Goal: Task Accomplishment & Management: Complete application form

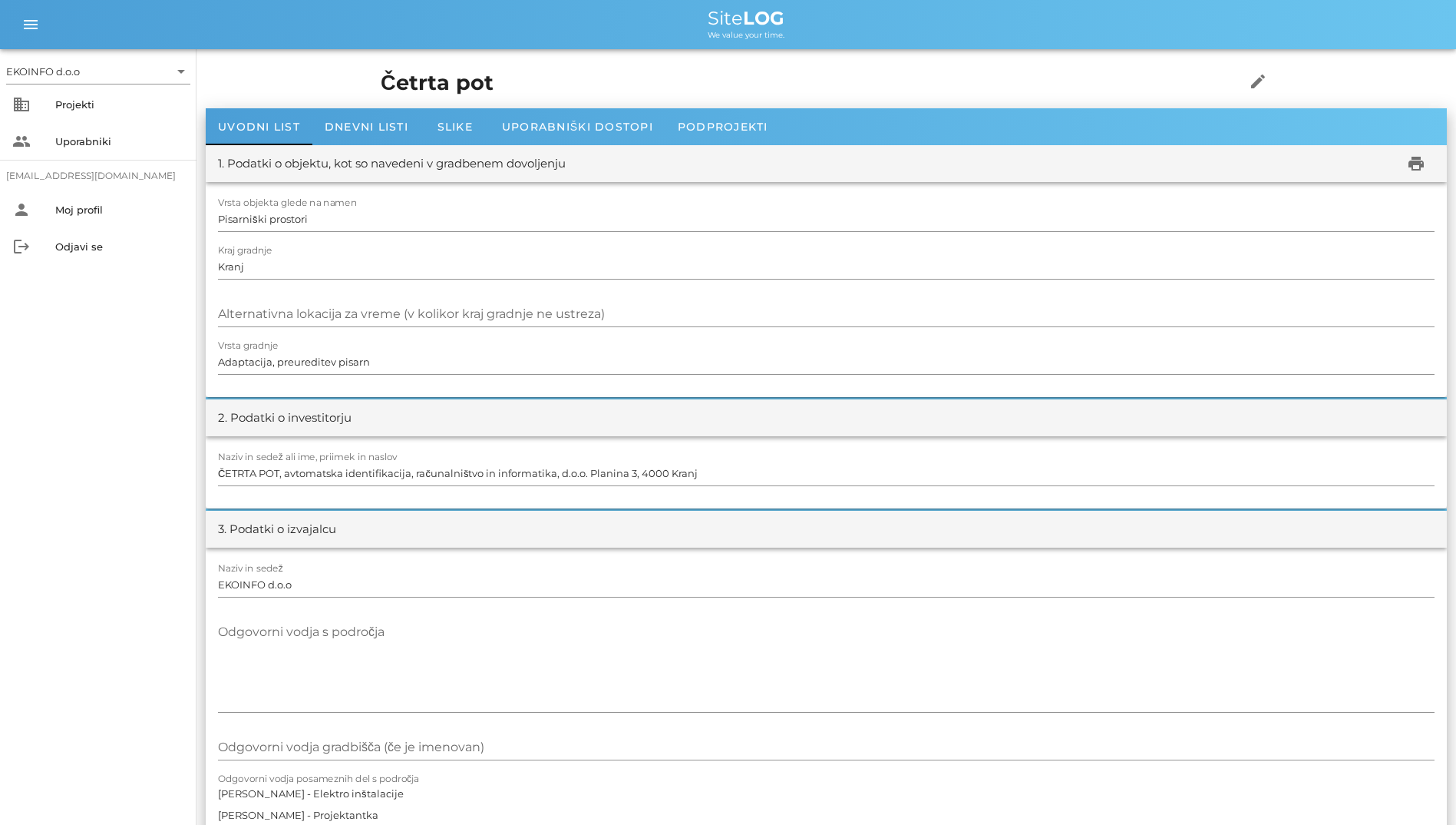
scroll to position [998, 0]
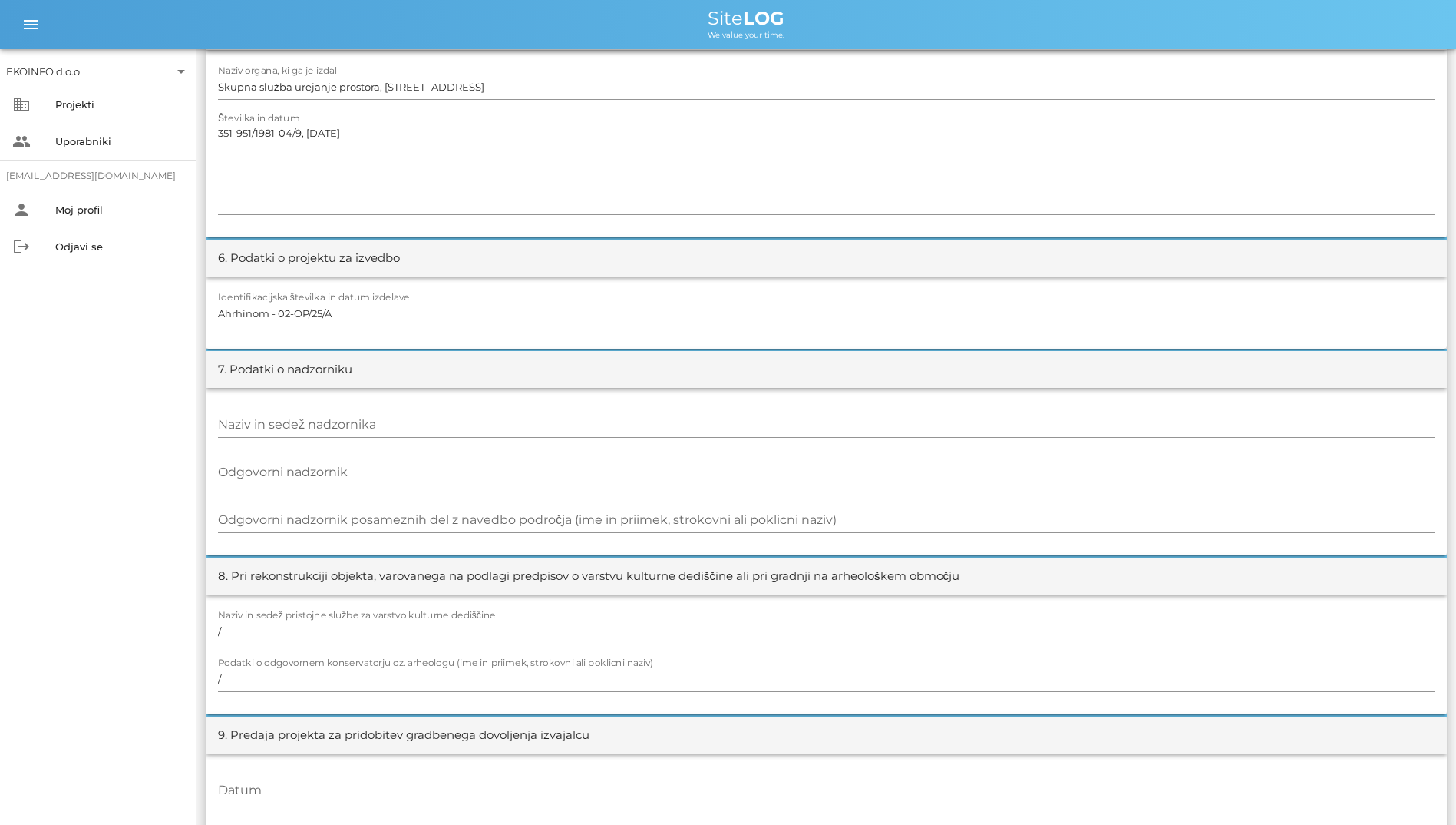
click at [78, 415] on div "EKOINFO d.o.o arrow_drop_down business Projekti people Uporabniki [EMAIL_ADDRES…" at bounding box center [98, 437] width 197 height 776
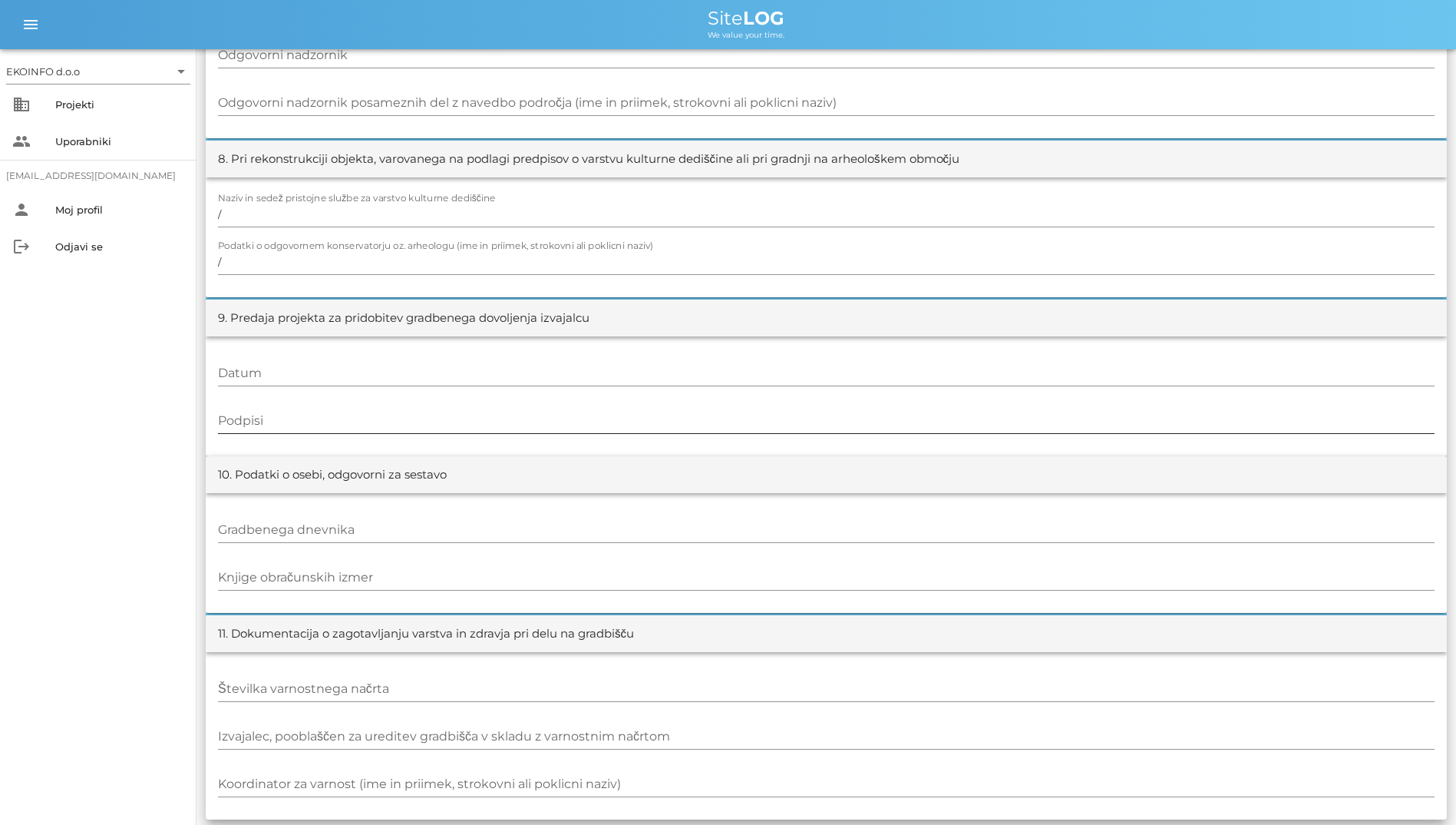
scroll to position [1419, 0]
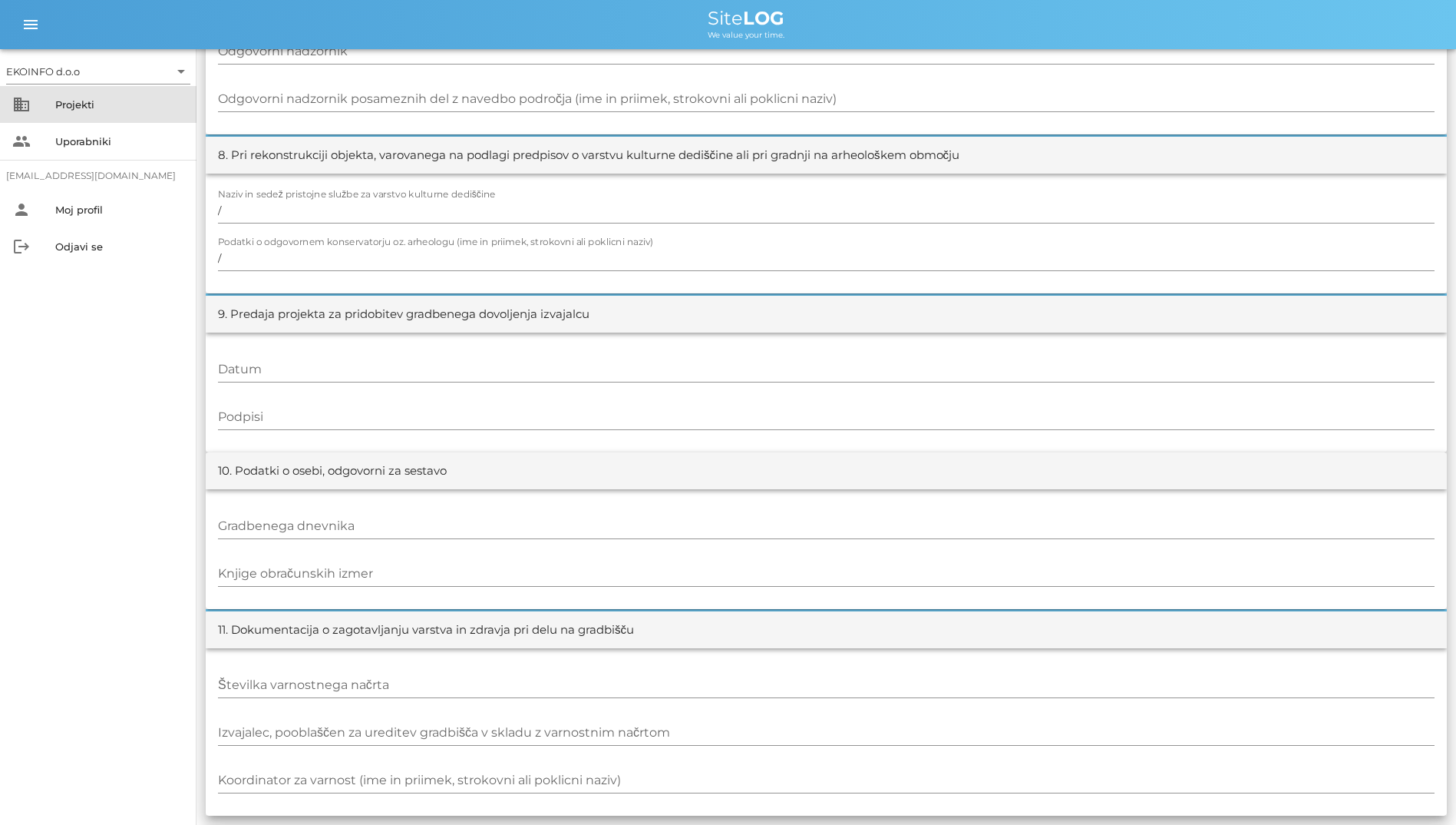
click at [103, 92] on div "Projekti" at bounding box center [120, 105] width 129 height 25
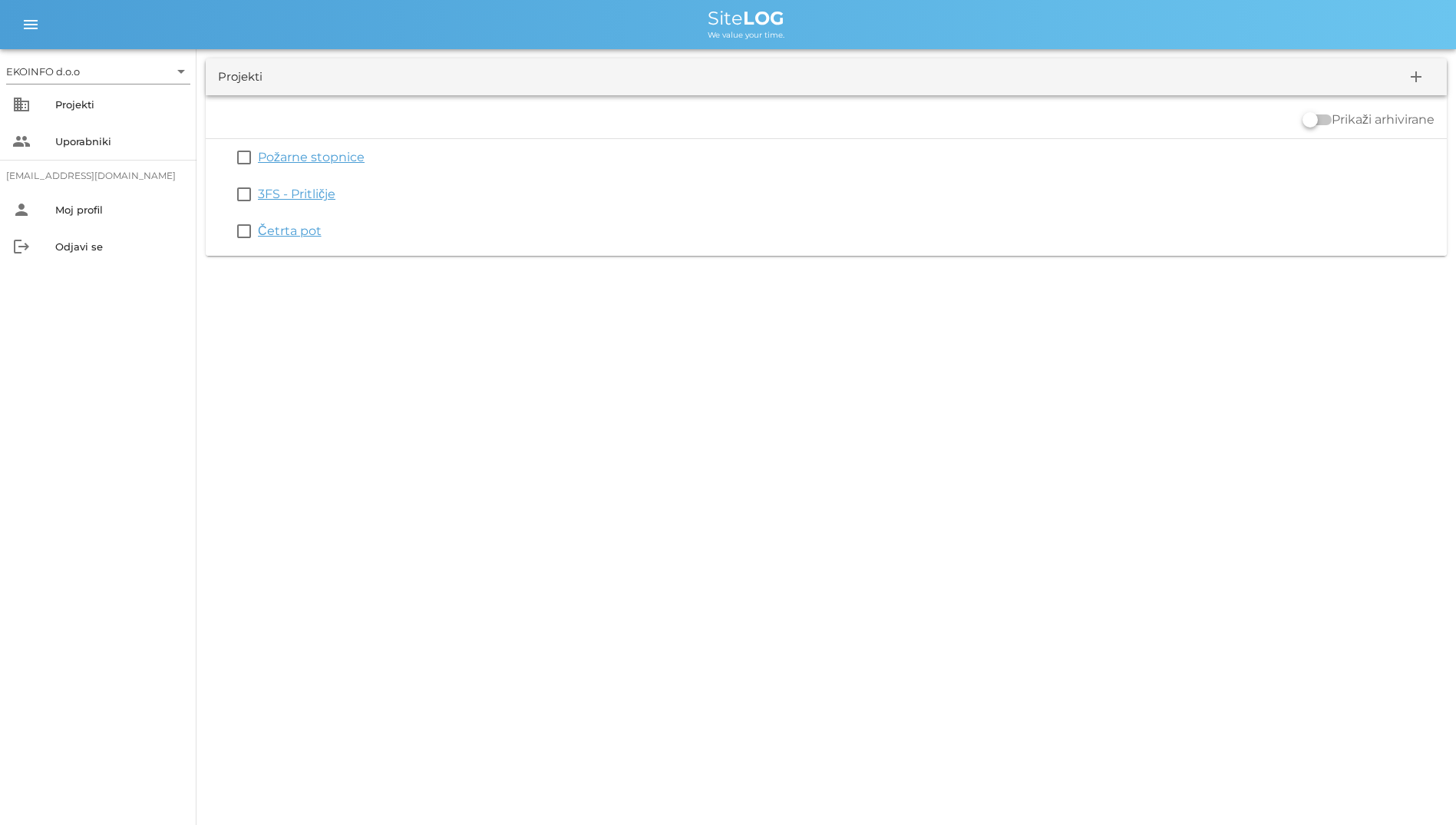
drag, startPoint x: 636, startPoint y: 6, endPoint x: 486, endPoint y: 276, distance: 308.9
click at [486, 276] on div "EKOINFO d.o.o arrow_drop_down business Projekti people Uporabniki [EMAIL_ADDRES…" at bounding box center [728, 412] width 1456 height 825
drag, startPoint x: 486, startPoint y: 276, endPoint x: 408, endPoint y: 273, distance: 78.1
click at [408, 273] on div "EKOINFO d.o.o arrow_drop_down business Projekti people Uporabniki [EMAIL_ADDRES…" at bounding box center [728, 412] width 1456 height 825
click at [437, 263] on div "Projekti add Prikaži arhivirane check_box_outline_blank Požarne stopnice check_…" at bounding box center [827, 157] width 1260 height 216
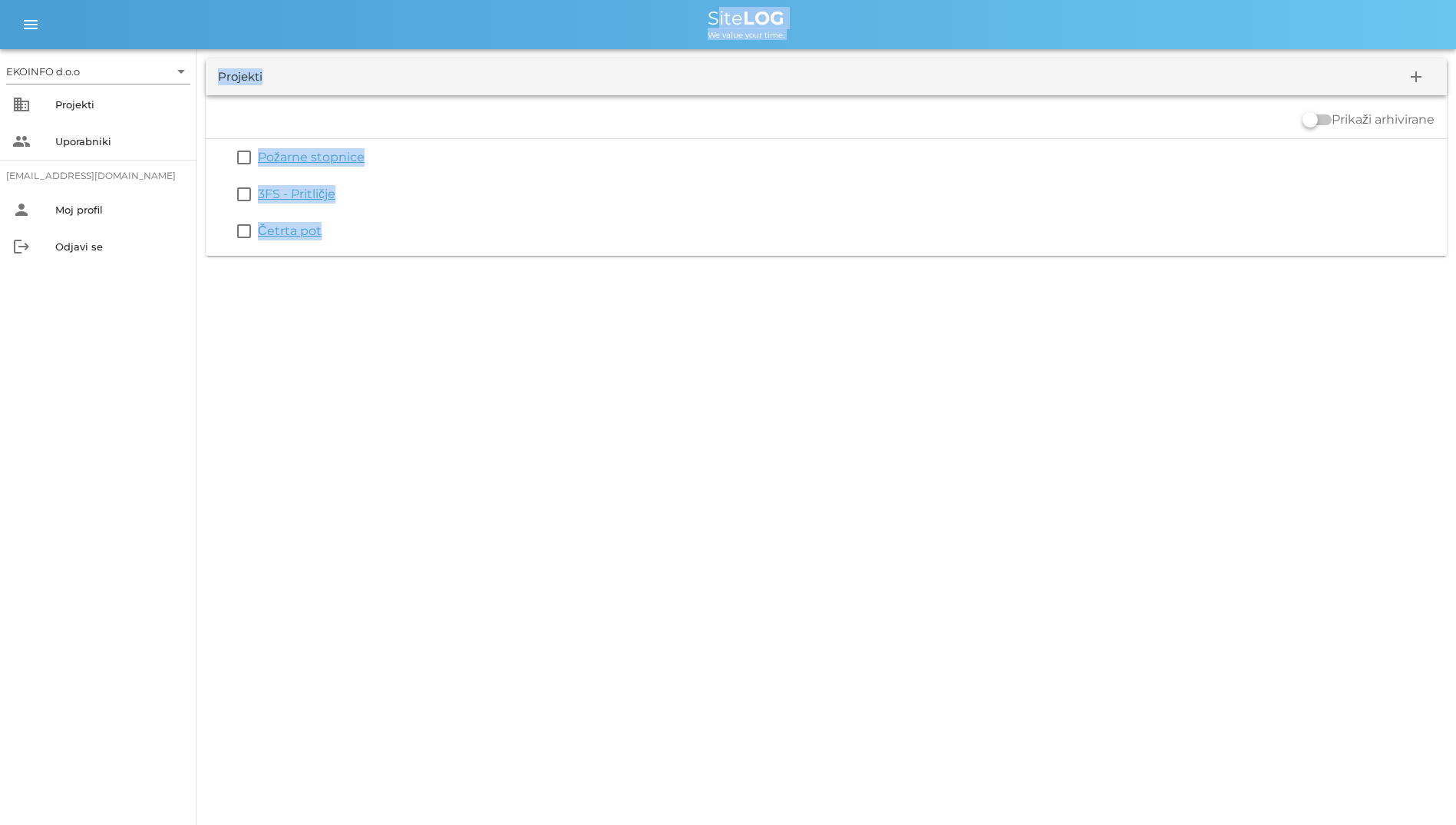
drag, startPoint x: 437, startPoint y: 263, endPoint x: 557, endPoint y: 24, distance: 267.4
click at [557, 24] on div "EKOINFO d.o.o arrow_drop_down business Projekti people Uporabniki [EMAIL_ADDRES…" at bounding box center [728, 132] width 1456 height 265
click at [310, 33] on div "We value your time." at bounding box center [746, 33] width 1396 height 12
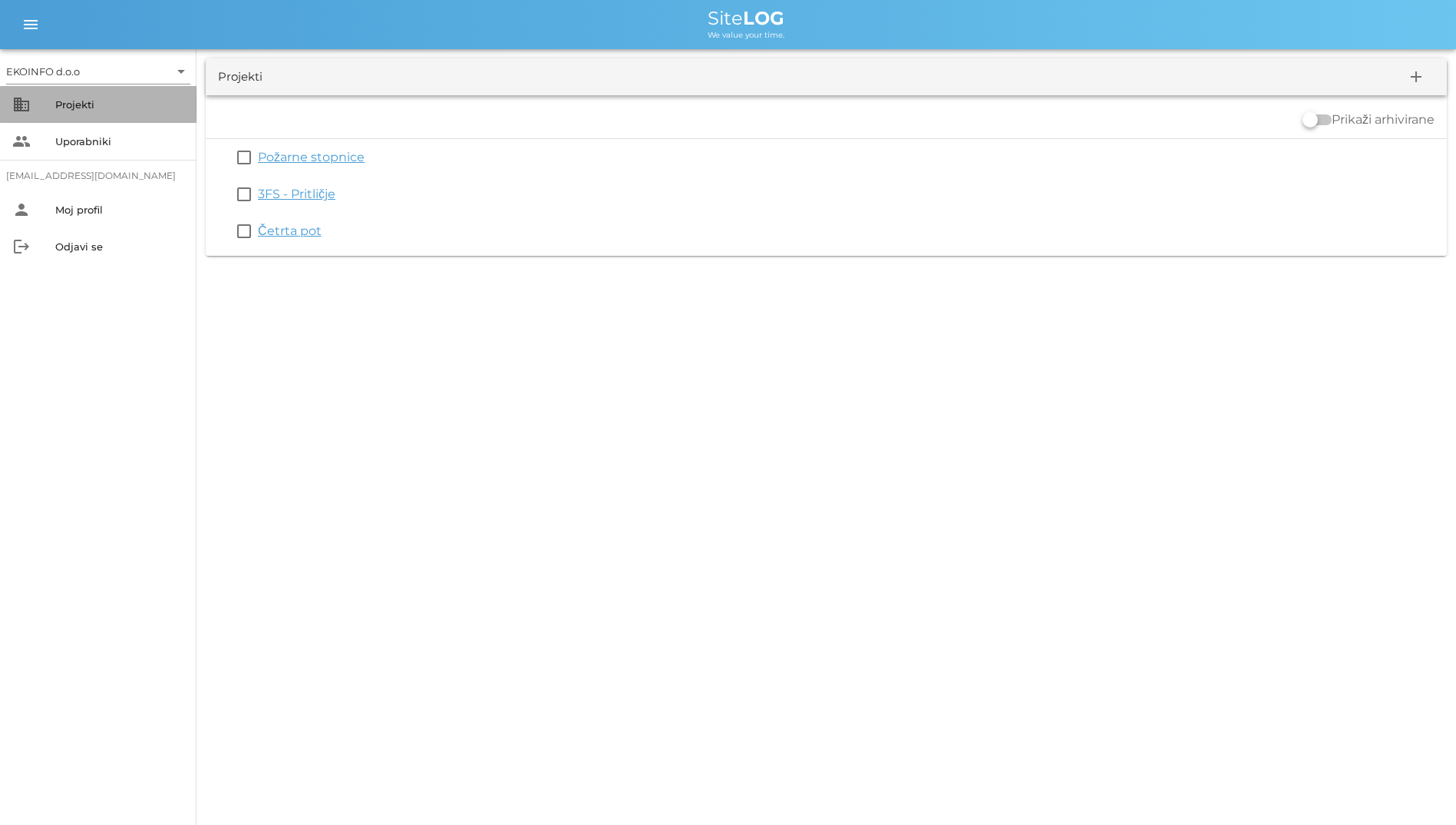
click at [110, 103] on div "Projekti" at bounding box center [120, 104] width 129 height 12
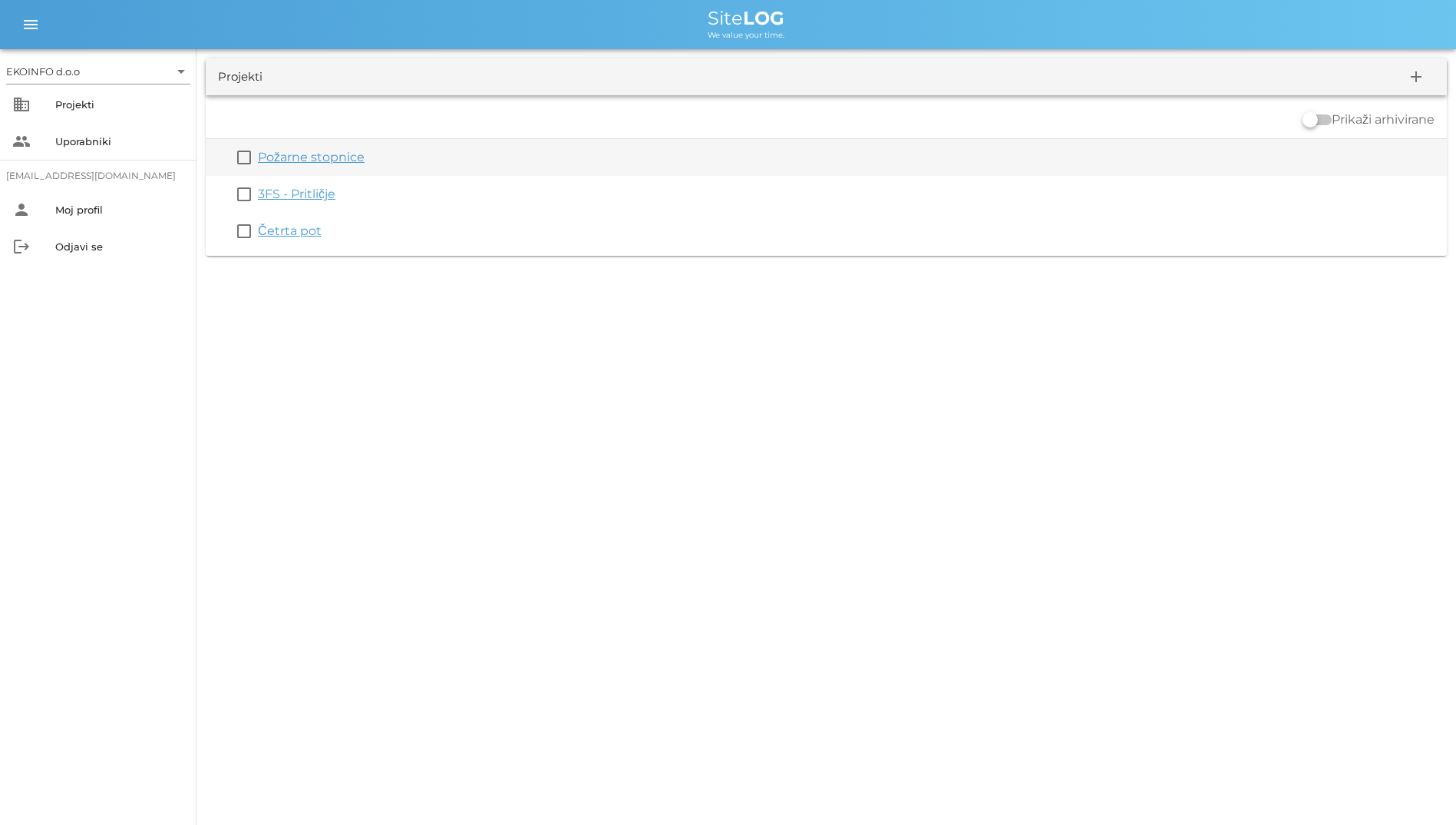
click at [326, 158] on link "Požarne stopnice" at bounding box center [311, 157] width 106 height 14
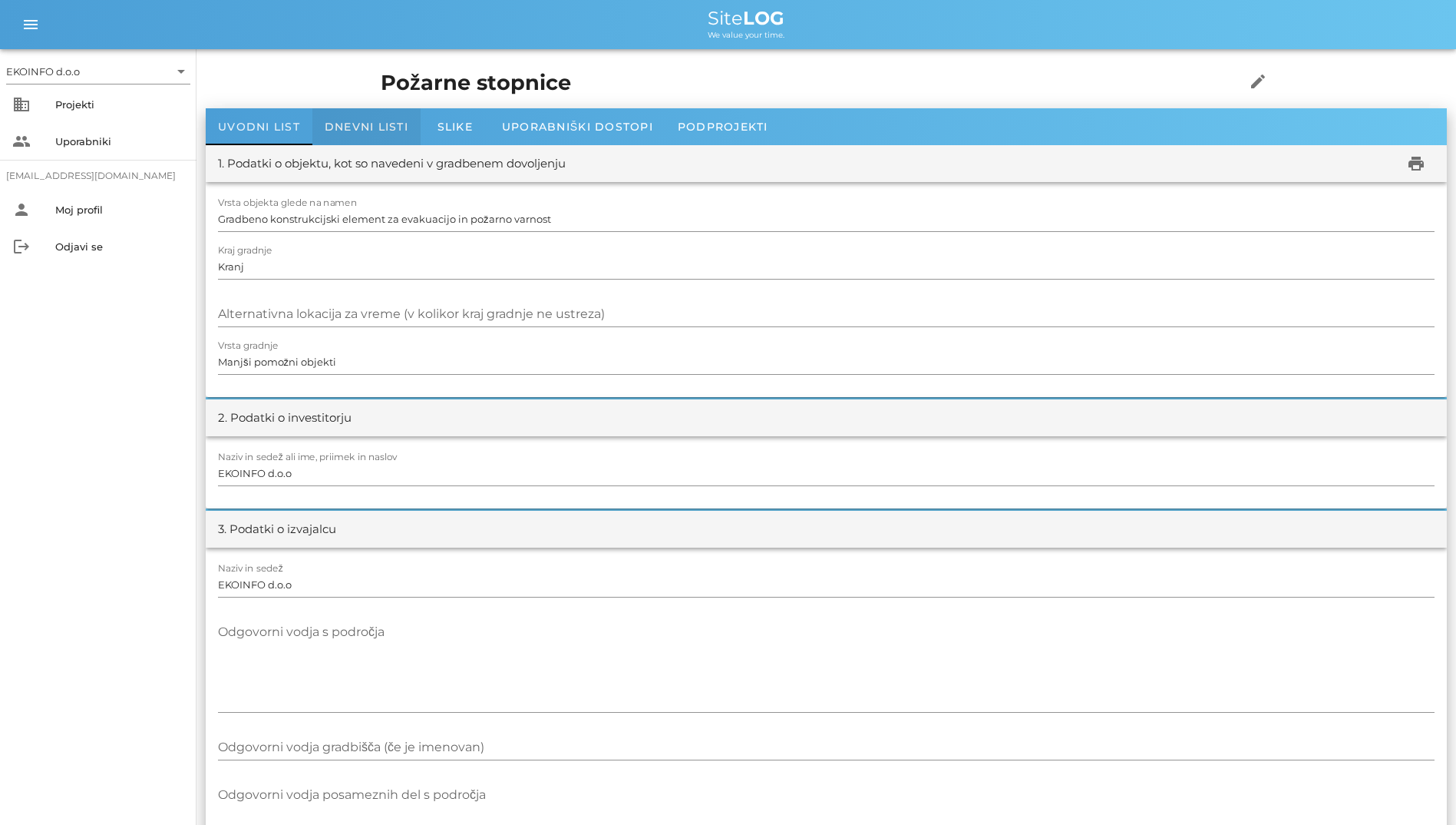
drag, startPoint x: 385, startPoint y: 138, endPoint x: 294, endPoint y: 128, distance: 91.5
click at [385, 138] on div "Dnevni listi" at bounding box center [367, 126] width 108 height 37
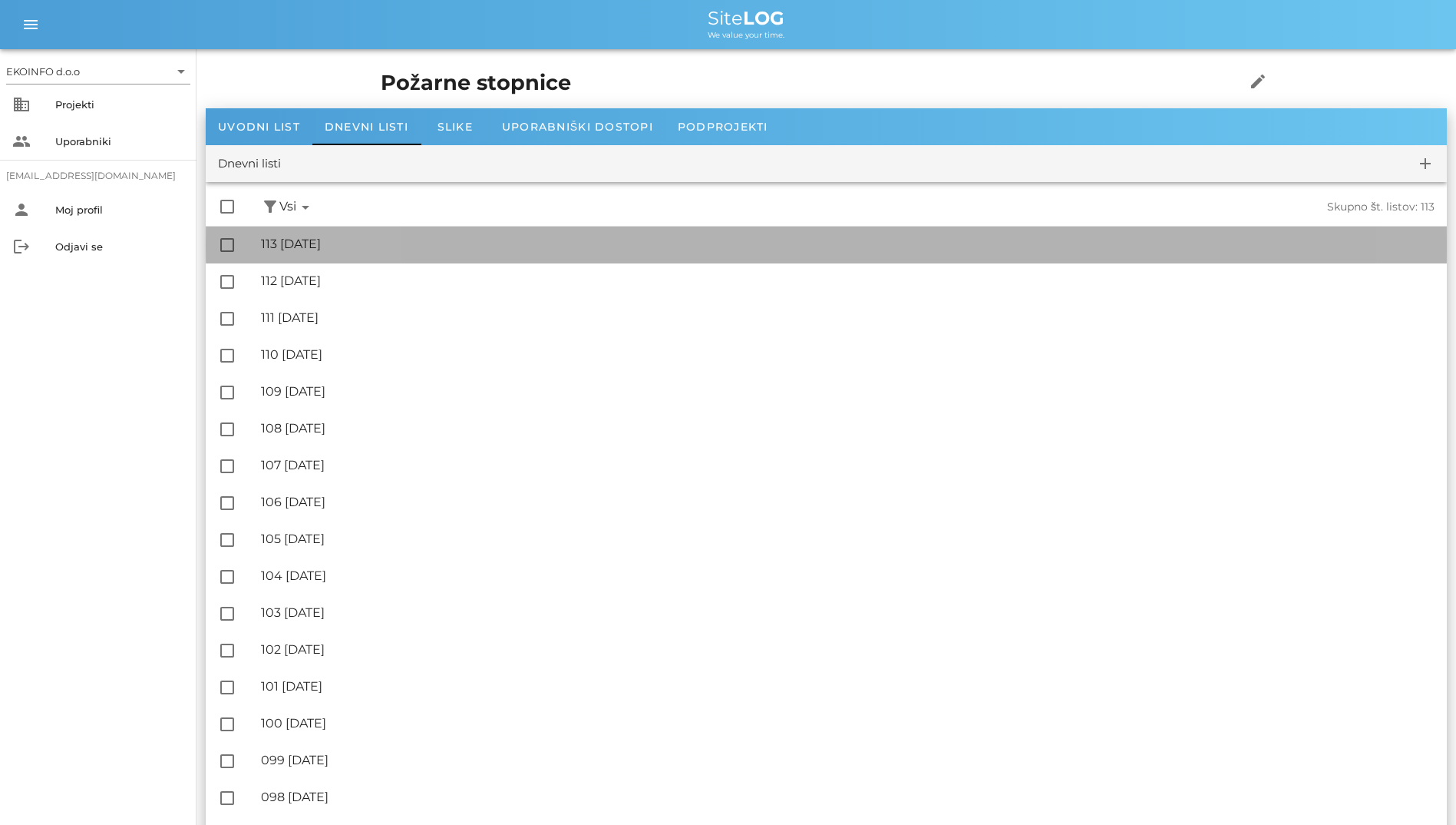
click at [390, 243] on div "🔏 113 [DATE]" at bounding box center [848, 243] width 1174 height 14
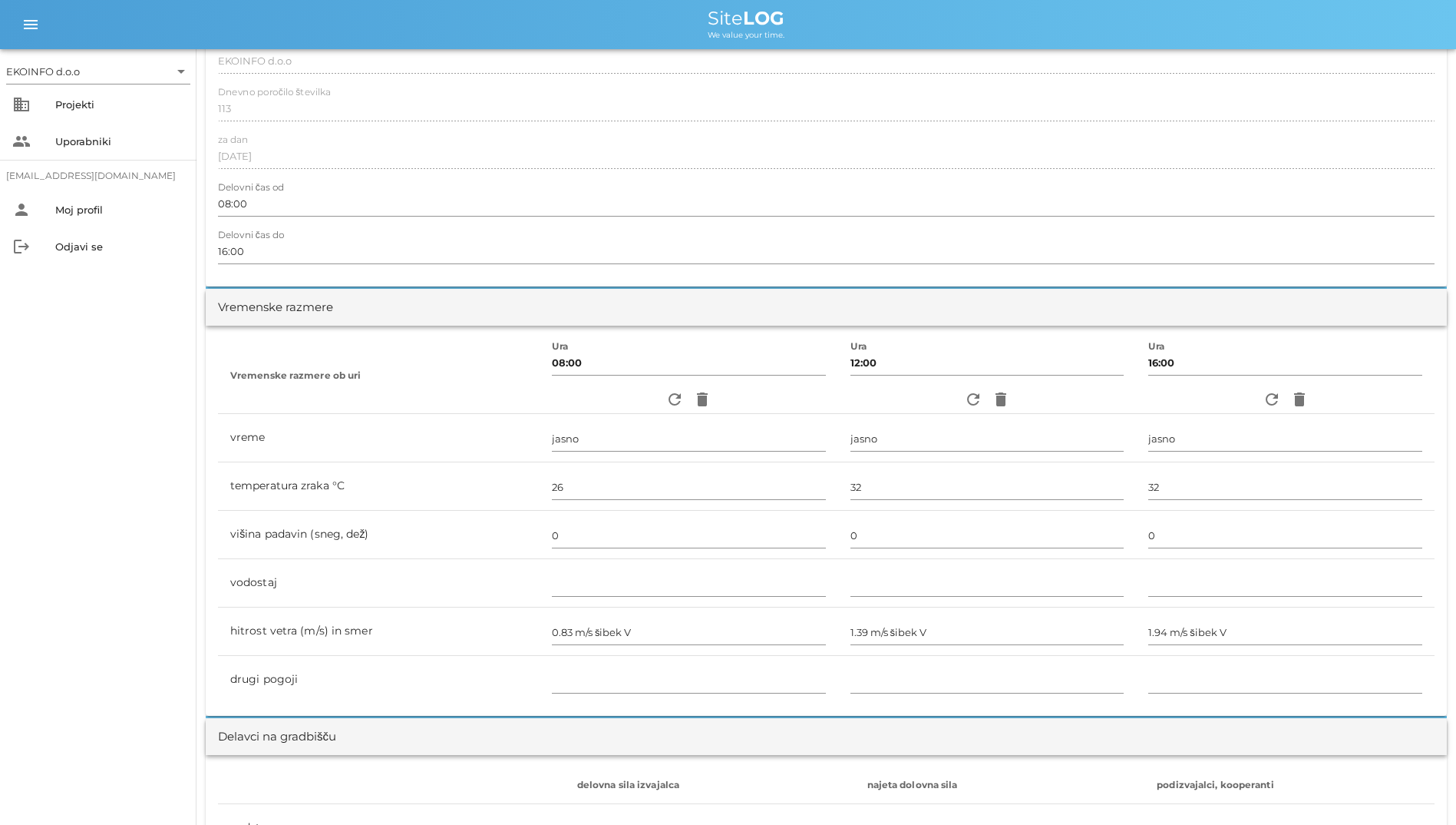
scroll to position [230, 0]
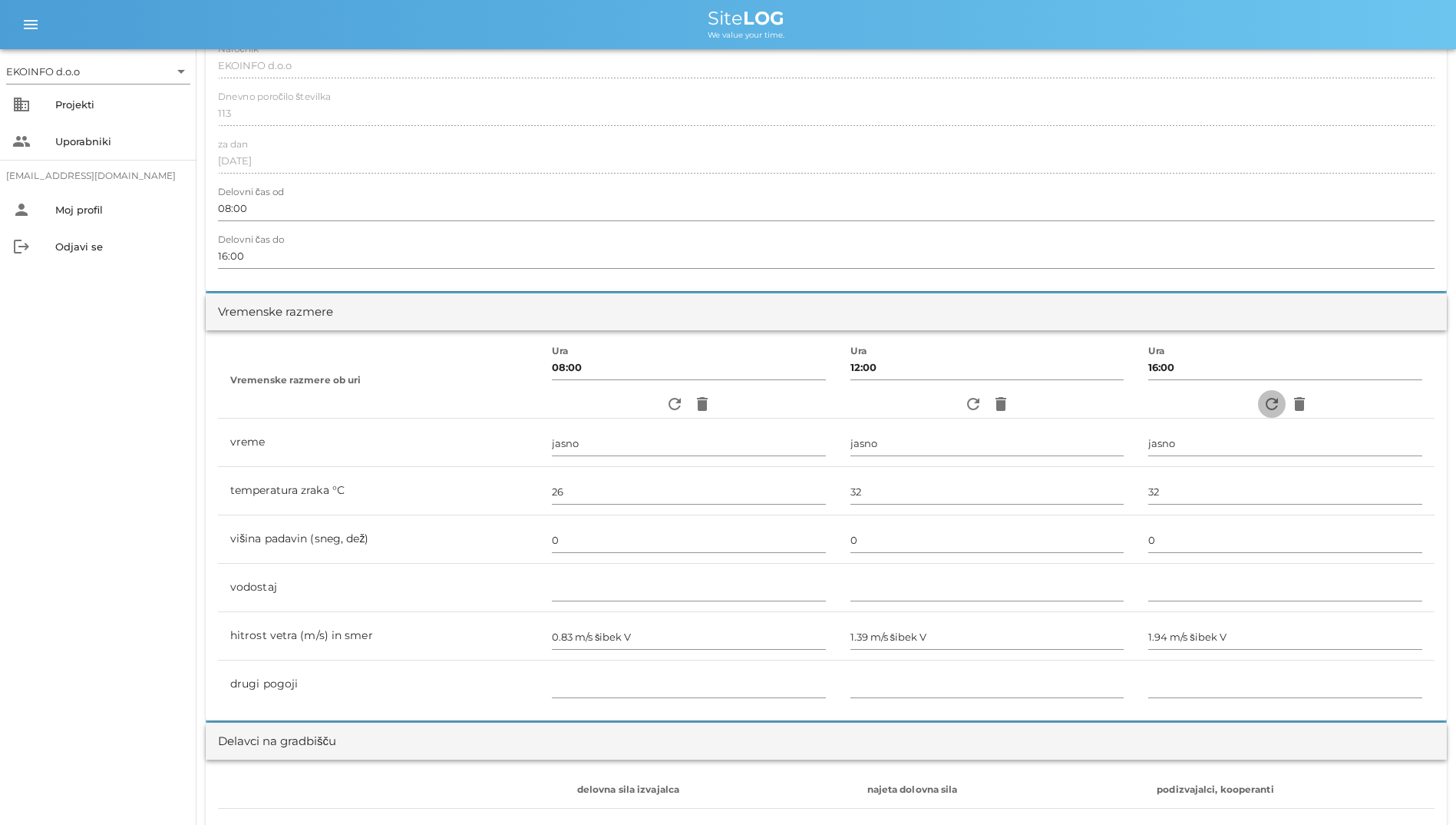
click at [1276, 399] on icon "refresh" at bounding box center [1272, 403] width 18 height 18
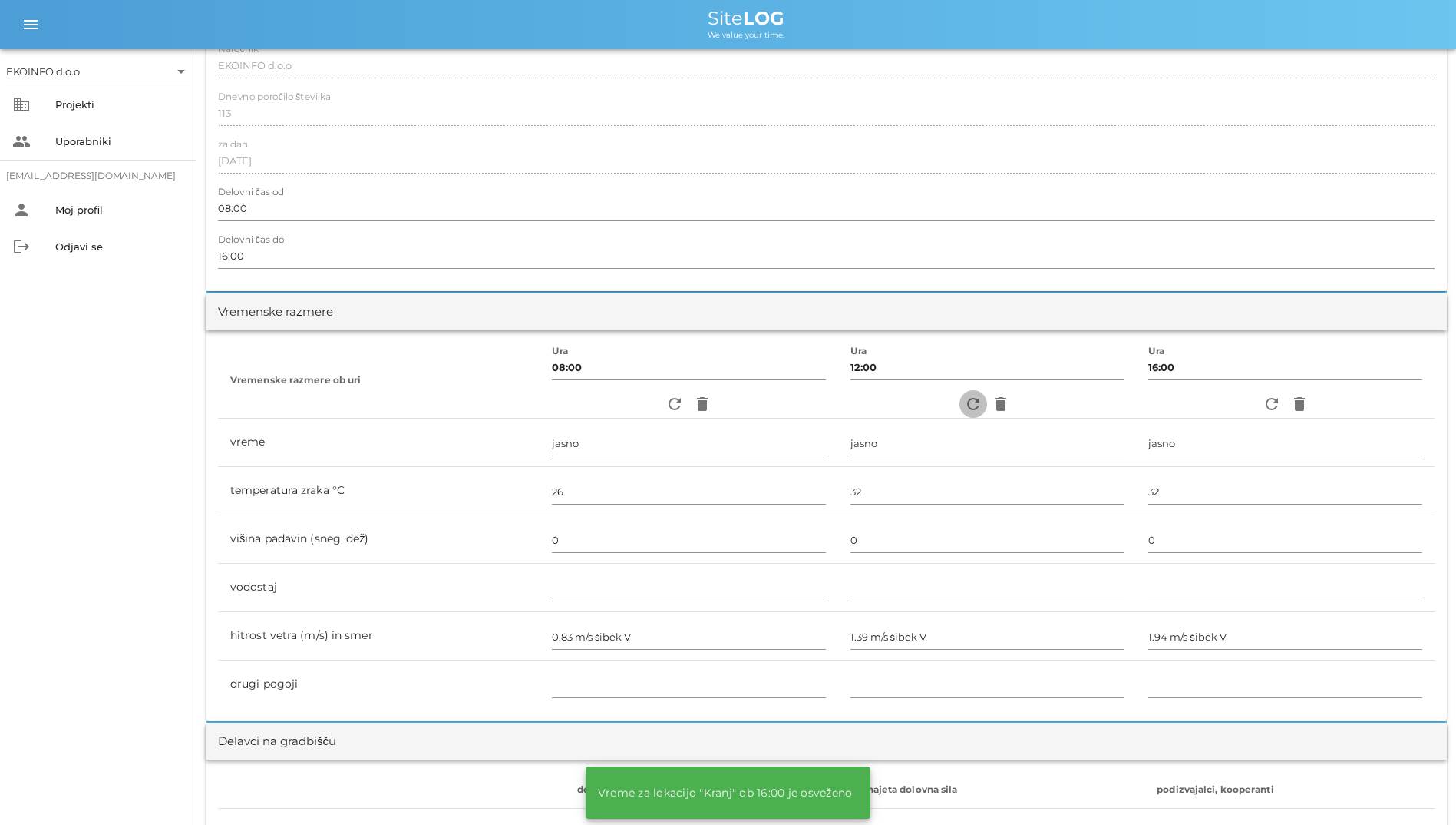
click at [965, 402] on icon "refresh" at bounding box center [973, 403] width 18 height 18
click at [661, 406] on span "refresh" at bounding box center [675, 403] width 28 height 18
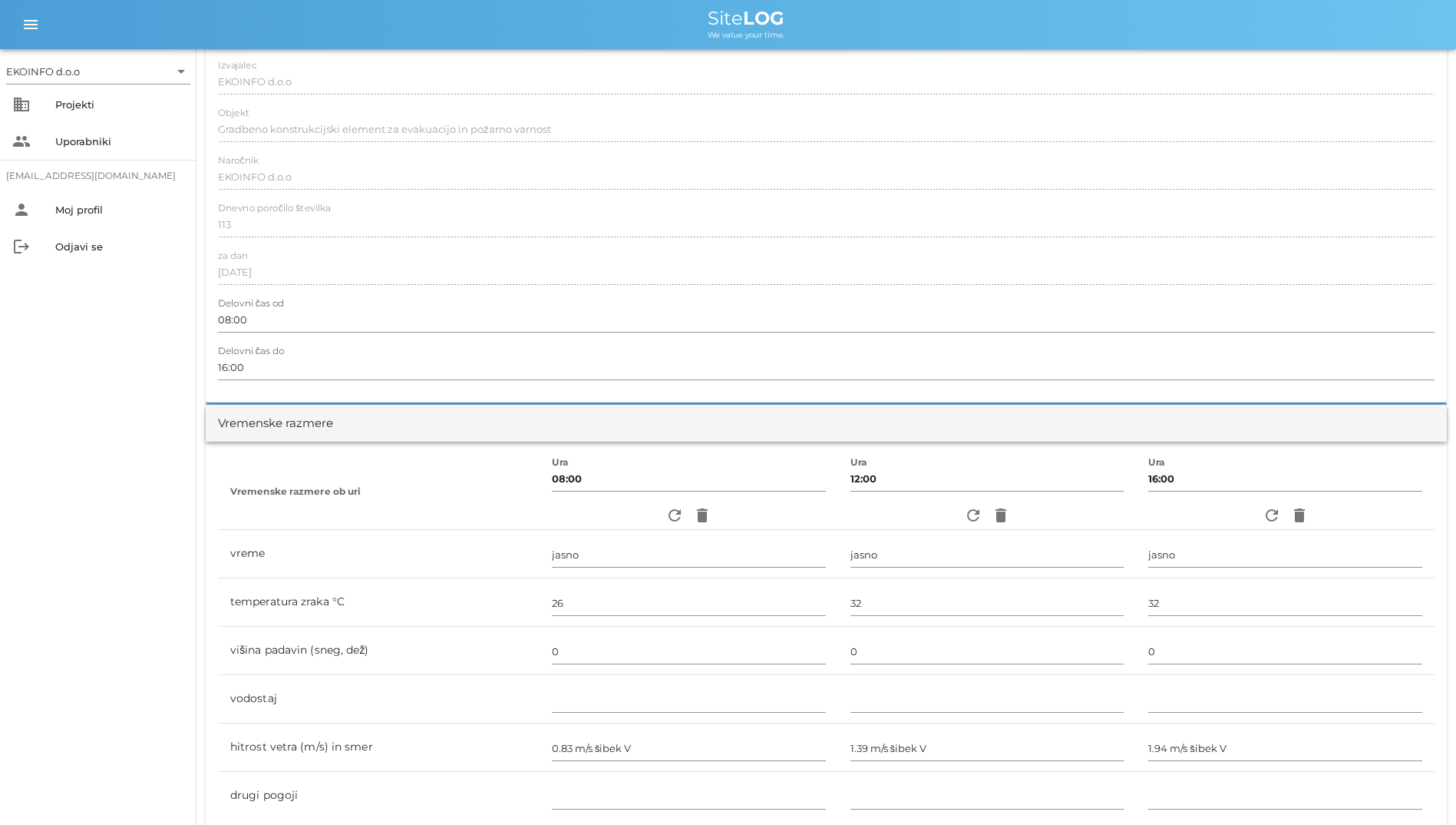
scroll to position [0, 0]
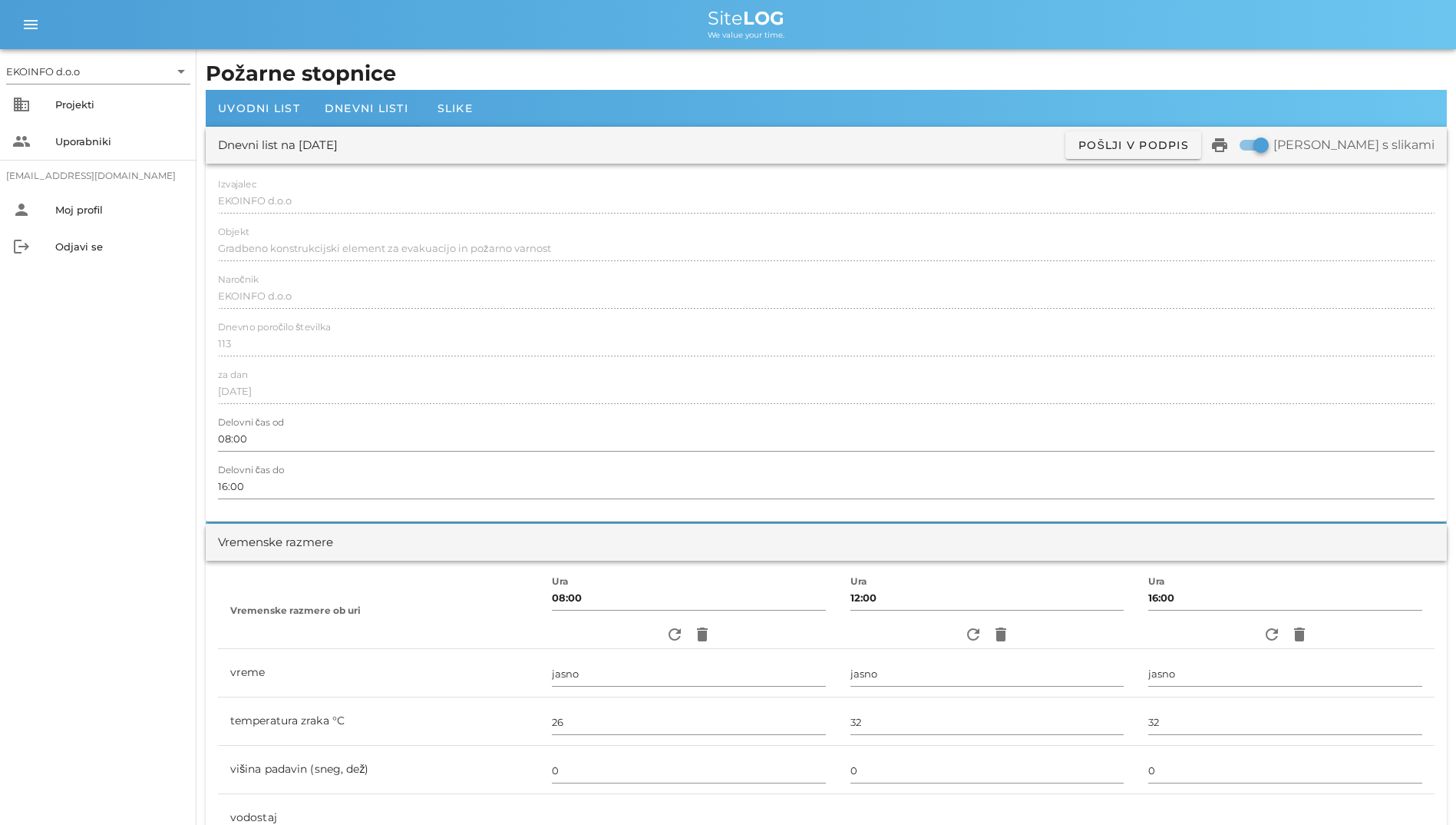
click at [707, 230] on div "Objekt Gradbeno konstrukcijski element za evakuacijo in požarno varnost" at bounding box center [826, 248] width 1217 height 45
click at [759, 146] on div "Dnevni list na [DATE] ✓ Podpisan Pošlji v podpis print Natisni s slikami" at bounding box center [826, 144] width 1241 height 37
drag, startPoint x: 759, startPoint y: 146, endPoint x: 517, endPoint y: 165, distance: 242.7
click at [549, 164] on div "Izvajalec EKOINFO d.o.o Objekt Gradbeno konstrukcijski element za evakuacijo in…" at bounding box center [826, 342] width 1241 height 357
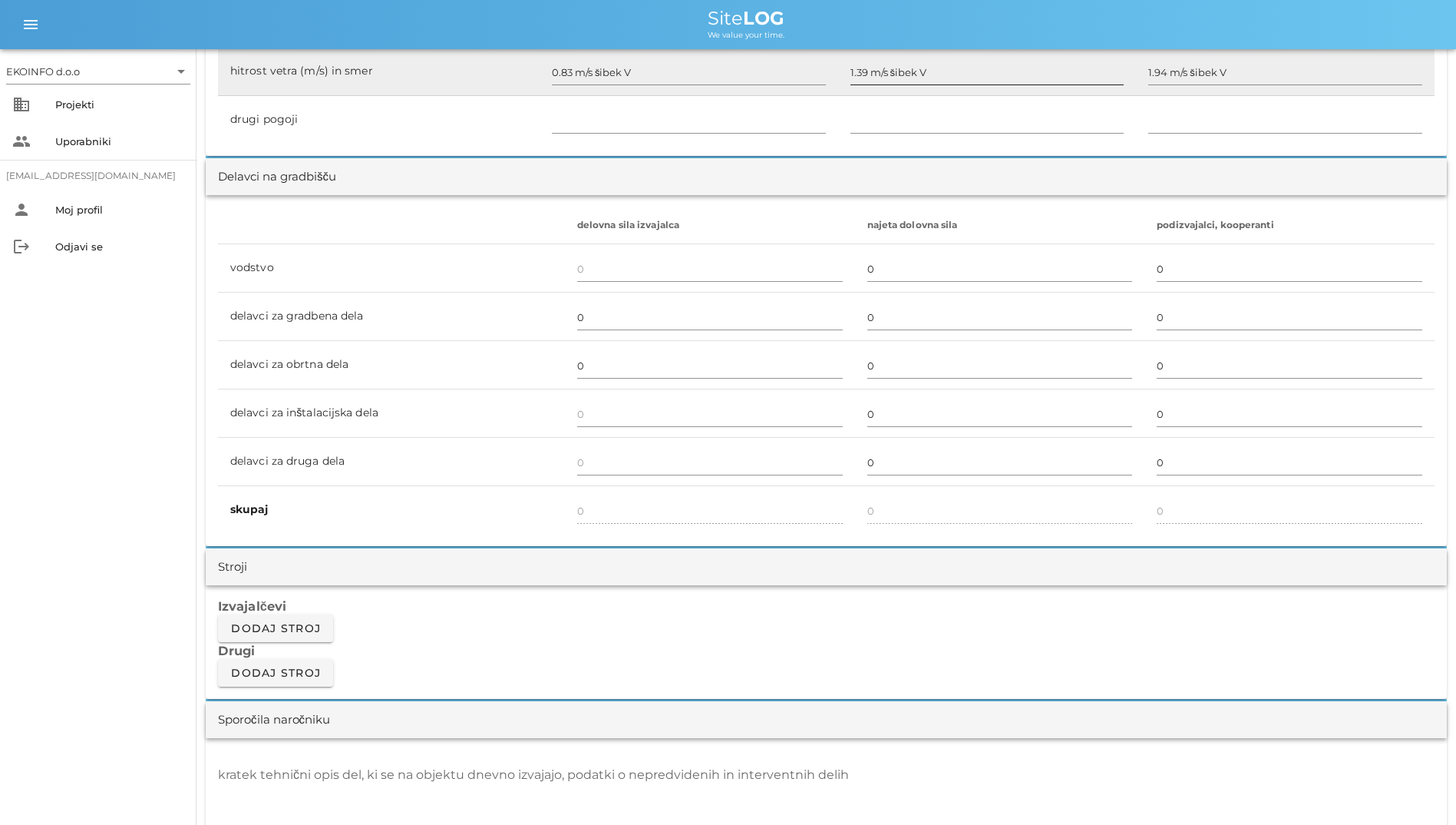
scroll to position [845, 0]
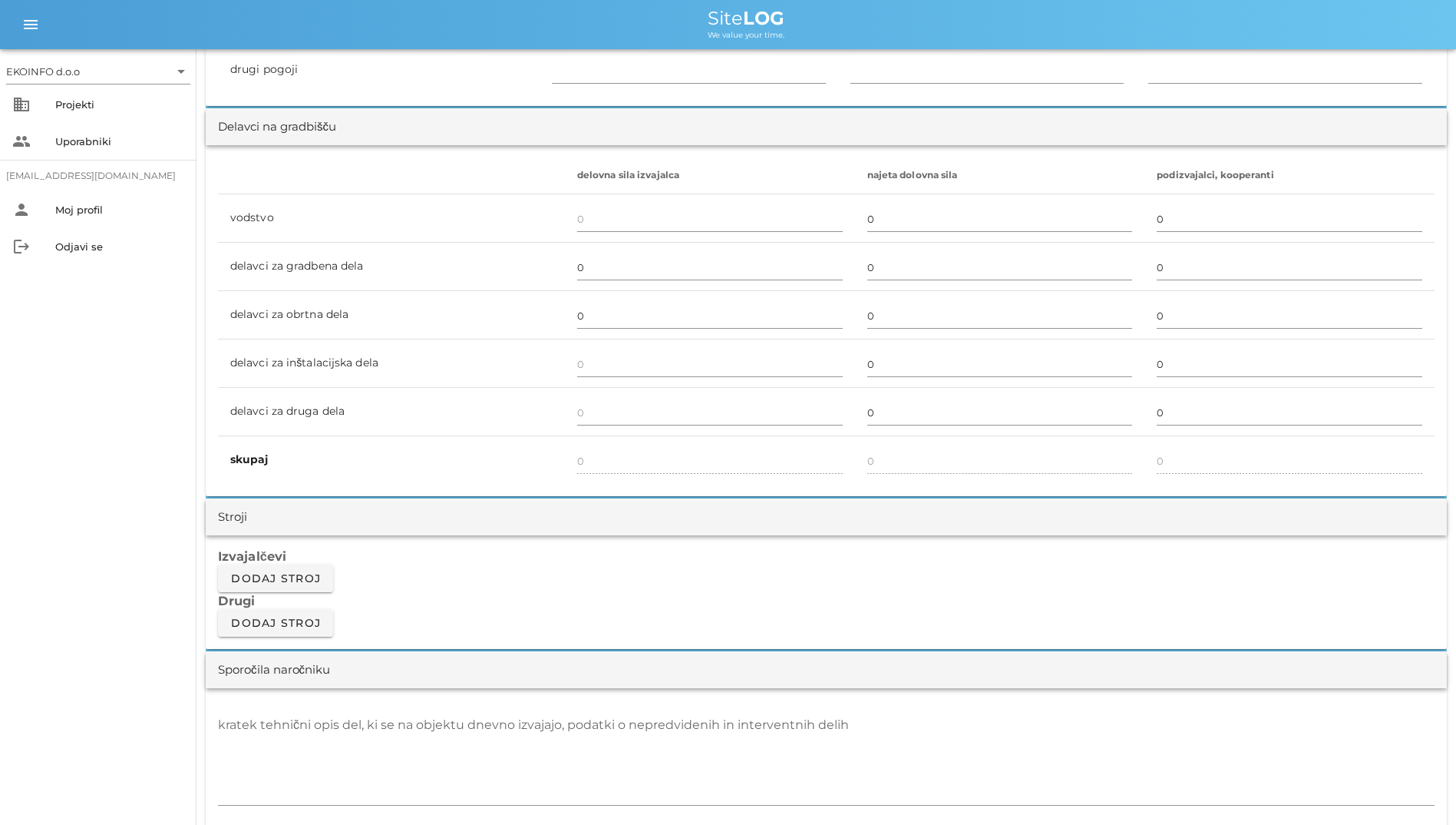
drag, startPoint x: 214, startPoint y: 183, endPoint x: 957, endPoint y: 542, distance: 825.2
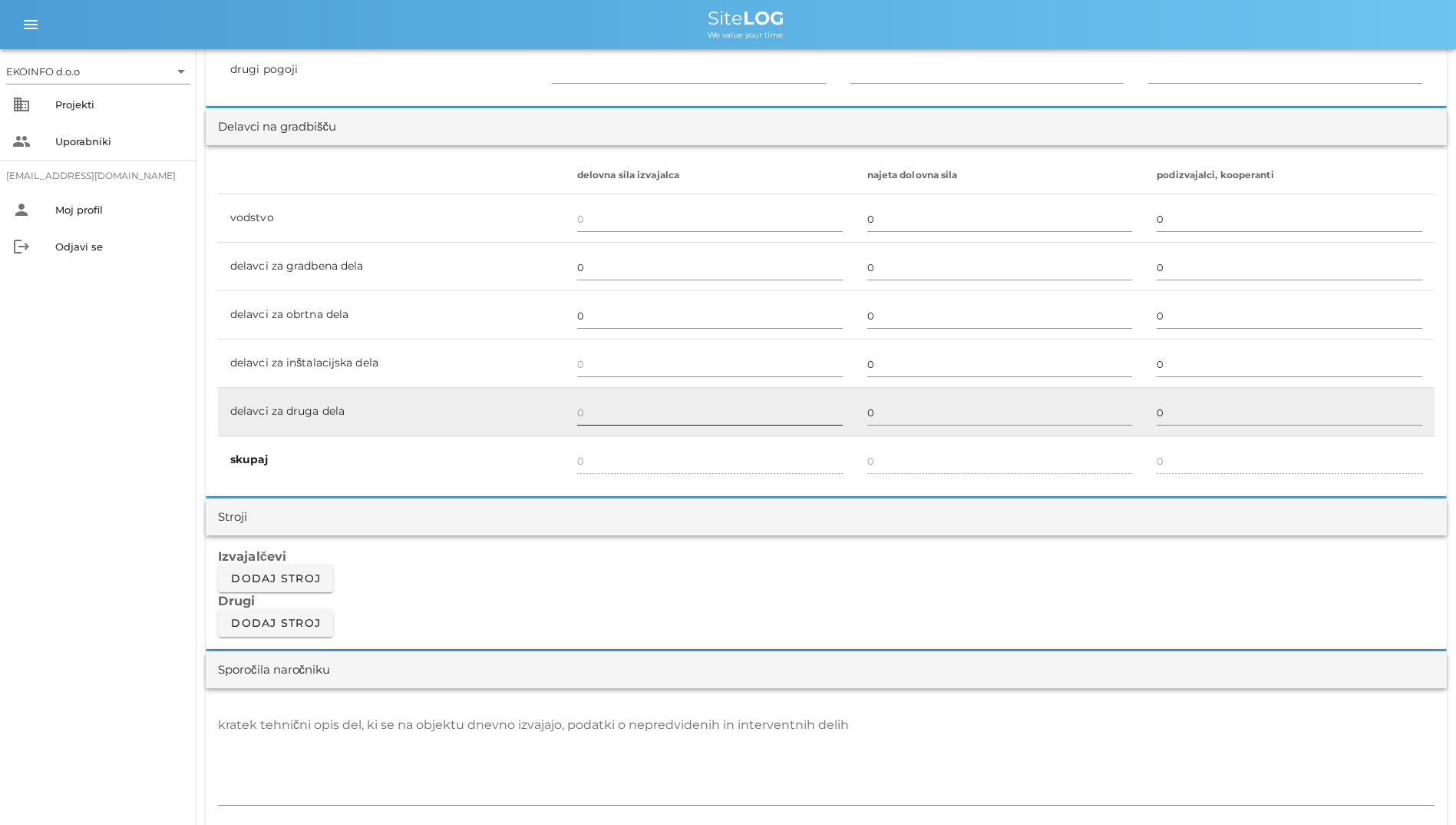
click at [761, 394] on div at bounding box center [710, 412] width 266 height 45
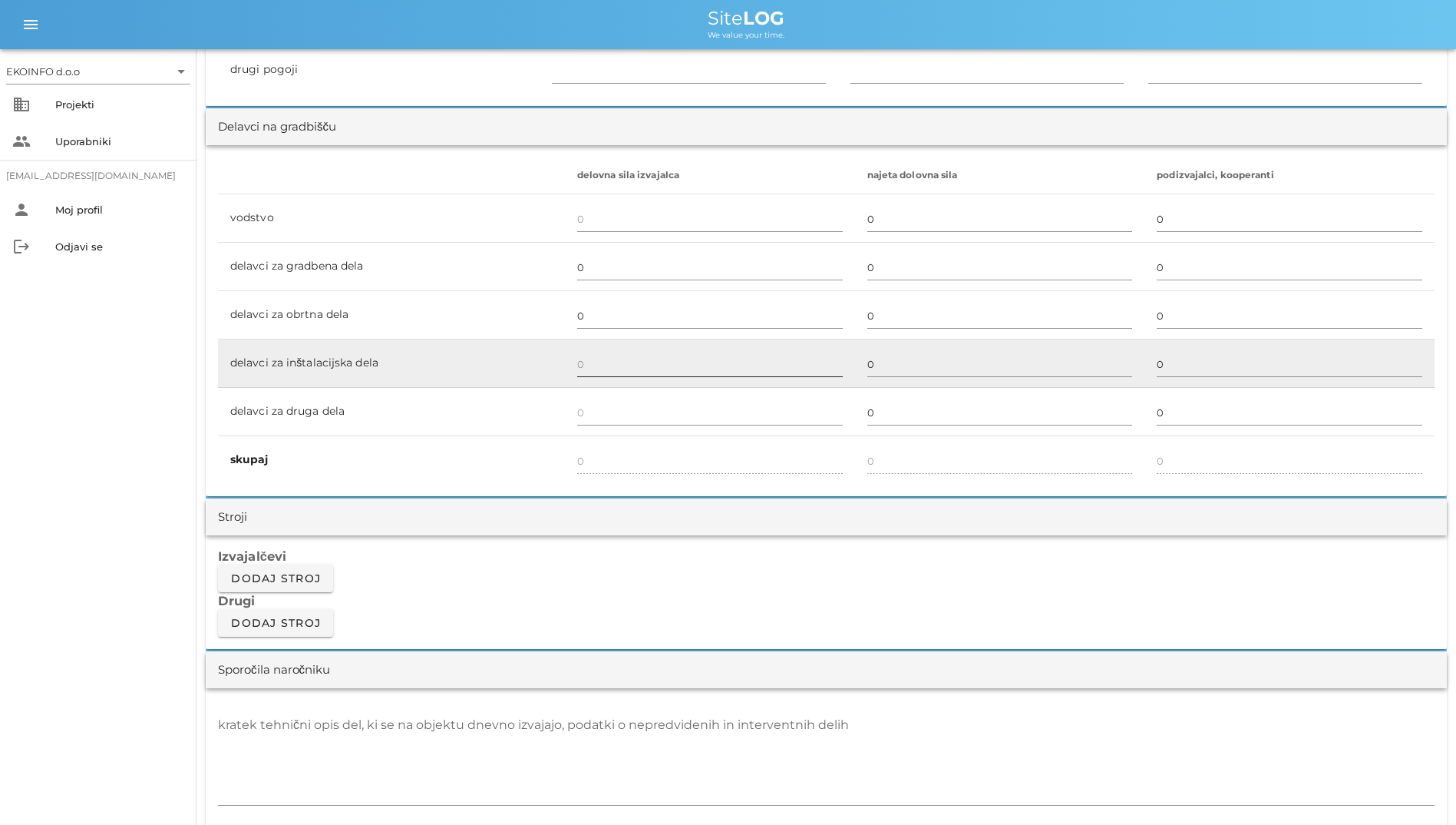
click at [752, 362] on input "text" at bounding box center [710, 364] width 266 height 25
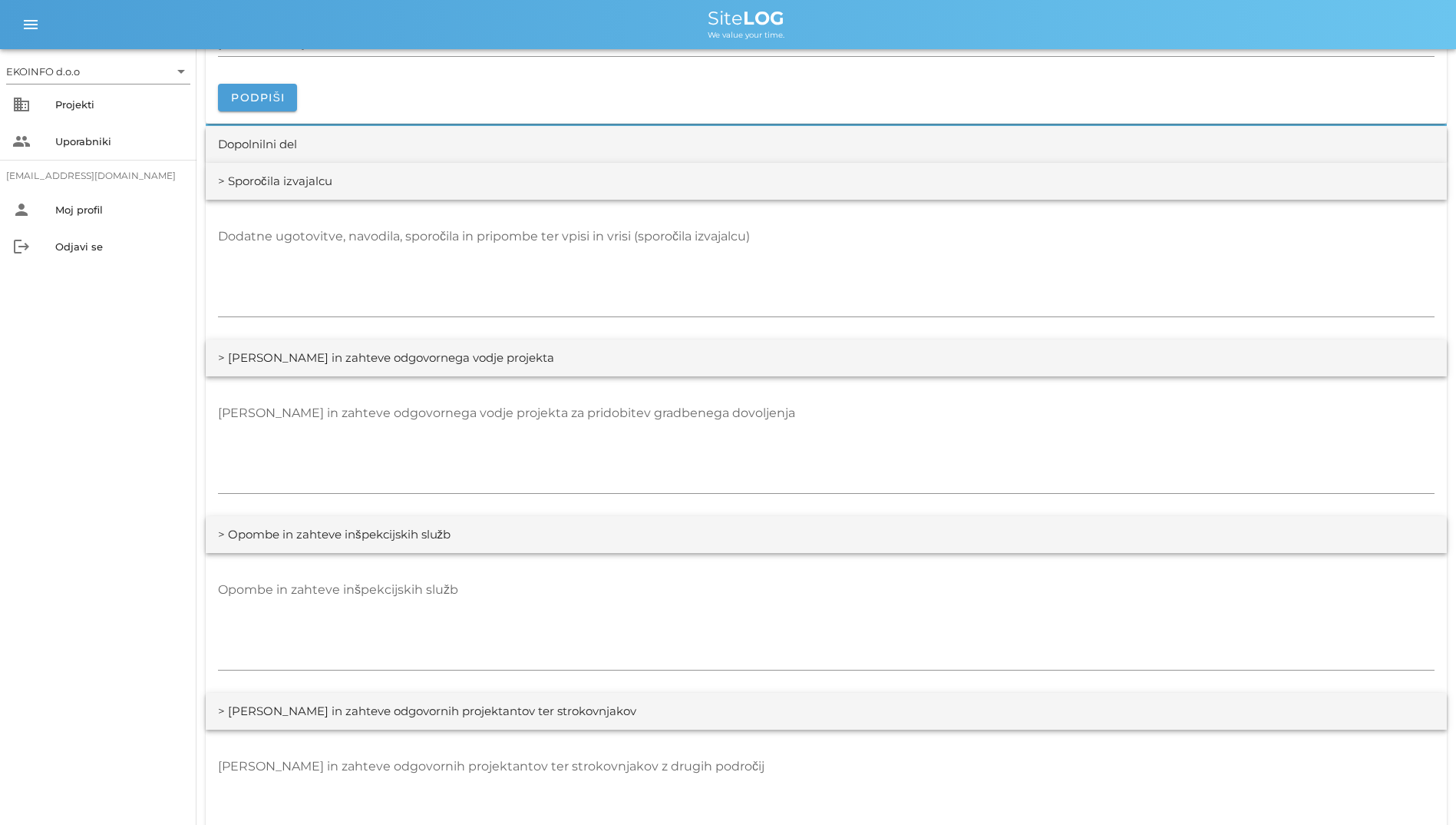
scroll to position [2227, 0]
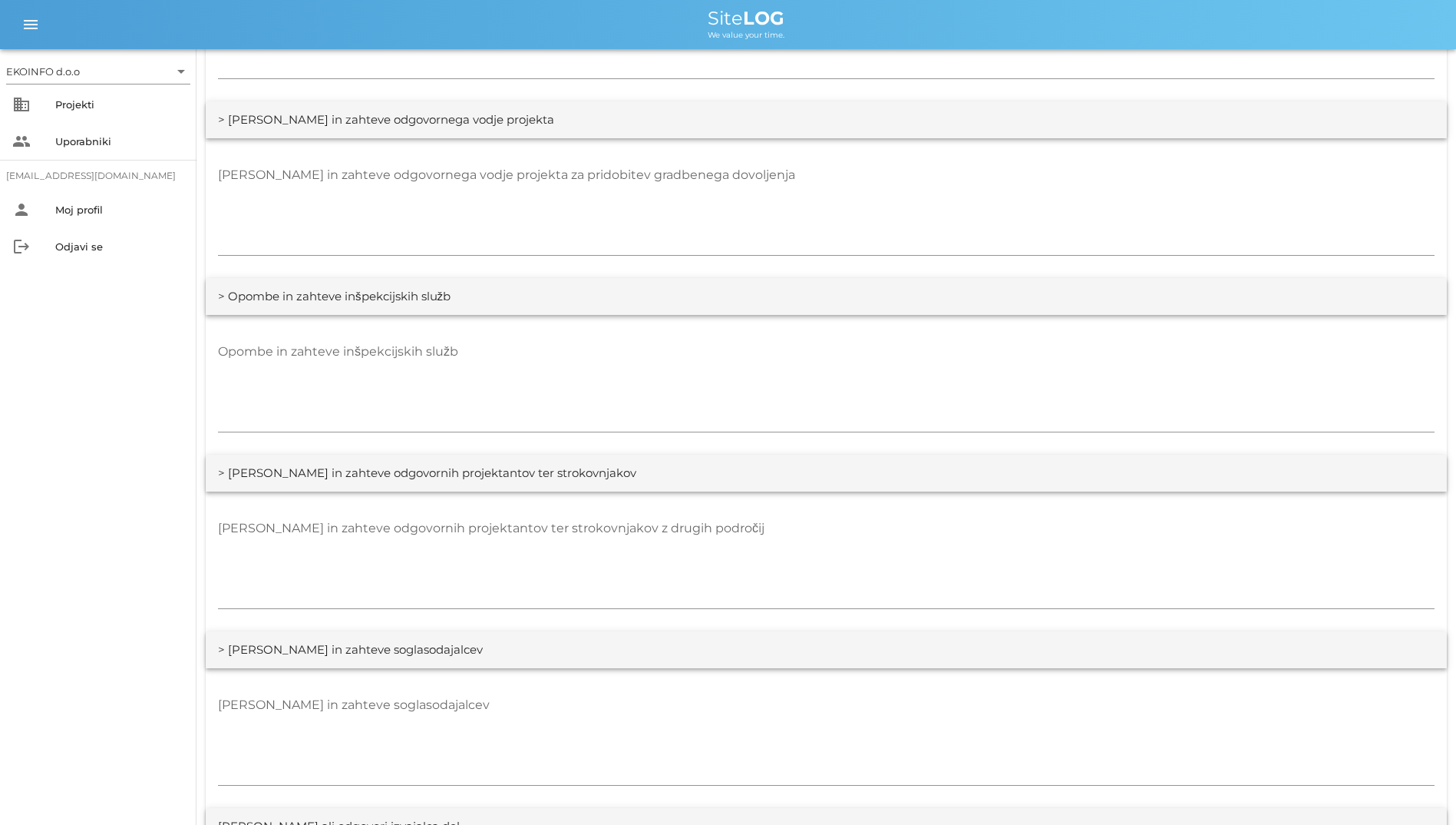
click at [721, 326] on div "Opombe in zahteve inšpekcijskih služb" at bounding box center [826, 384] width 1241 height 140
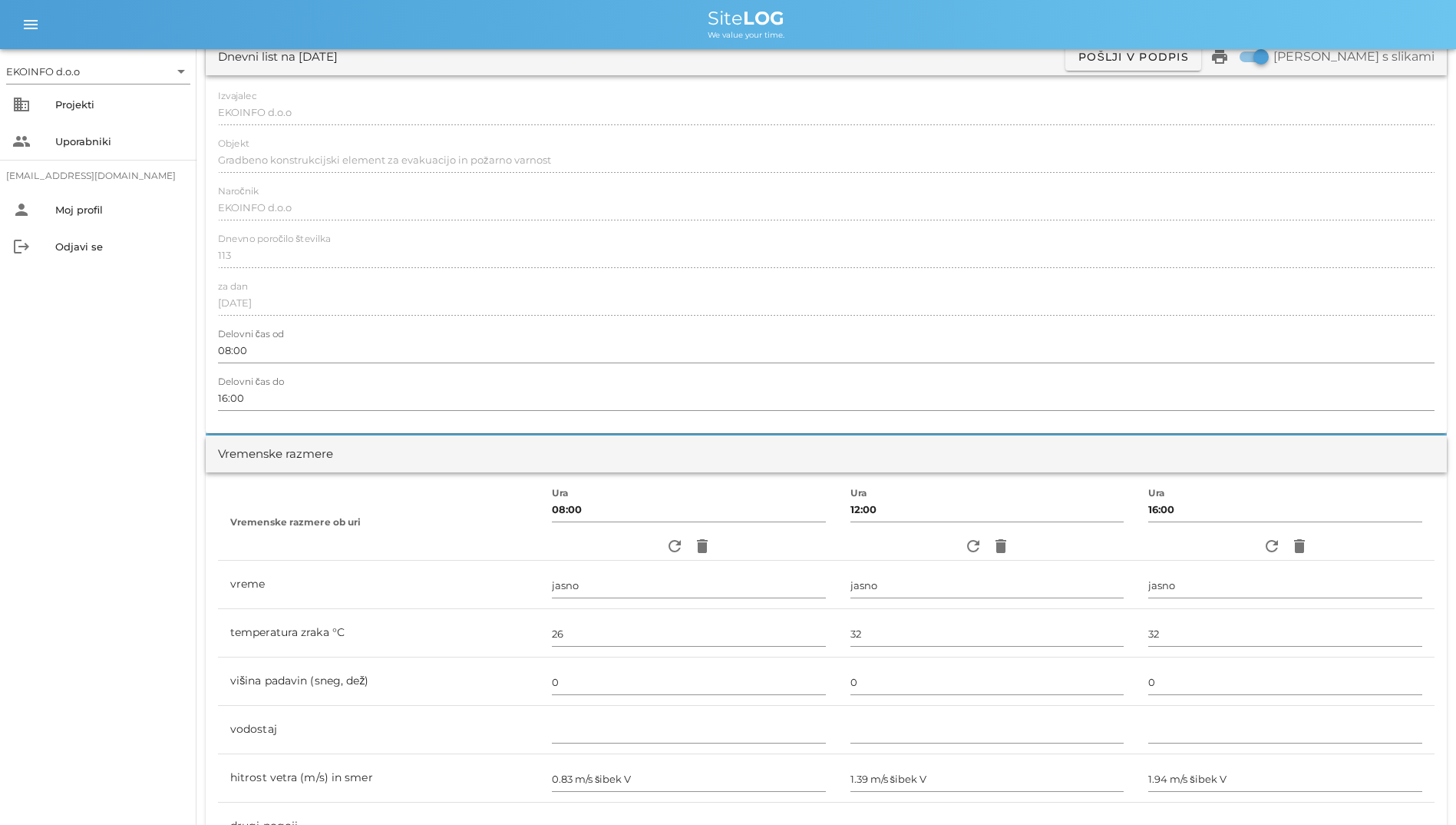
scroll to position [0, 0]
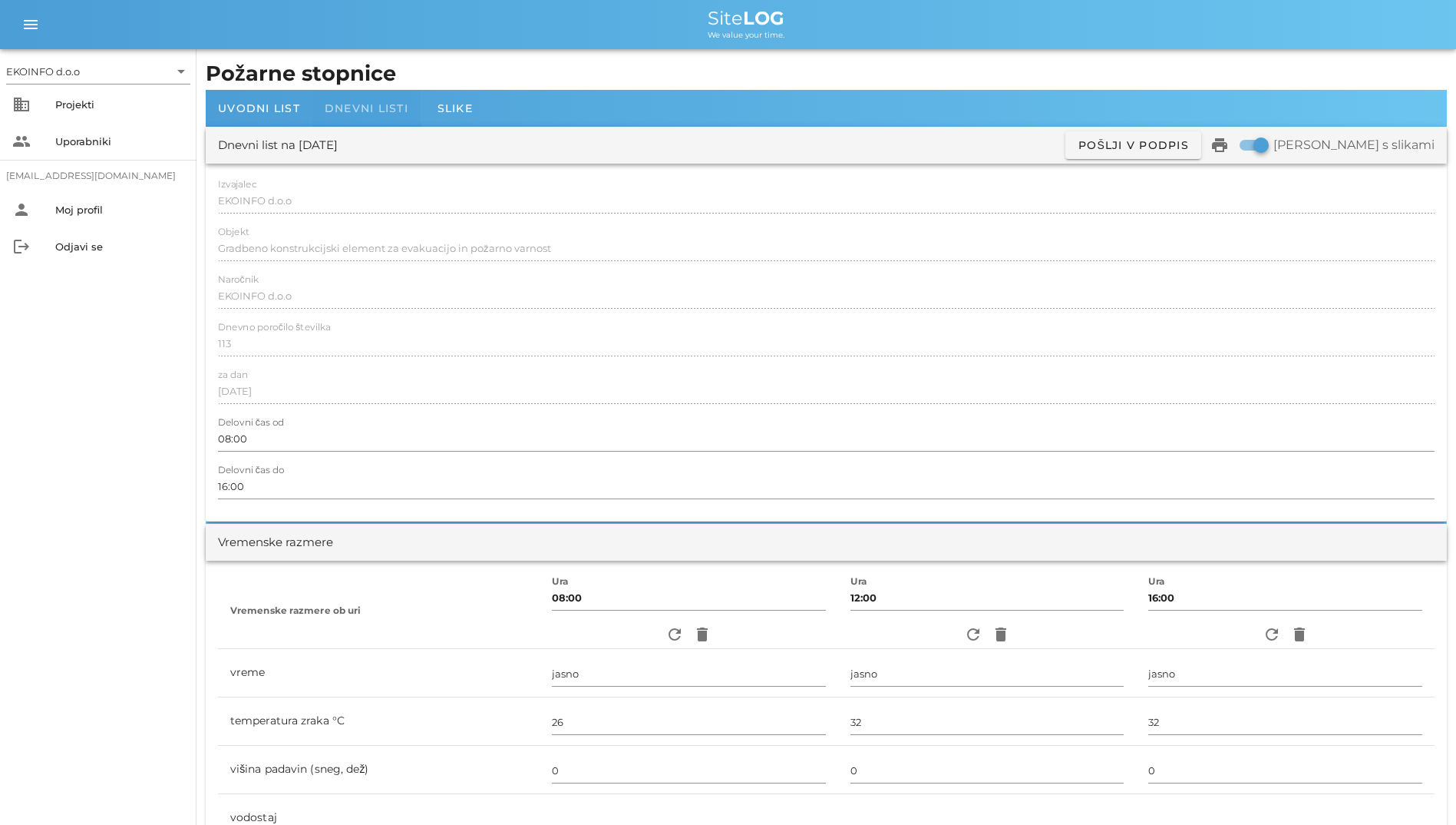
click at [402, 106] on span "Dnevni listi" at bounding box center [367, 108] width 84 height 14
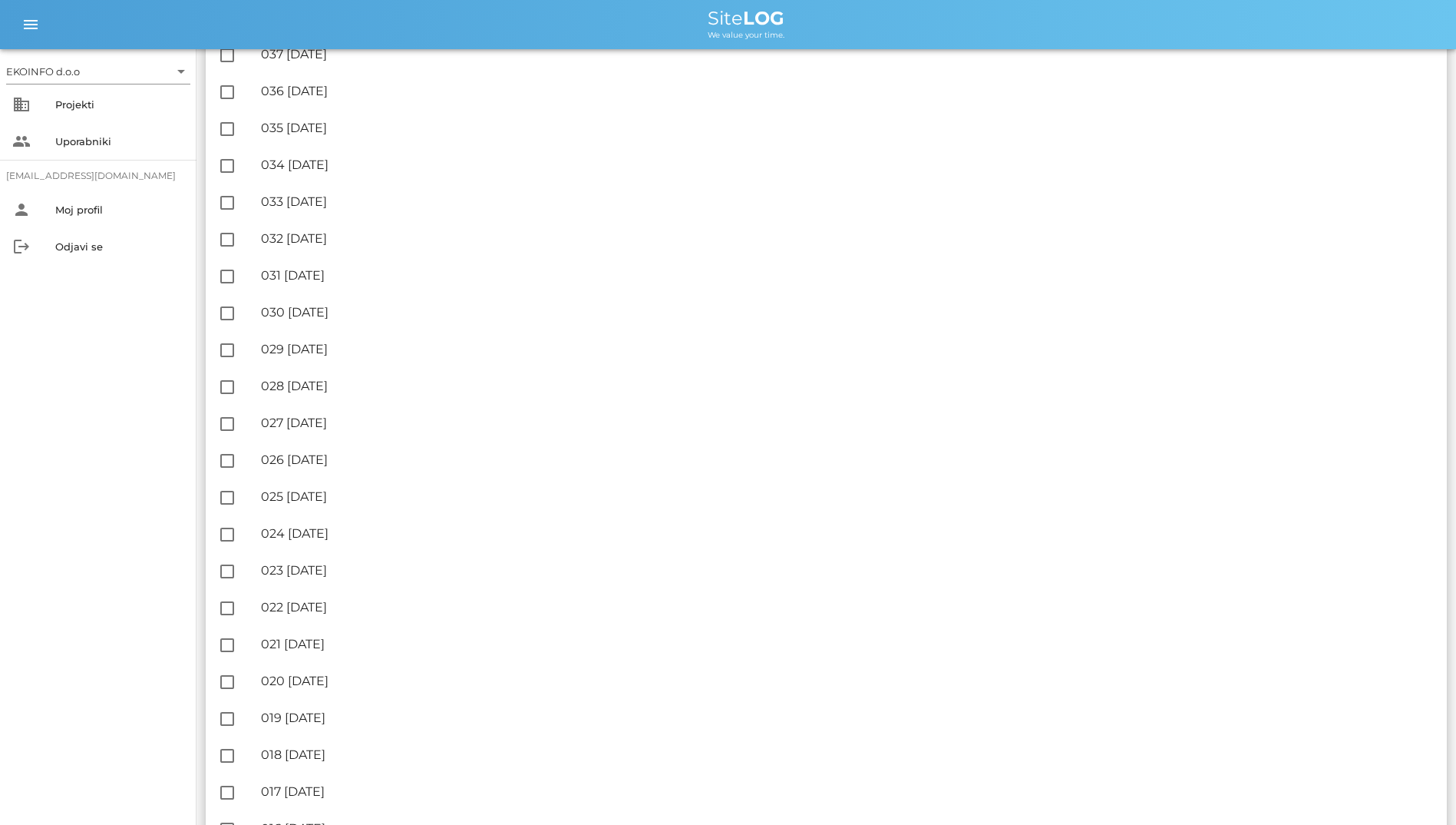
scroll to position [2995, 0]
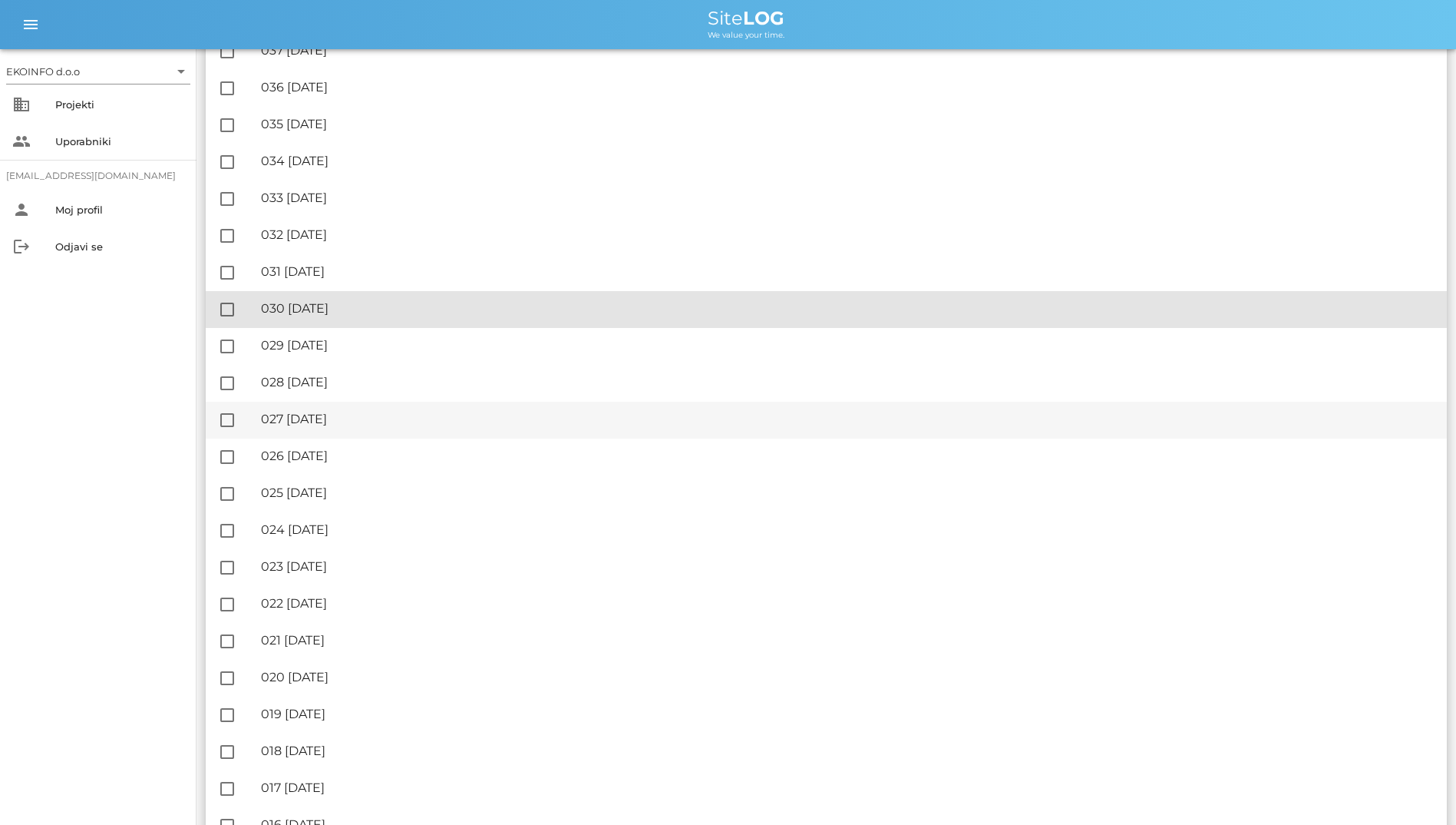
drag, startPoint x: 517, startPoint y: 323, endPoint x: 528, endPoint y: 419, distance: 96.6
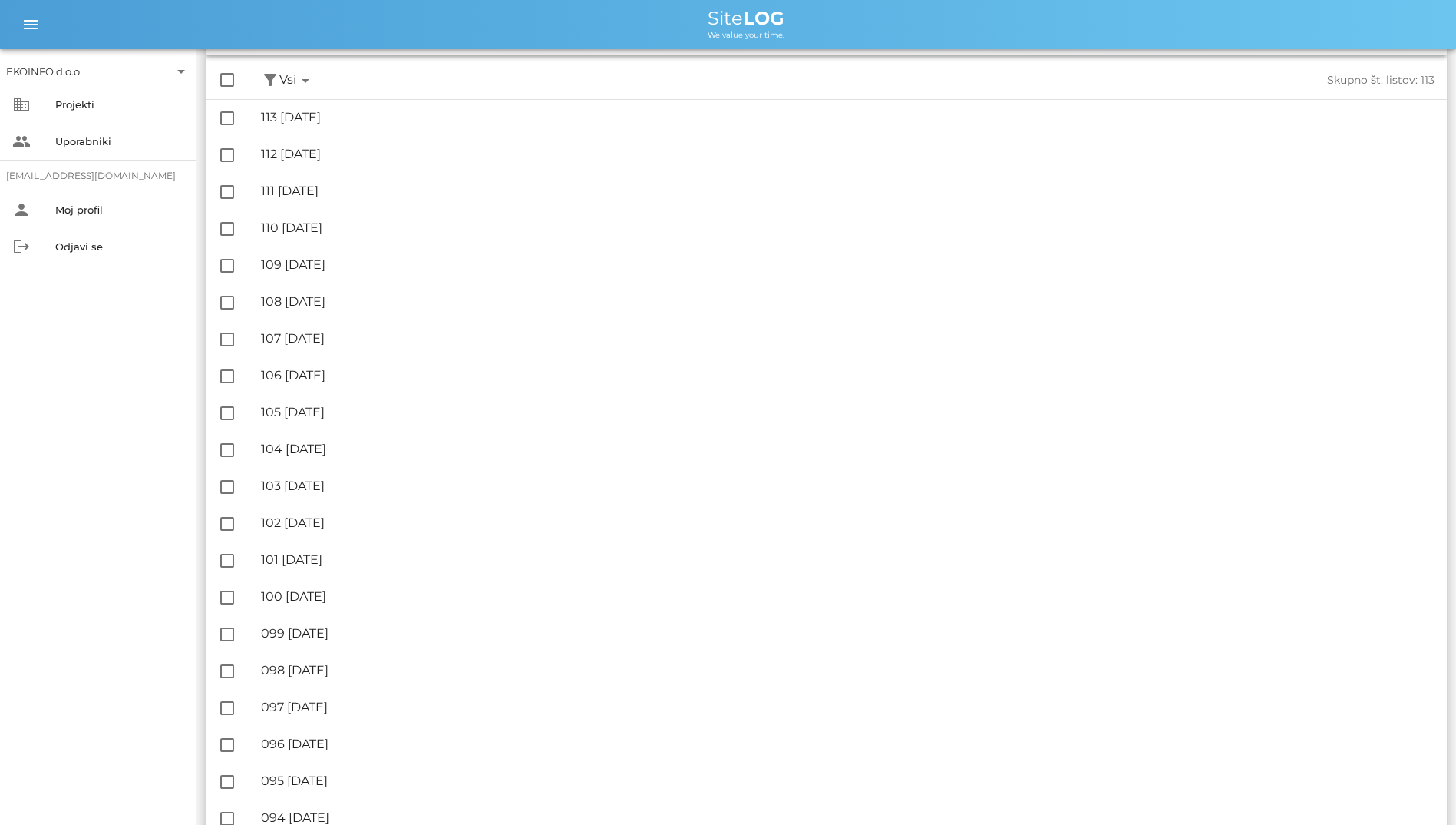
scroll to position [0, 0]
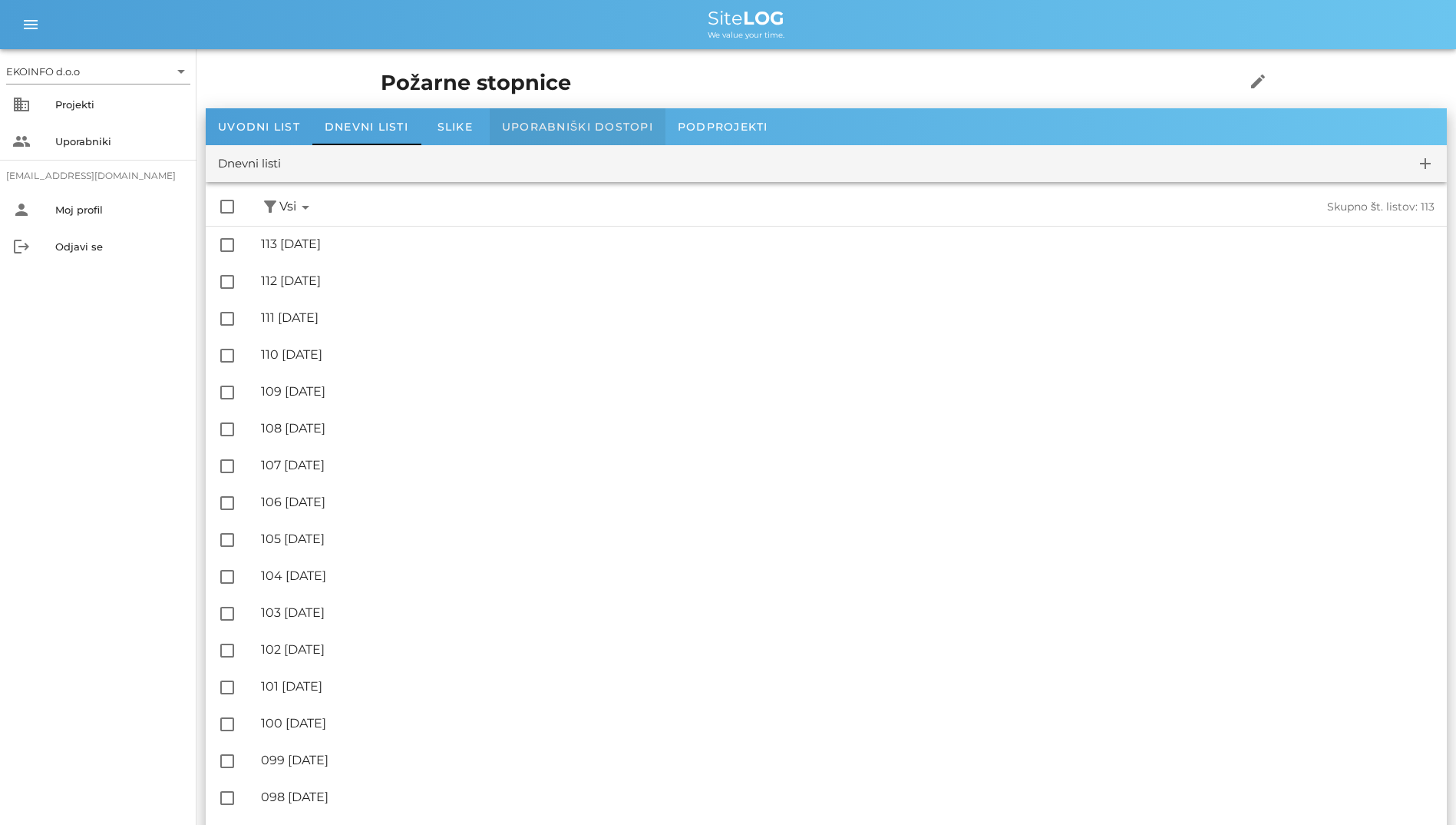
click at [566, 125] on span "Uporabniški dostopi" at bounding box center [577, 126] width 151 height 14
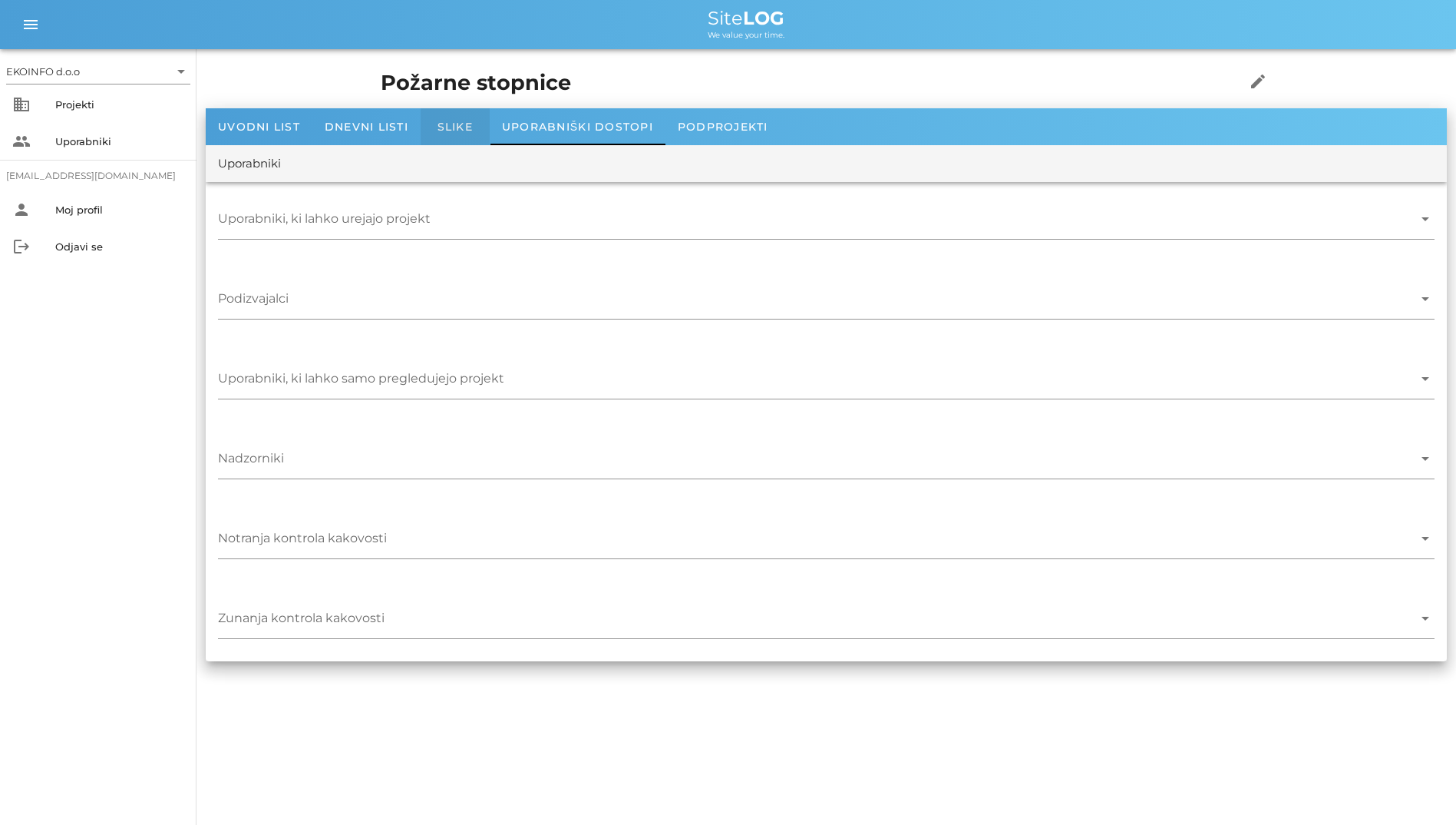
click at [457, 119] on div "Slike" at bounding box center [455, 126] width 69 height 37
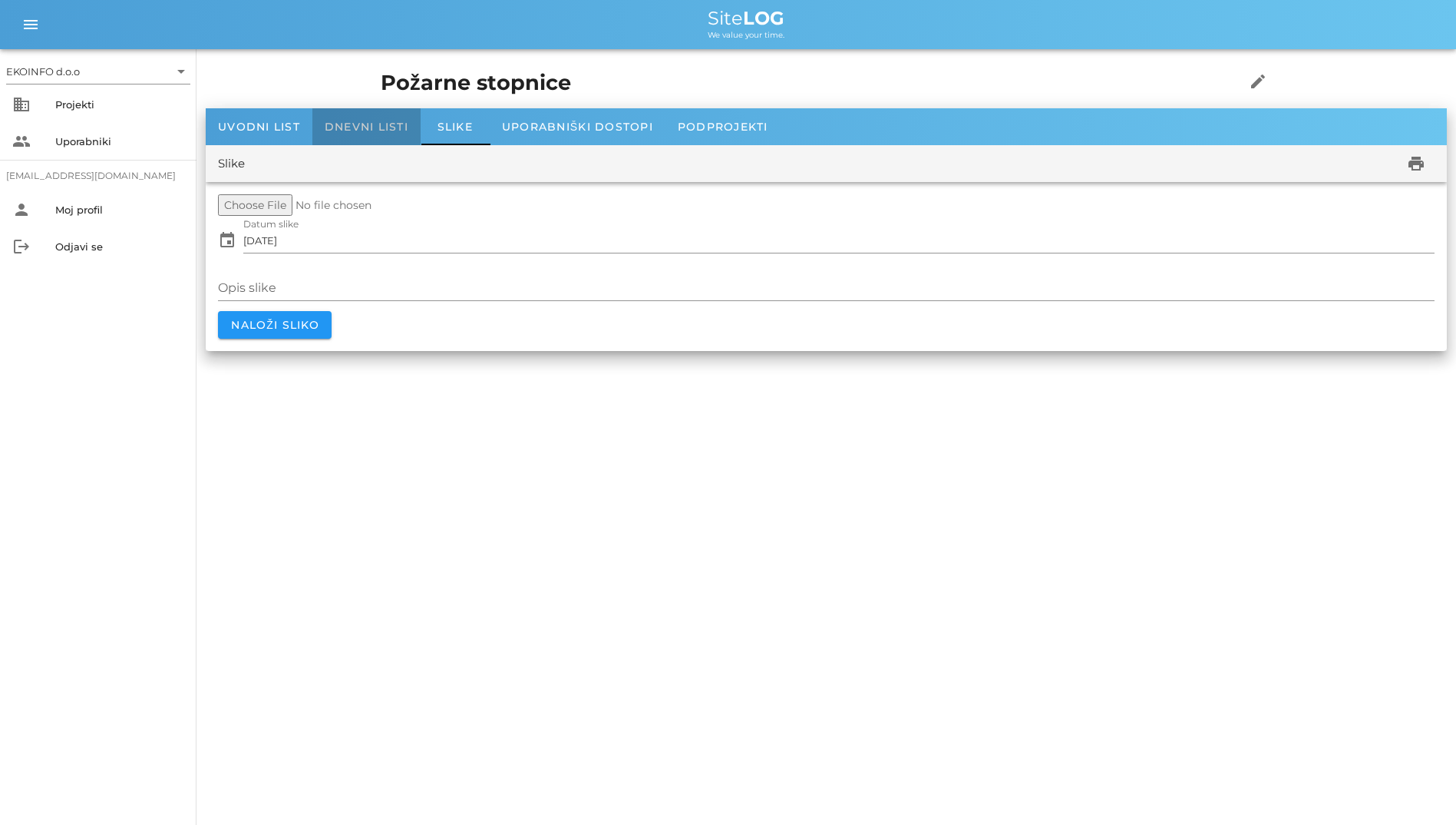
click at [373, 118] on div "Dnevni listi" at bounding box center [367, 126] width 108 height 37
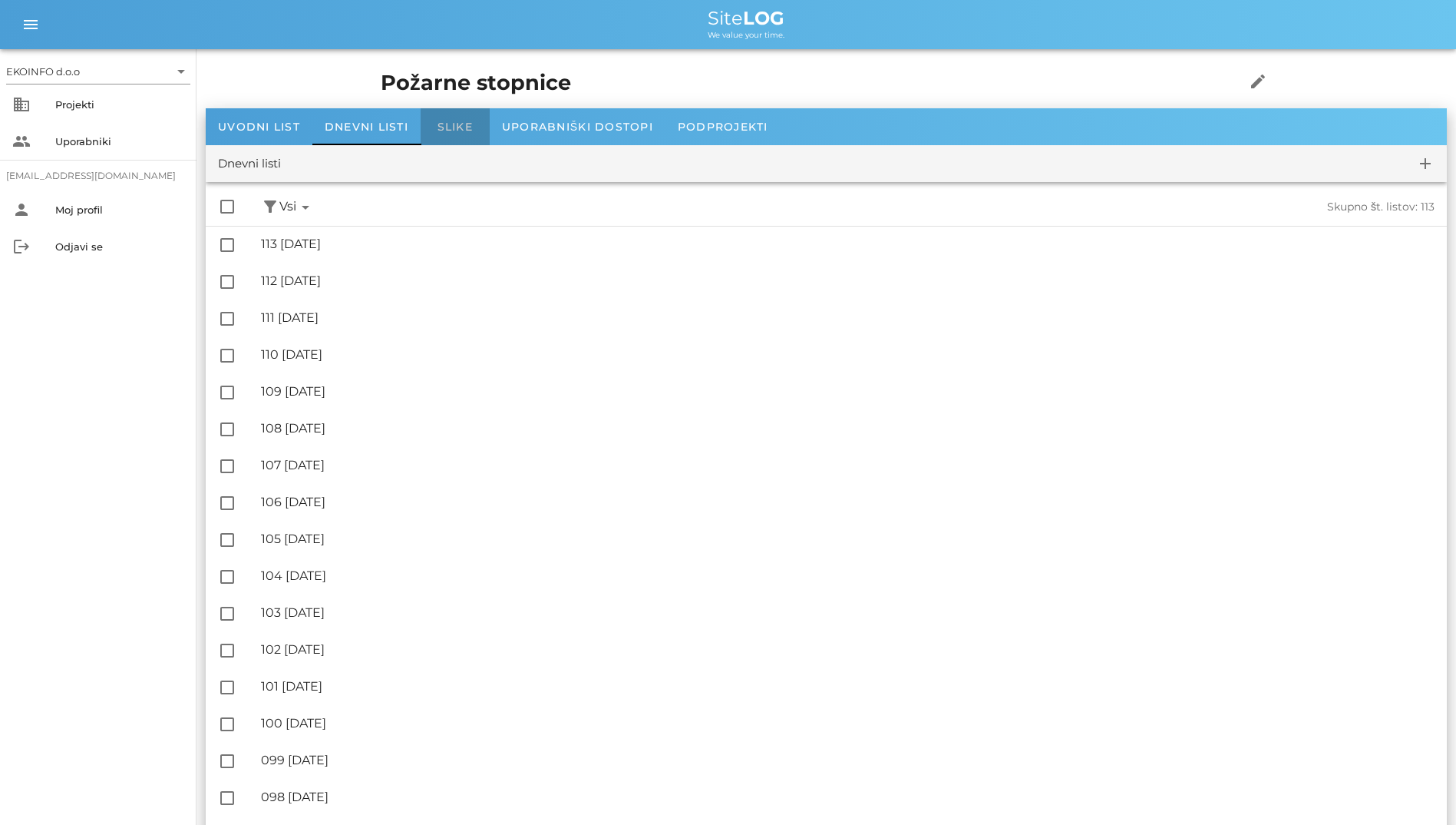
click at [465, 120] on span "Slike" at bounding box center [454, 126] width 35 height 14
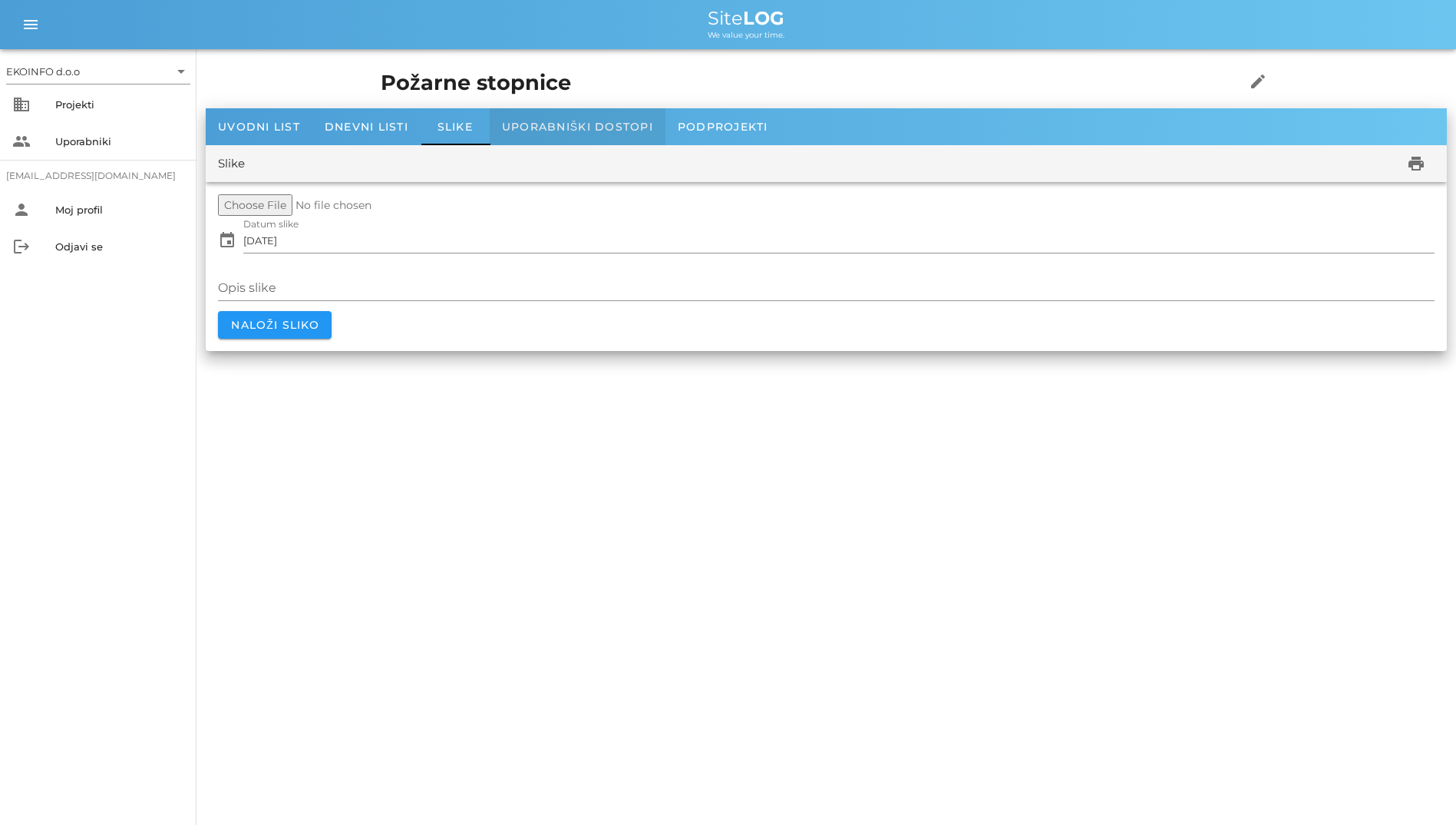
click at [537, 122] on span "Uporabniški dostopi" at bounding box center [577, 126] width 151 height 14
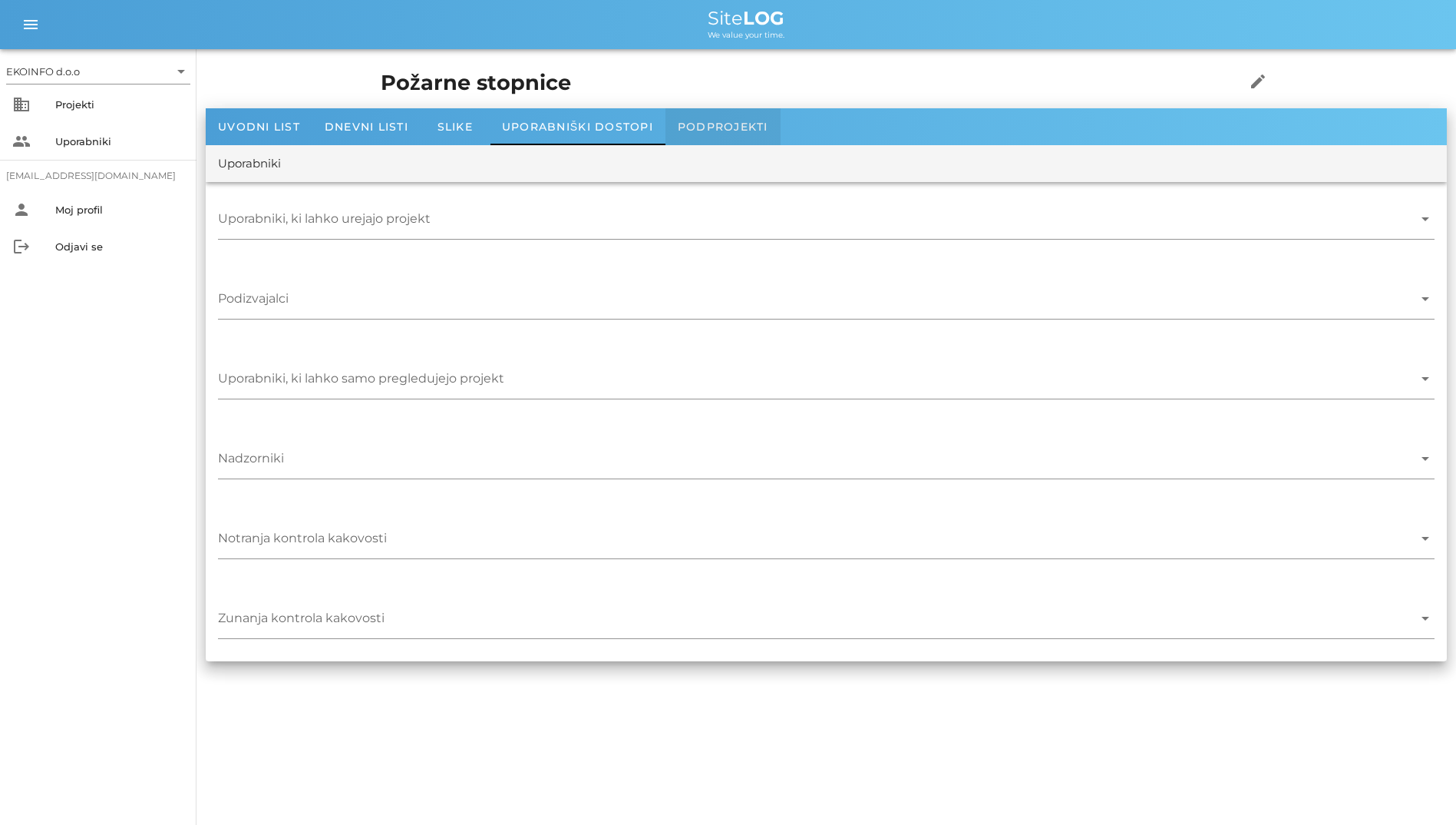
click at [714, 122] on span "Podprojekti" at bounding box center [722, 126] width 90 height 14
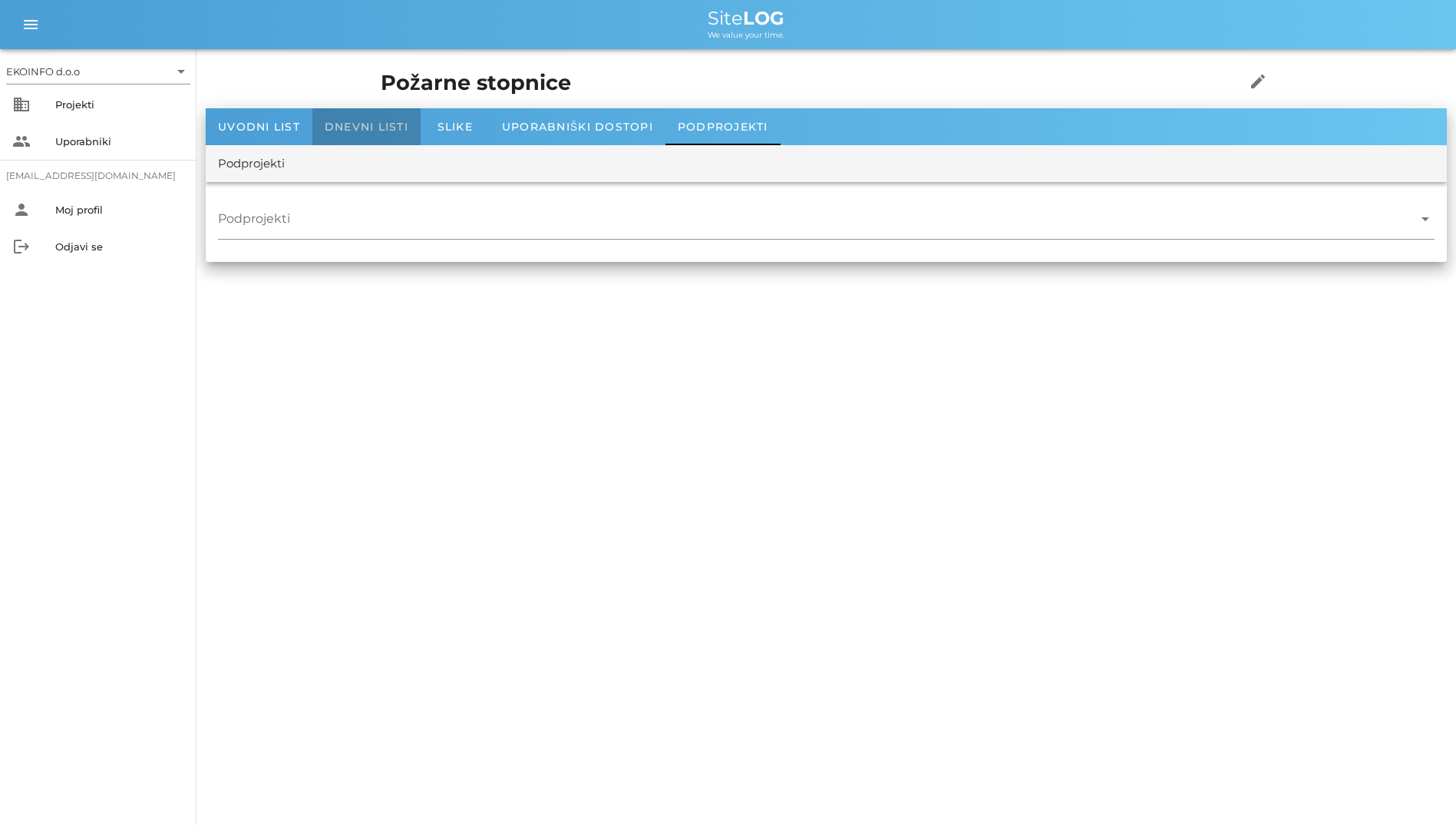
click at [375, 133] on span "Dnevni listi" at bounding box center [367, 126] width 84 height 14
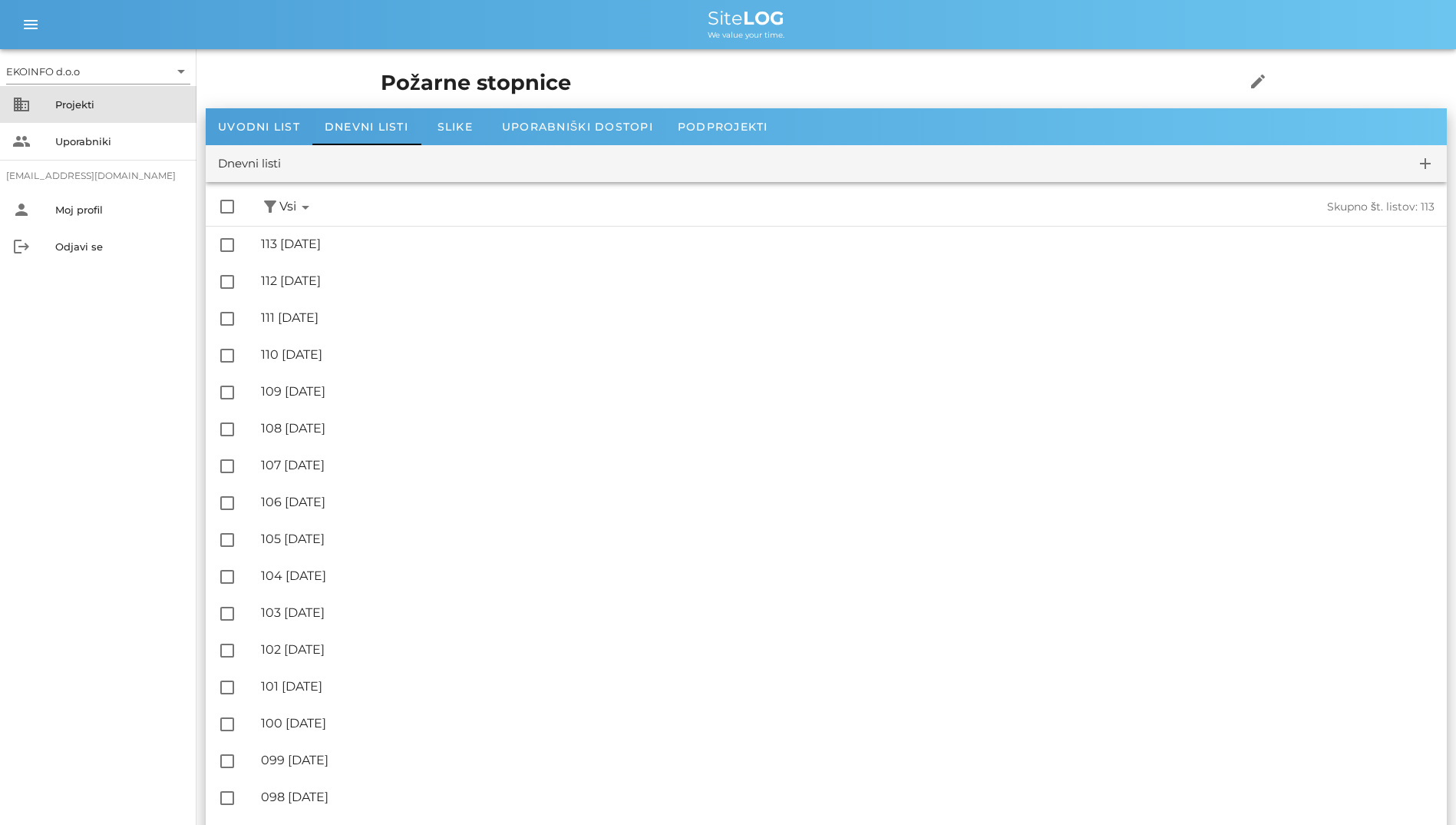
click at [133, 110] on div "Projekti" at bounding box center [120, 104] width 129 height 12
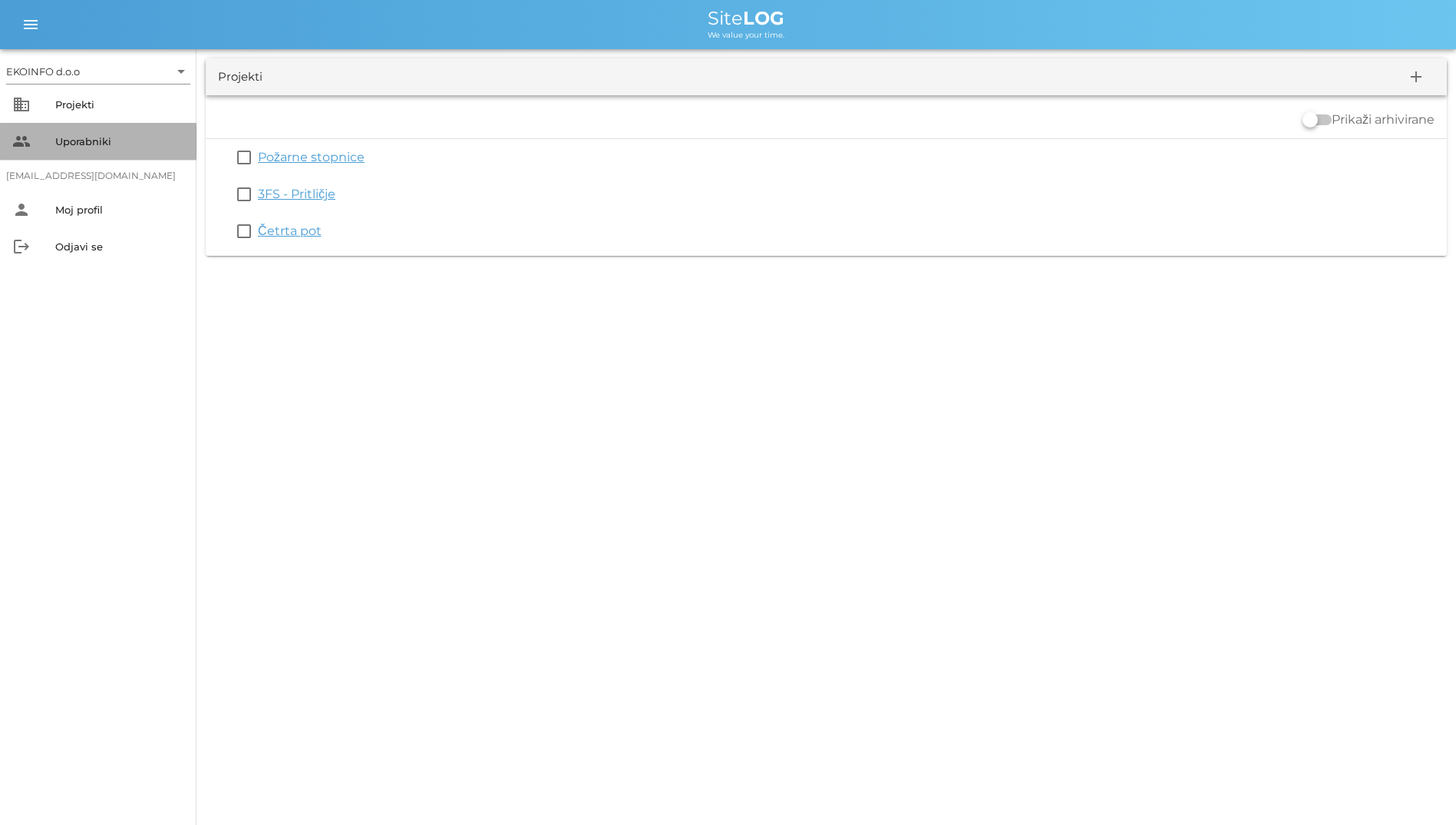
click at [82, 144] on div "Uporabniki" at bounding box center [120, 141] width 129 height 12
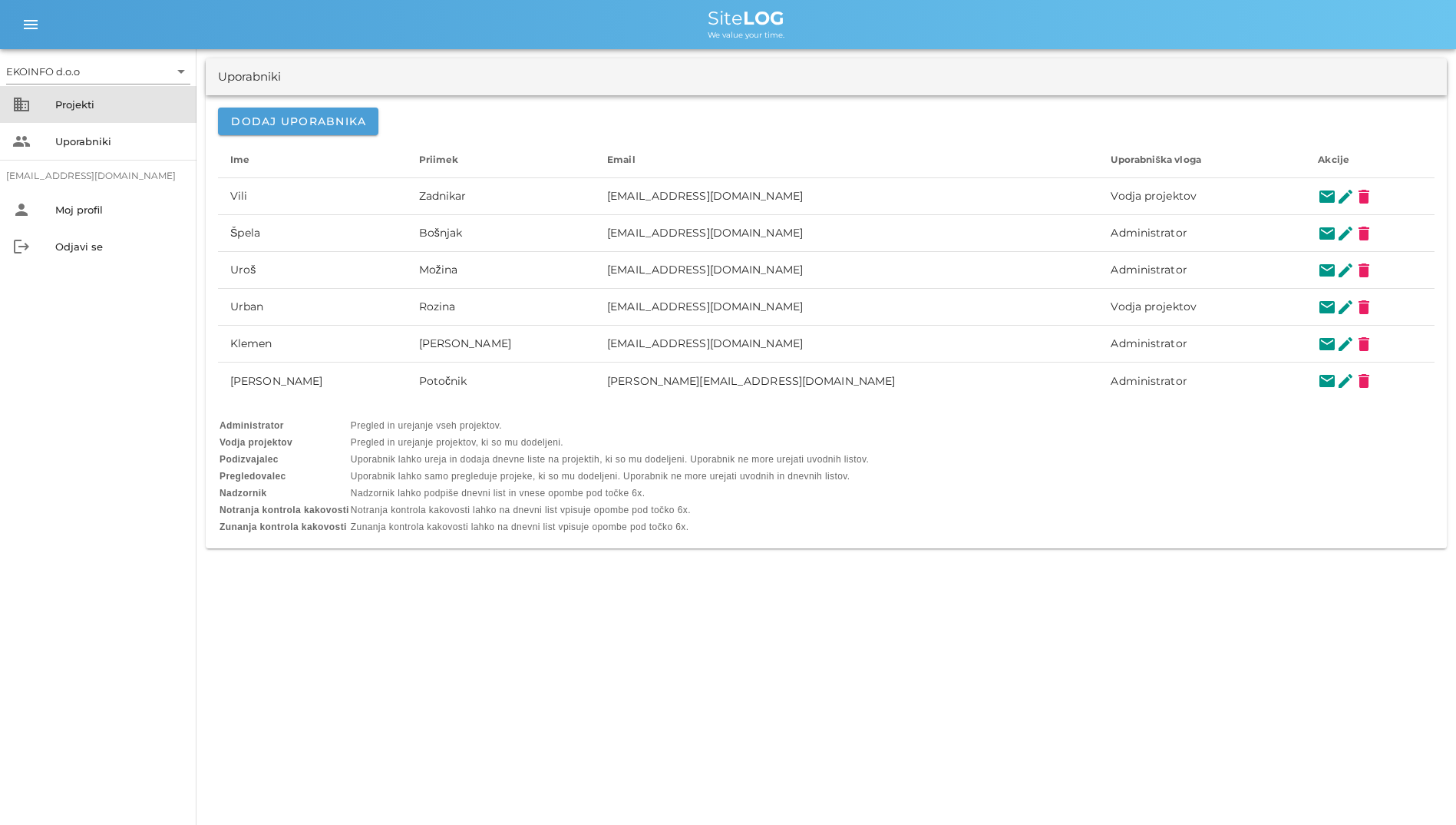
click at [98, 114] on div "Projekti" at bounding box center [120, 105] width 129 height 25
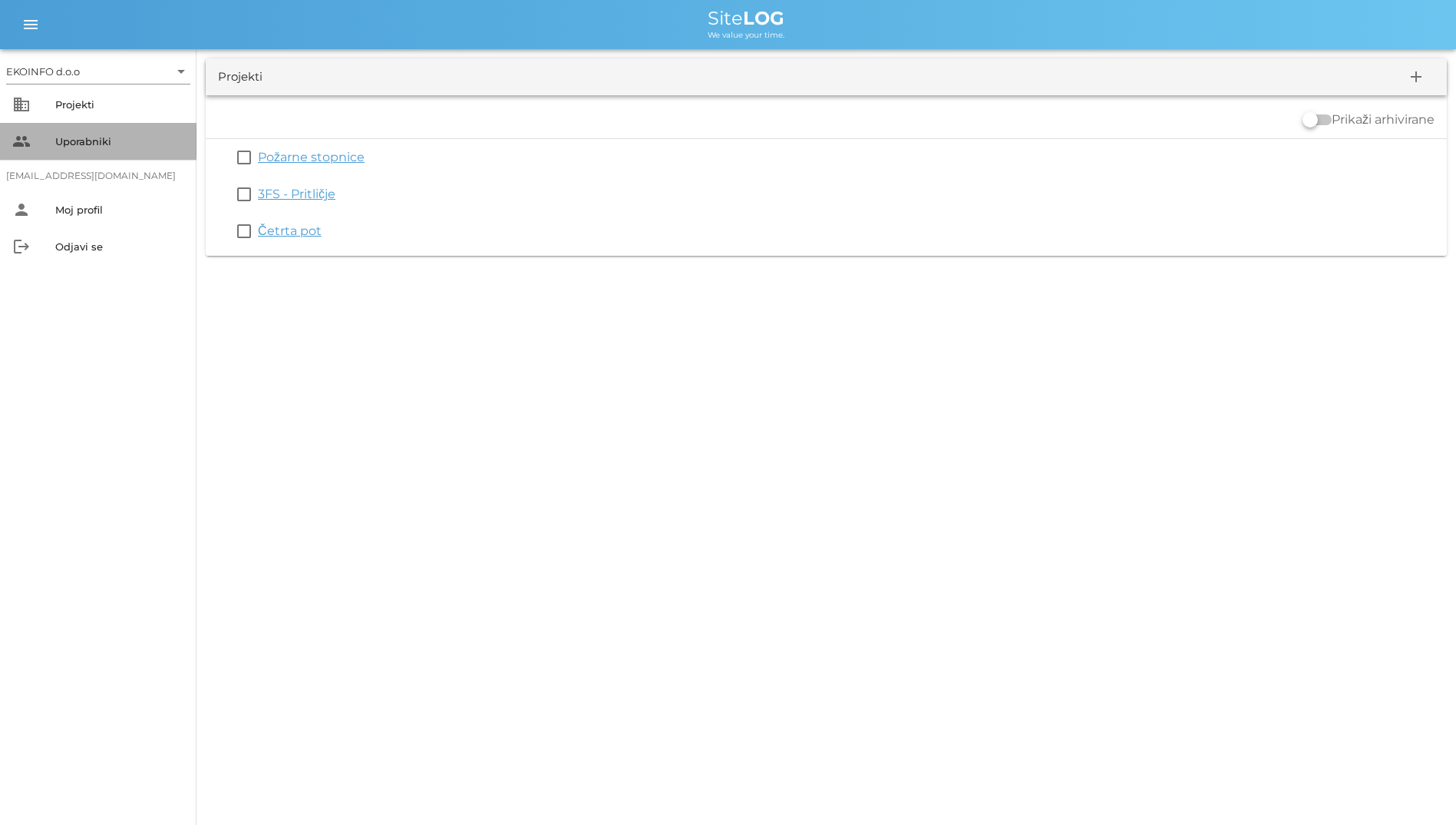
click at [132, 144] on div "Uporabniki" at bounding box center [120, 141] width 129 height 12
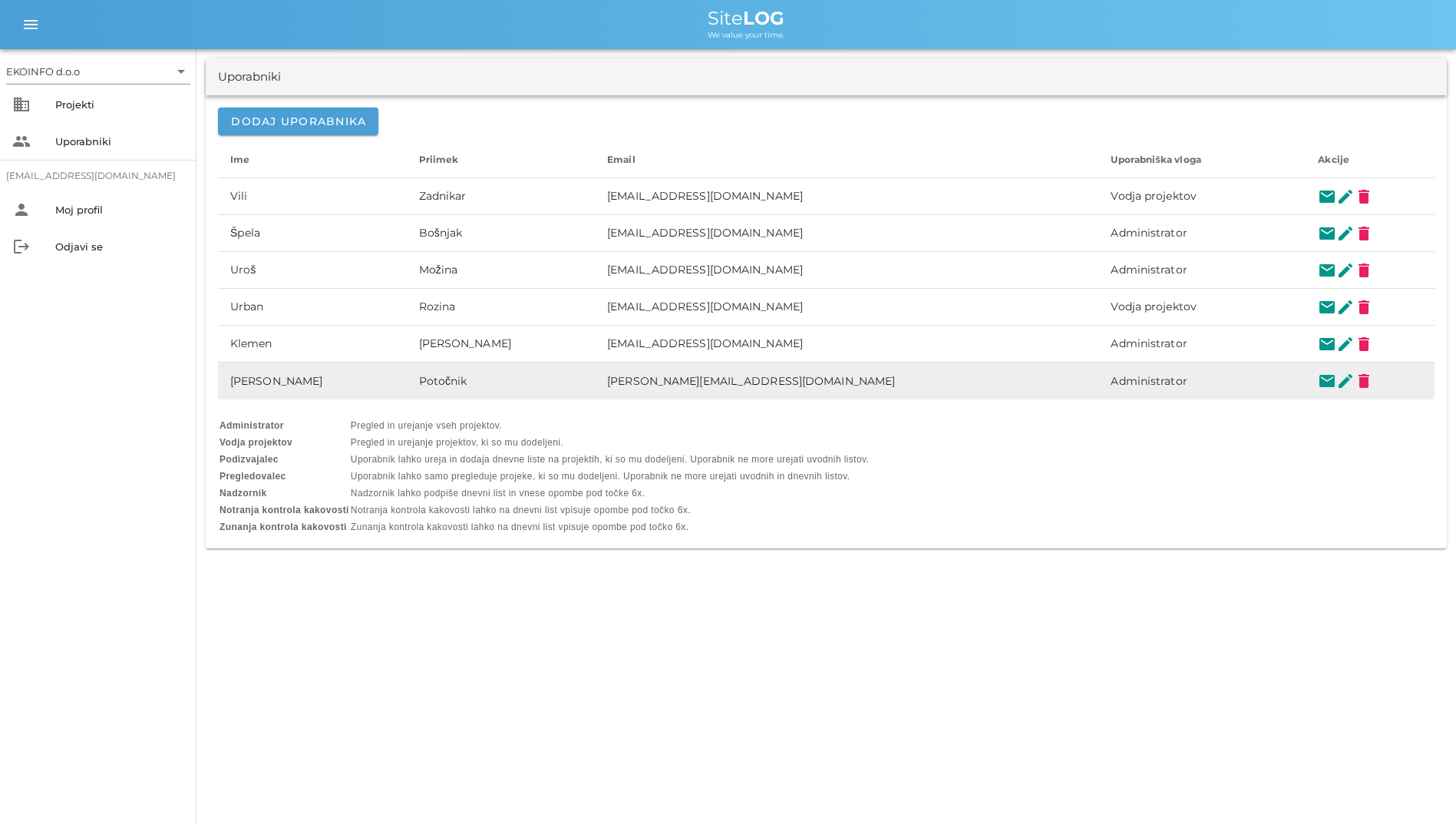
drag, startPoint x: 207, startPoint y: 151, endPoint x: 1166, endPoint y: 376, distance: 985.0
click at [1166, 376] on div "Dodaj uporabnika Ime arrow_upward Priimek arrow_upward Email arrow_upward Upora…" at bounding box center [826, 321] width 1241 height 453
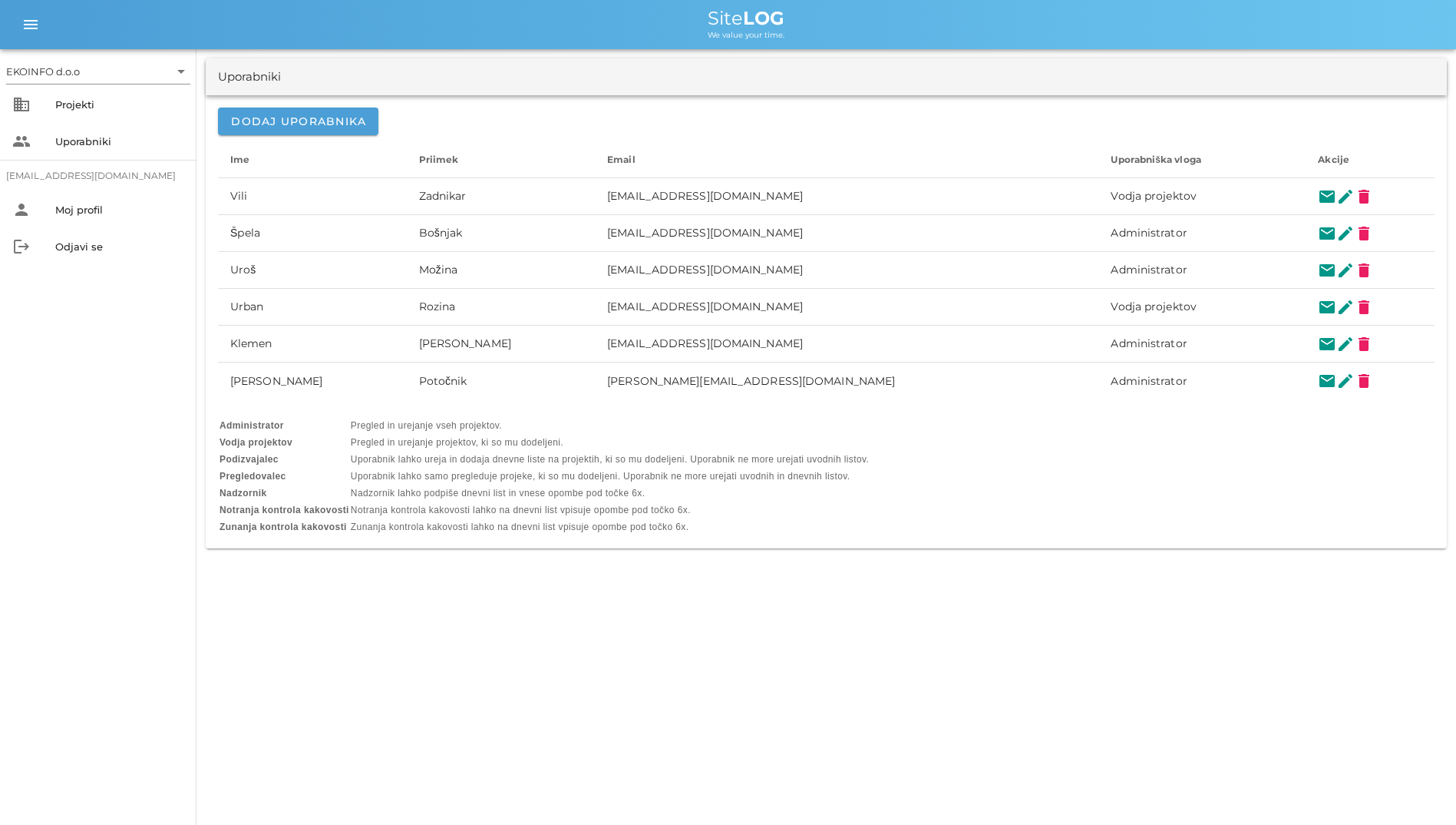
click at [674, 486] on td "Nadzornik lahko podpiše dnevni list in vnese opombe pod točke 6x." at bounding box center [609, 493] width 518 height 15
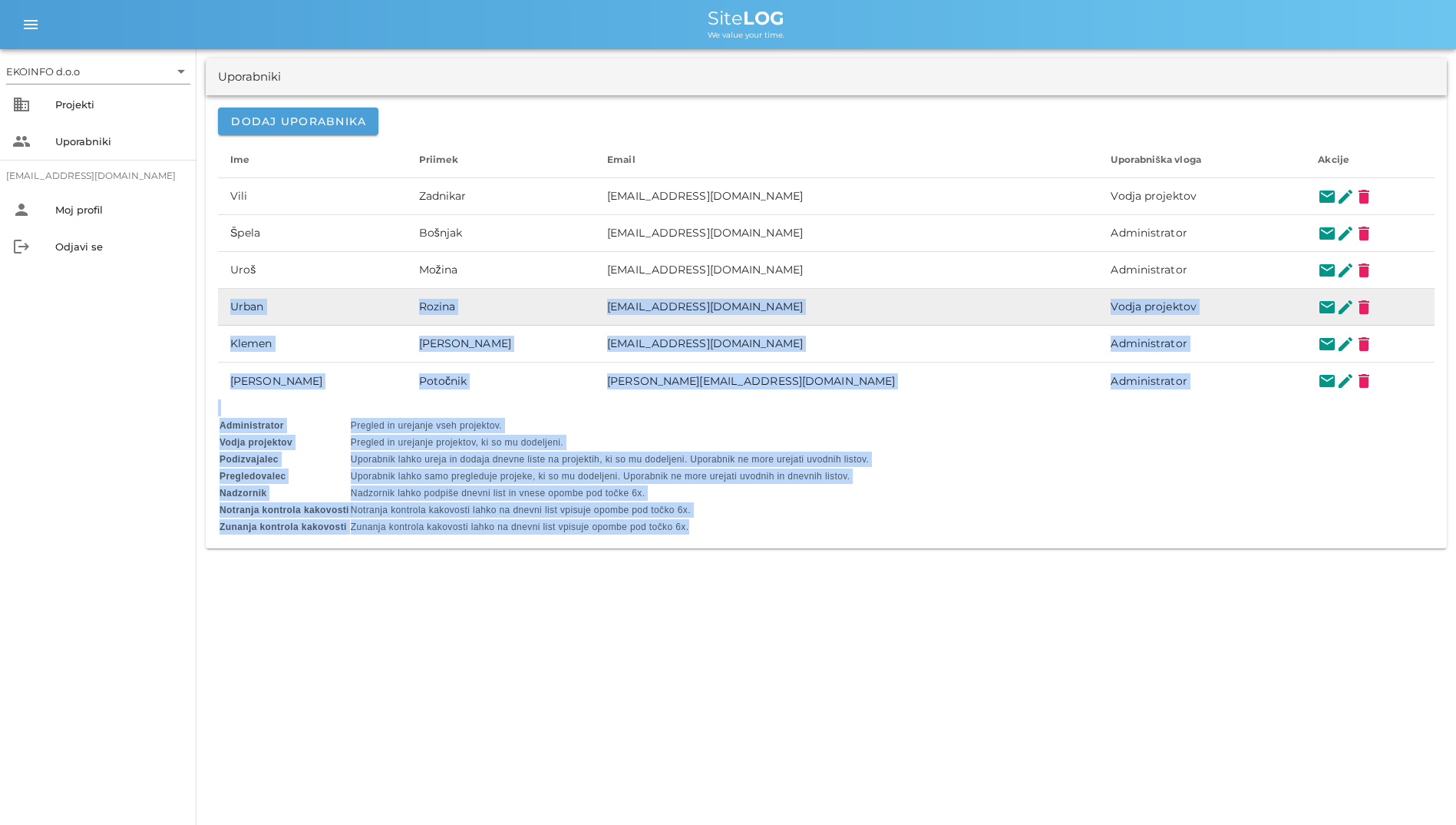
drag, startPoint x: 689, startPoint y: 524, endPoint x: 229, endPoint y: 302, distance: 510.8
click at [229, 302] on div "Dodaj uporabnika Ime arrow_upward Priimek arrow_upward Email arrow_upward Upora…" at bounding box center [826, 321] width 1241 height 453
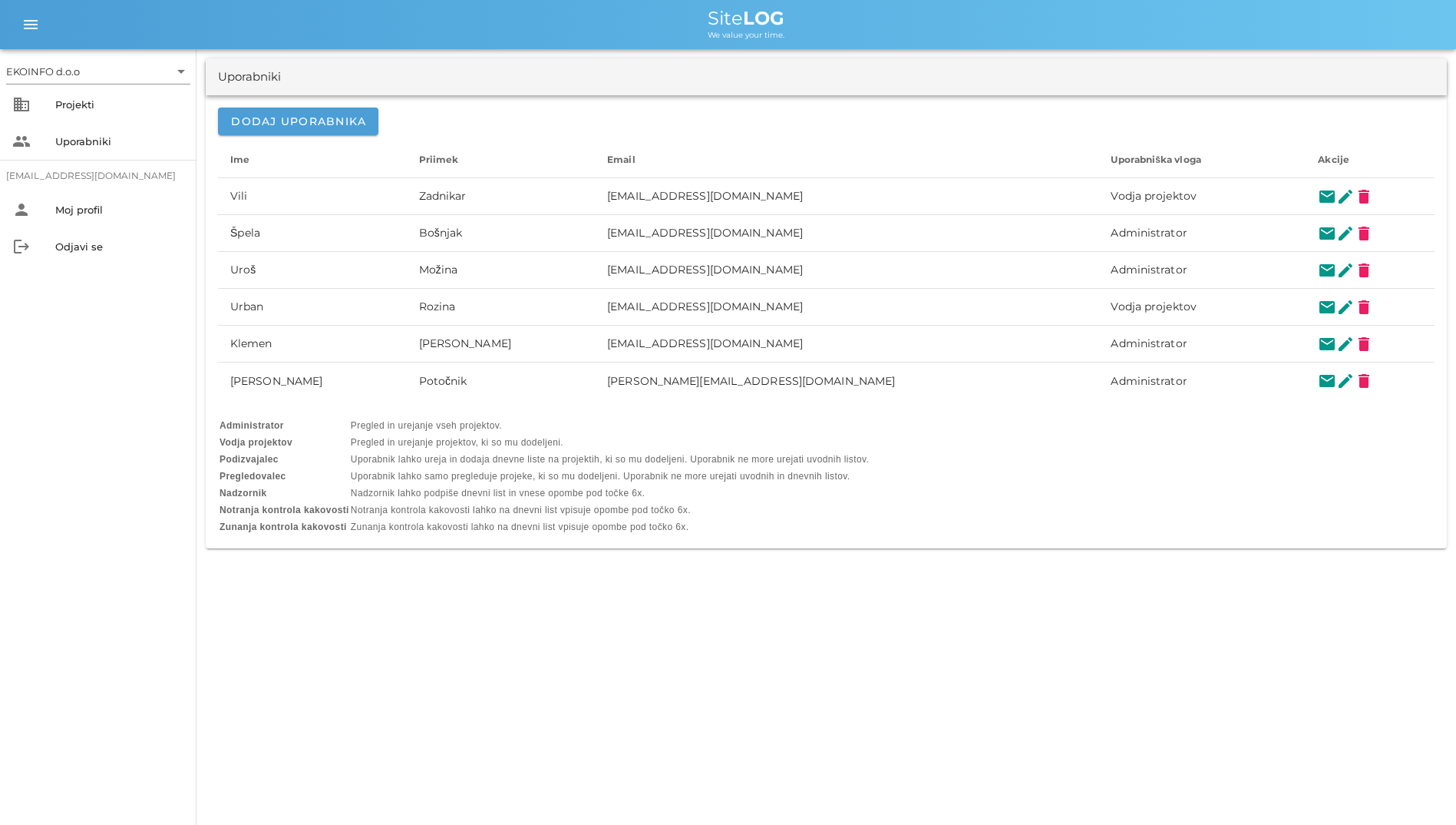
drag, startPoint x: 229, startPoint y: 302, endPoint x: 126, endPoint y: 319, distance: 104.4
click at [126, 319] on div "EKOINFO d.o.o arrow_drop_down business Projekti people Uporabniki [EMAIL_ADDRES…" at bounding box center [98, 437] width 197 height 776
click at [94, 109] on div "Projekti" at bounding box center [120, 104] width 129 height 12
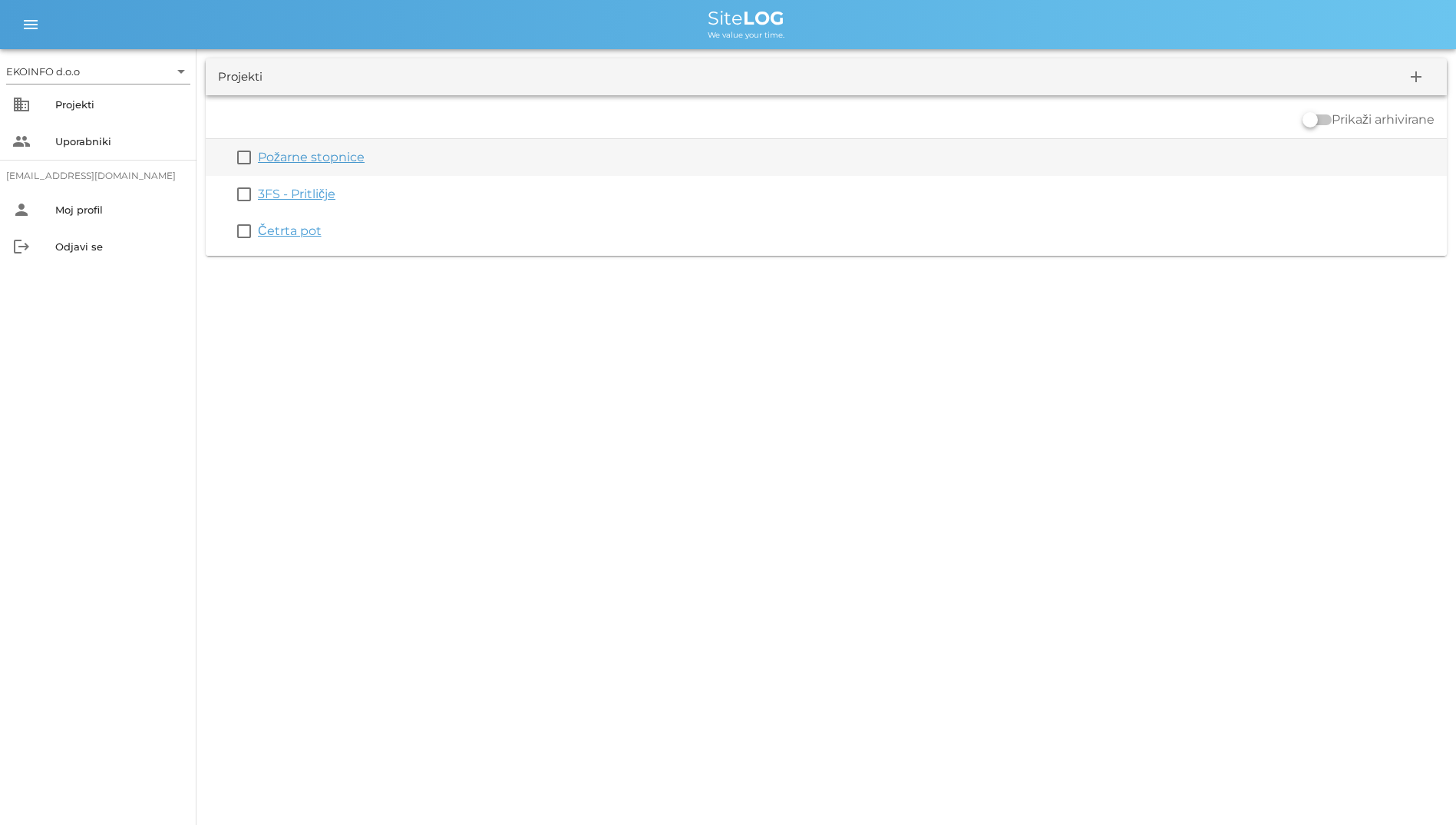
click at [275, 162] on link "Požarne stopnice" at bounding box center [311, 157] width 106 height 14
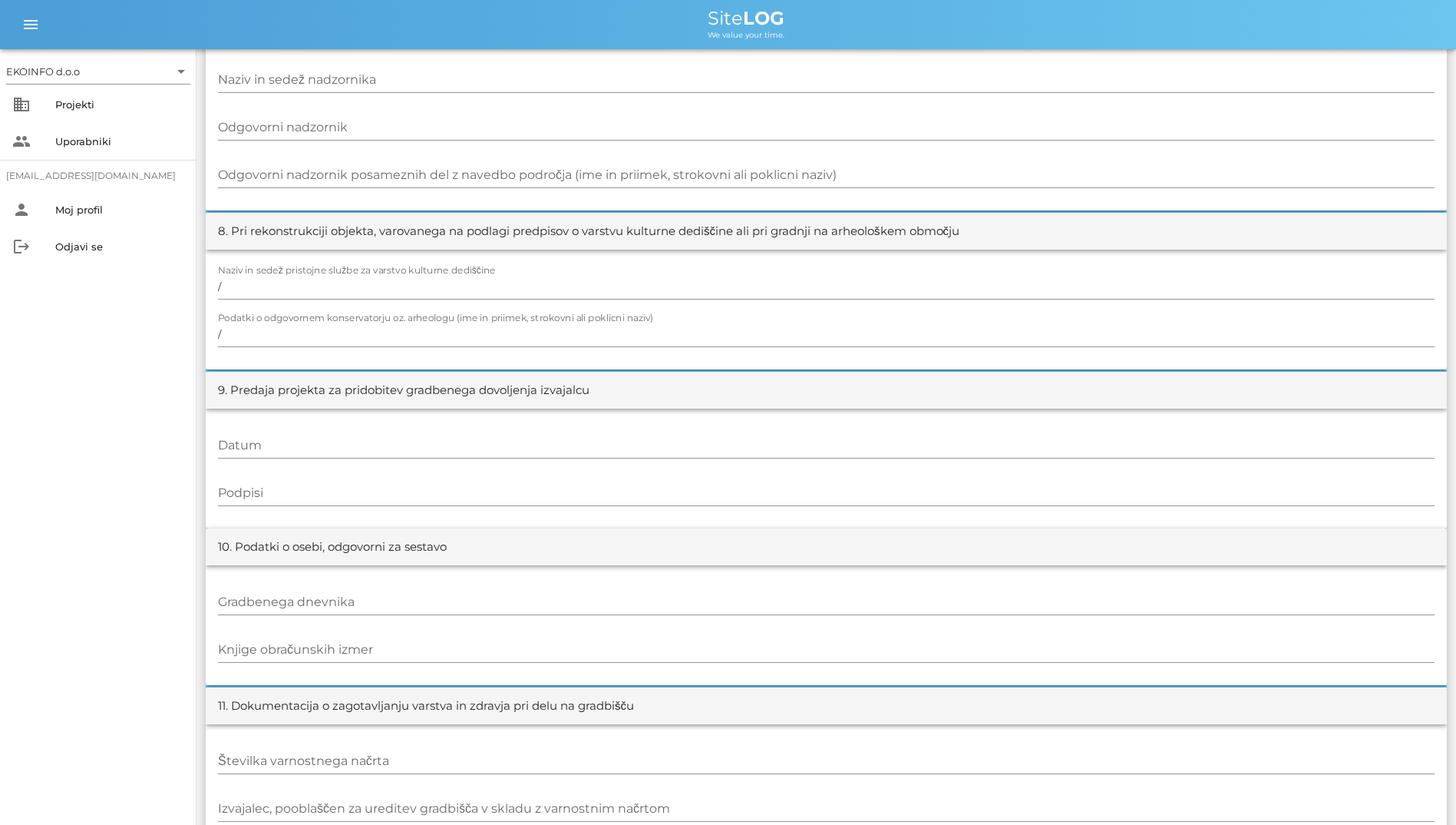
scroll to position [1382, 0]
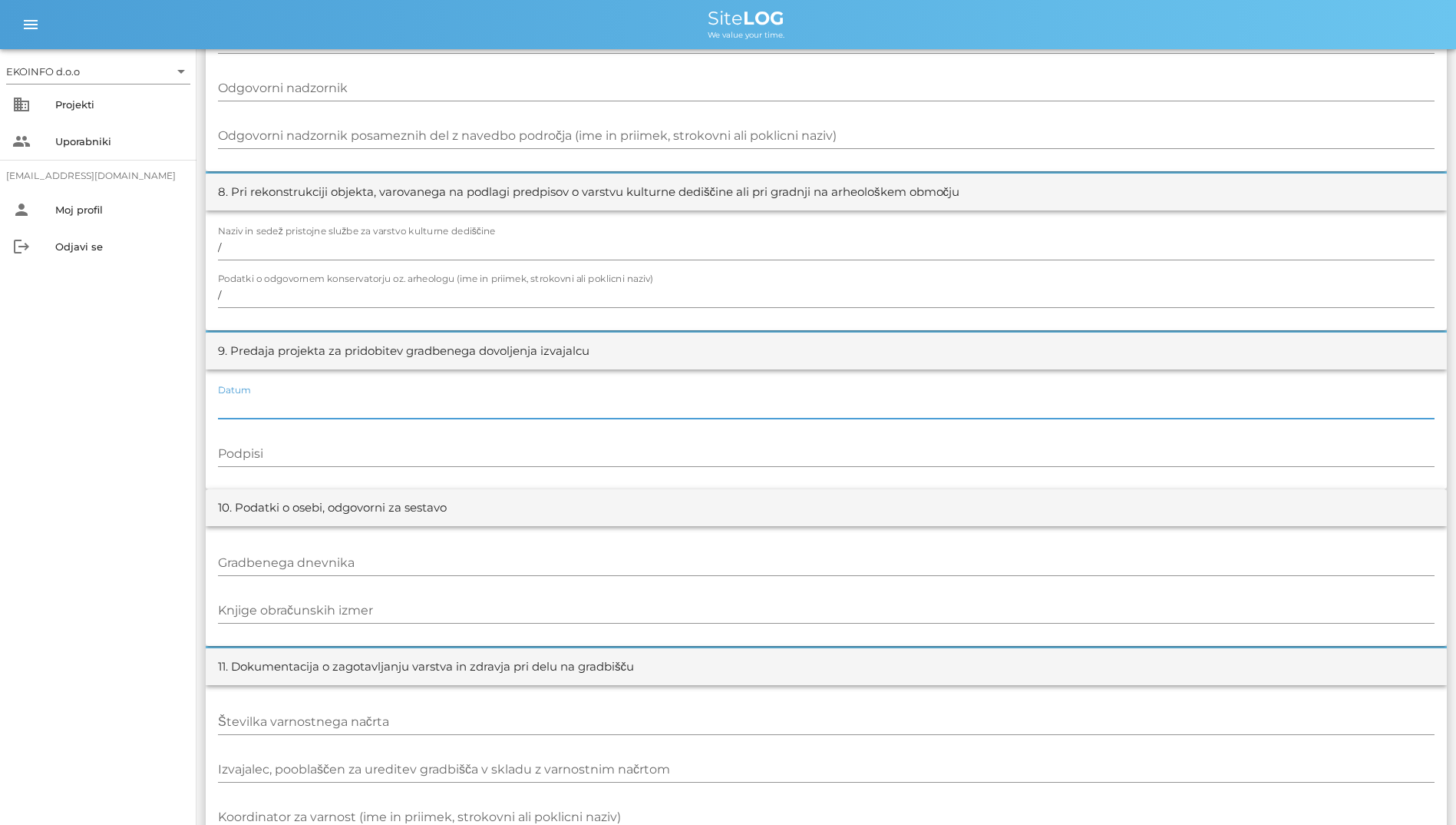
click at [294, 411] on input "Datum" at bounding box center [826, 406] width 1217 height 25
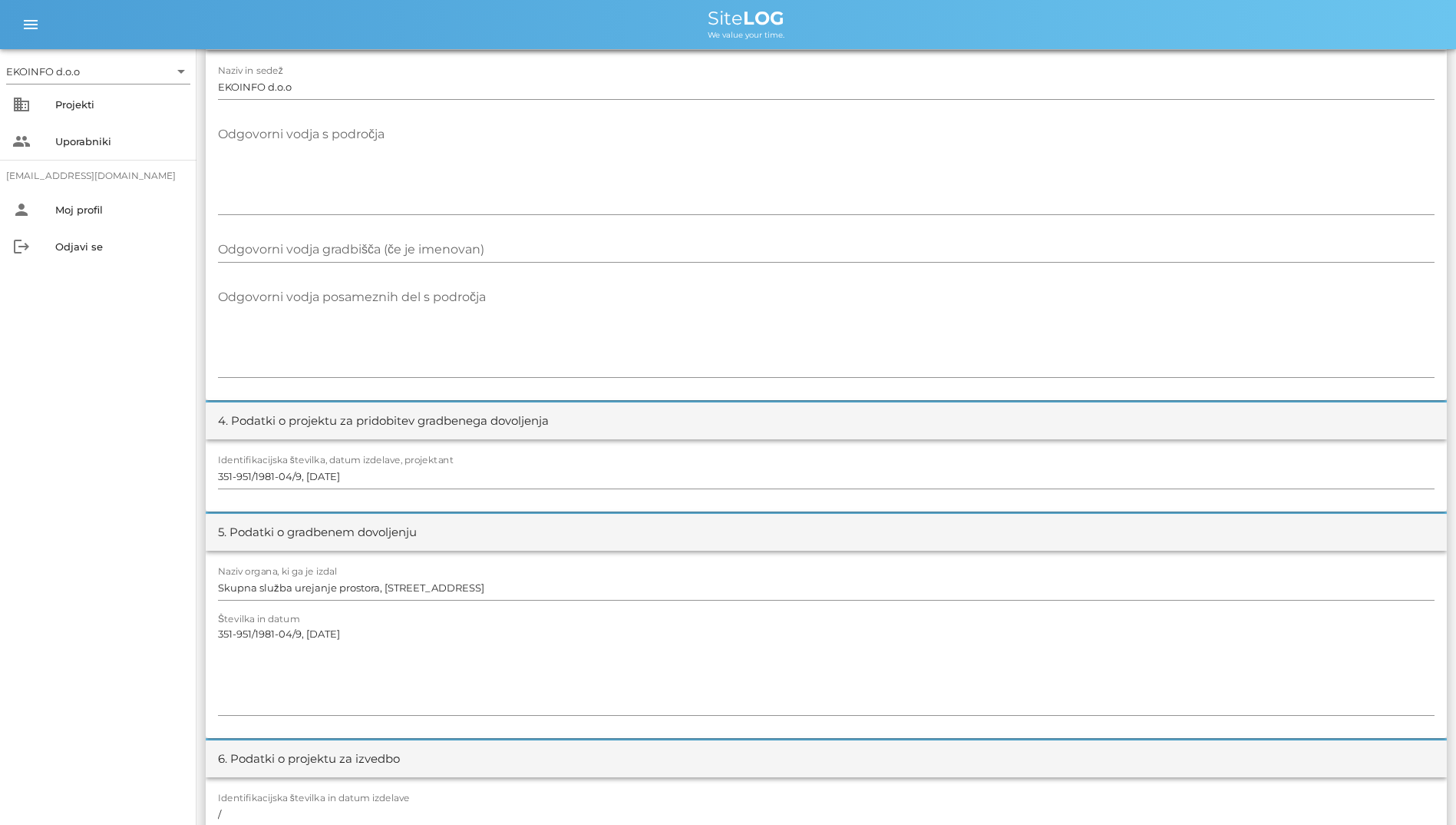
scroll to position [190, 0]
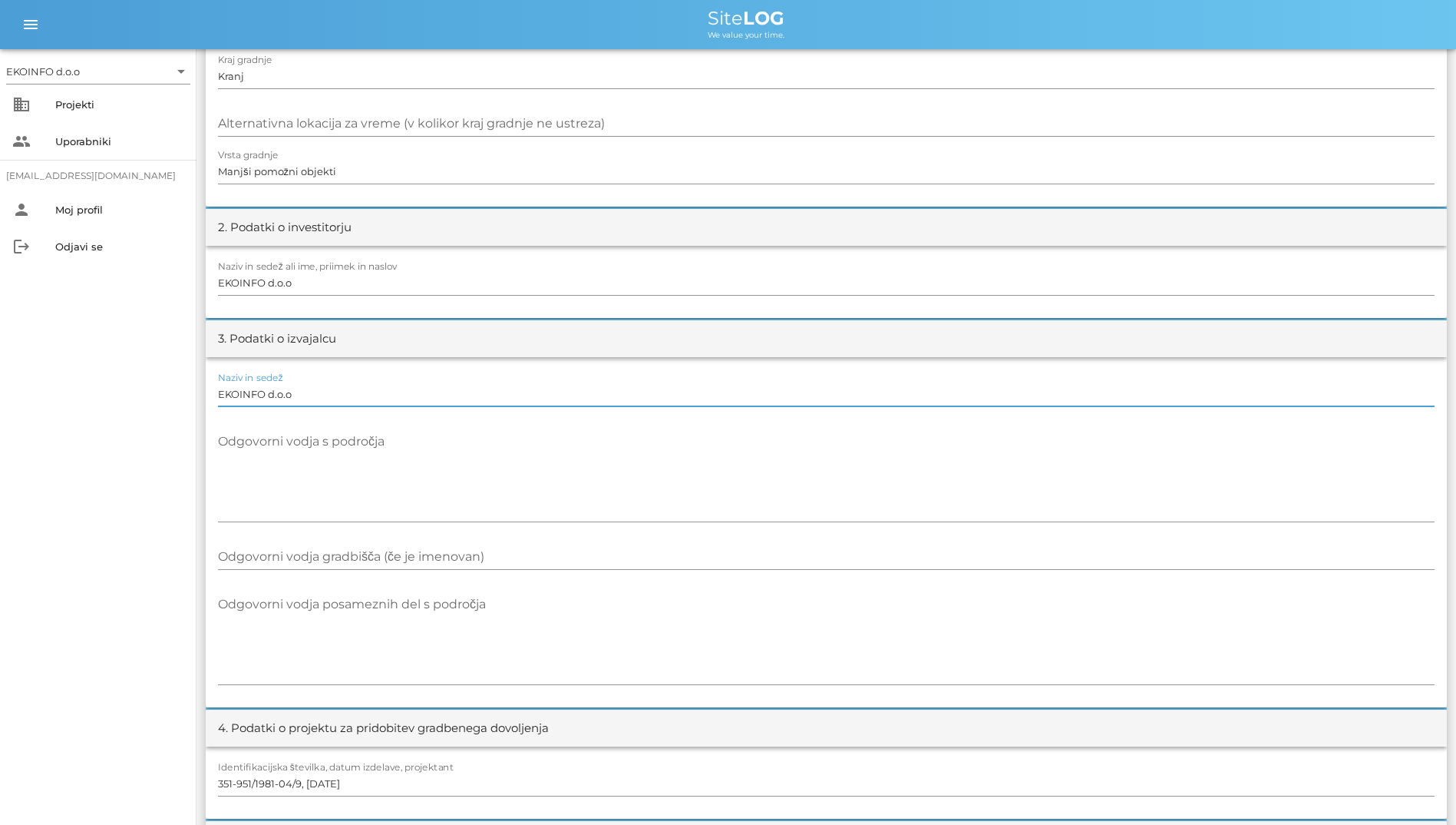
click at [486, 397] on input "EKOINFO d.o.o" at bounding box center [826, 393] width 1217 height 25
click at [489, 450] on textarea "Odgovorni vodja s področja" at bounding box center [826, 475] width 1217 height 92
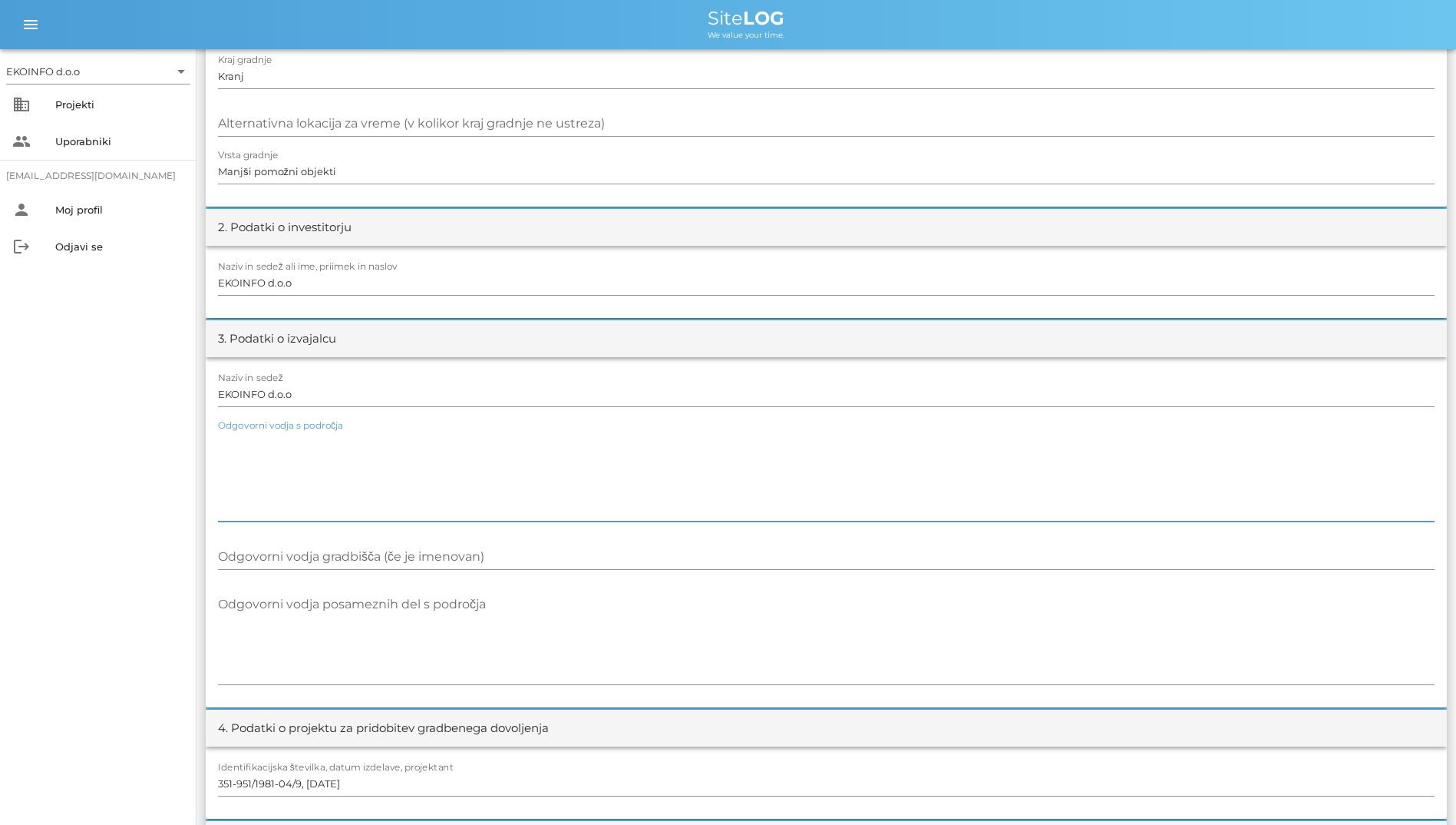
scroll to position [267, 0]
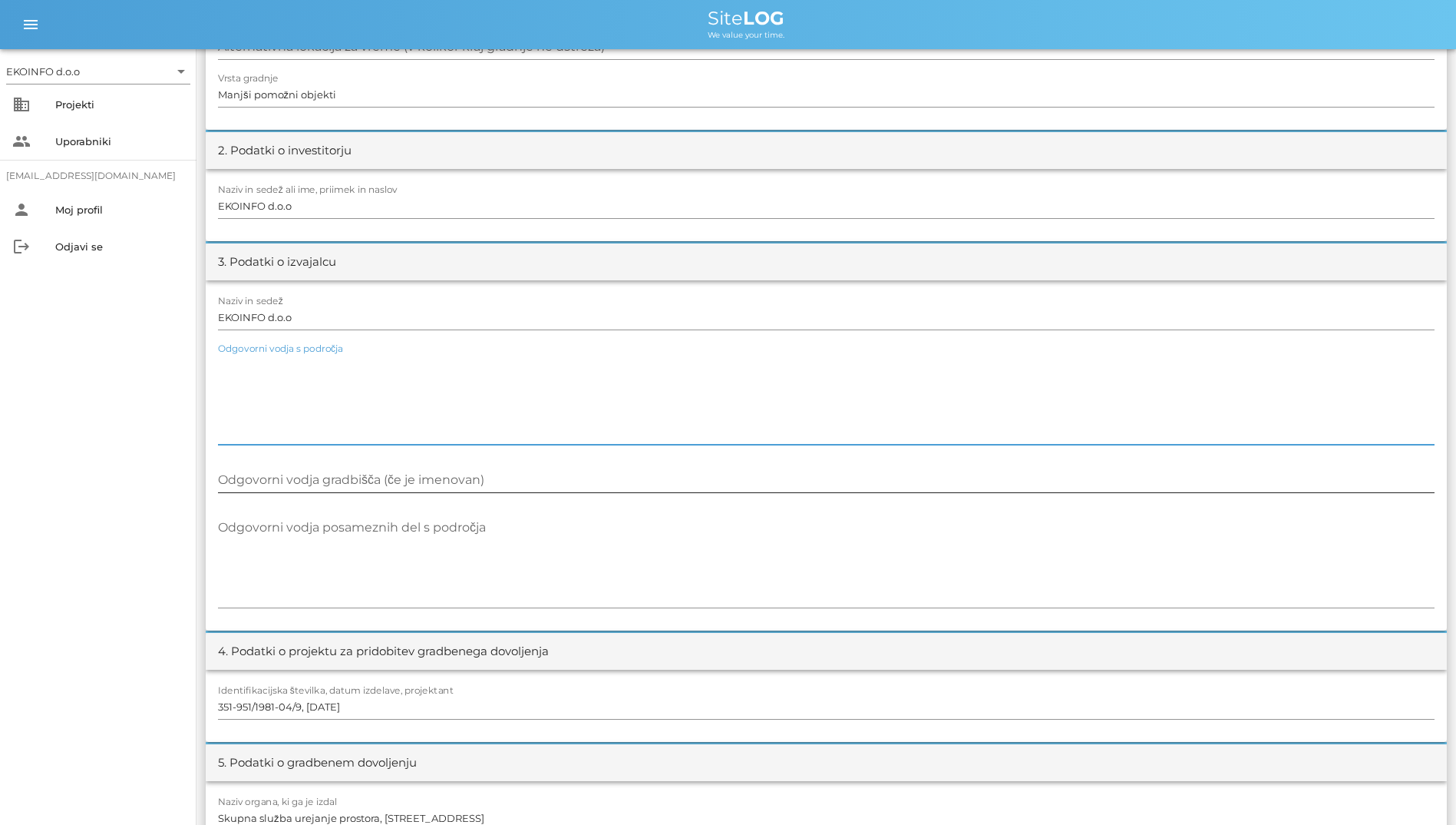
click at [492, 480] on input "Odgovorni vodja gradbišča (če je imenovan)" at bounding box center [826, 480] width 1217 height 25
click at [520, 423] on textarea "Odgovorni vodja s področja" at bounding box center [826, 398] width 1217 height 92
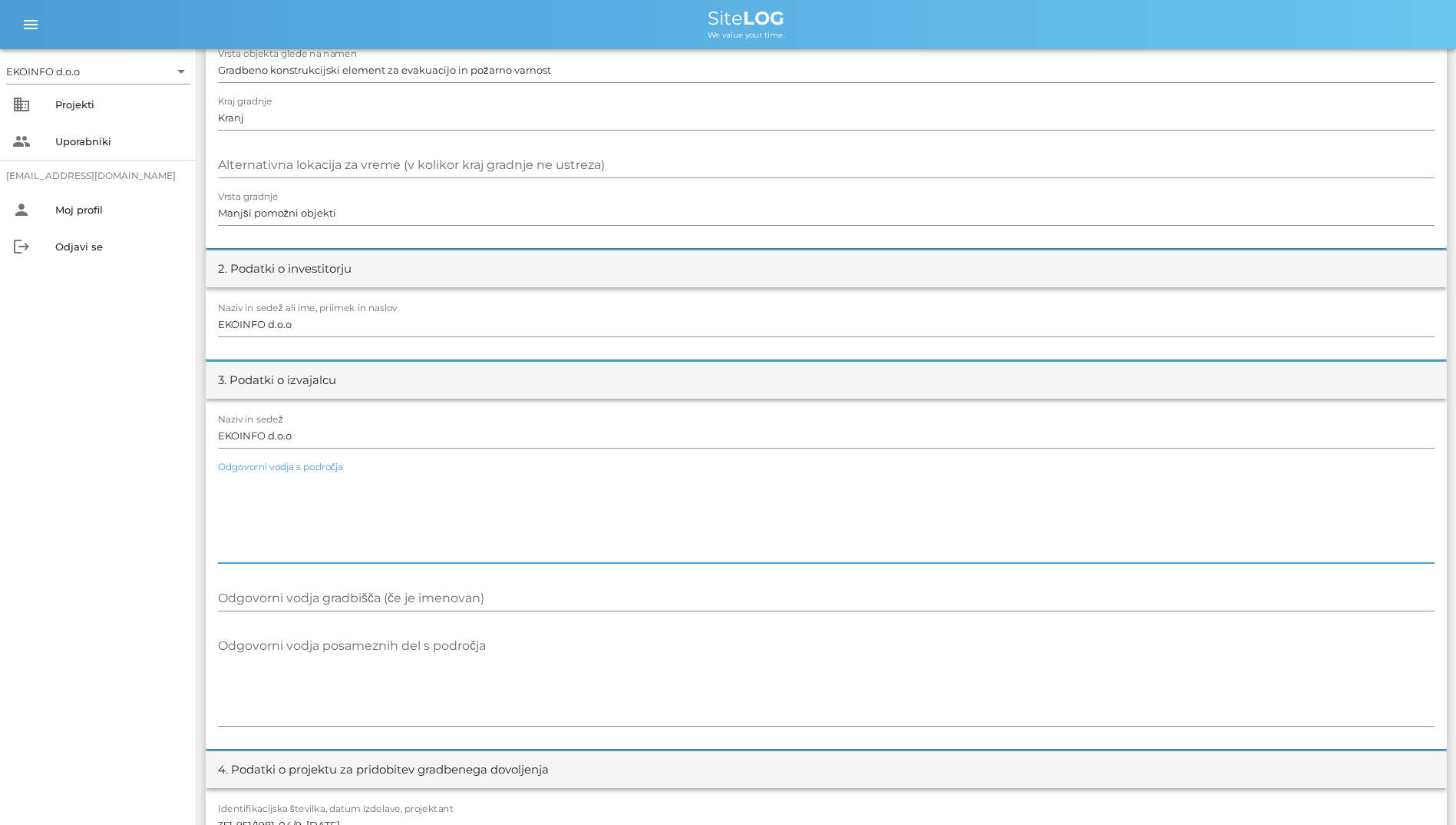
scroll to position [0, 0]
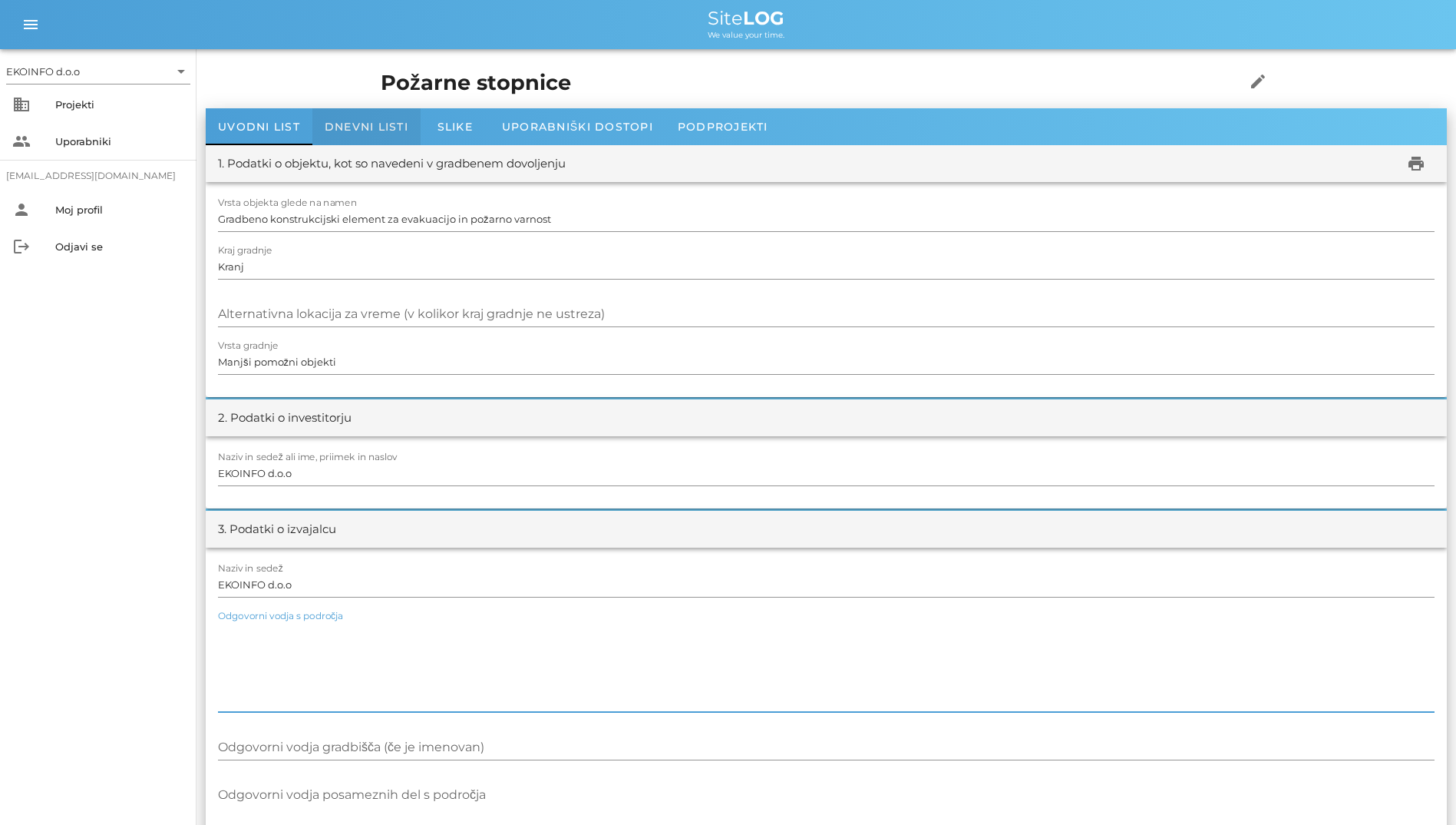
click at [358, 134] on div "Dnevni listi" at bounding box center [367, 126] width 108 height 37
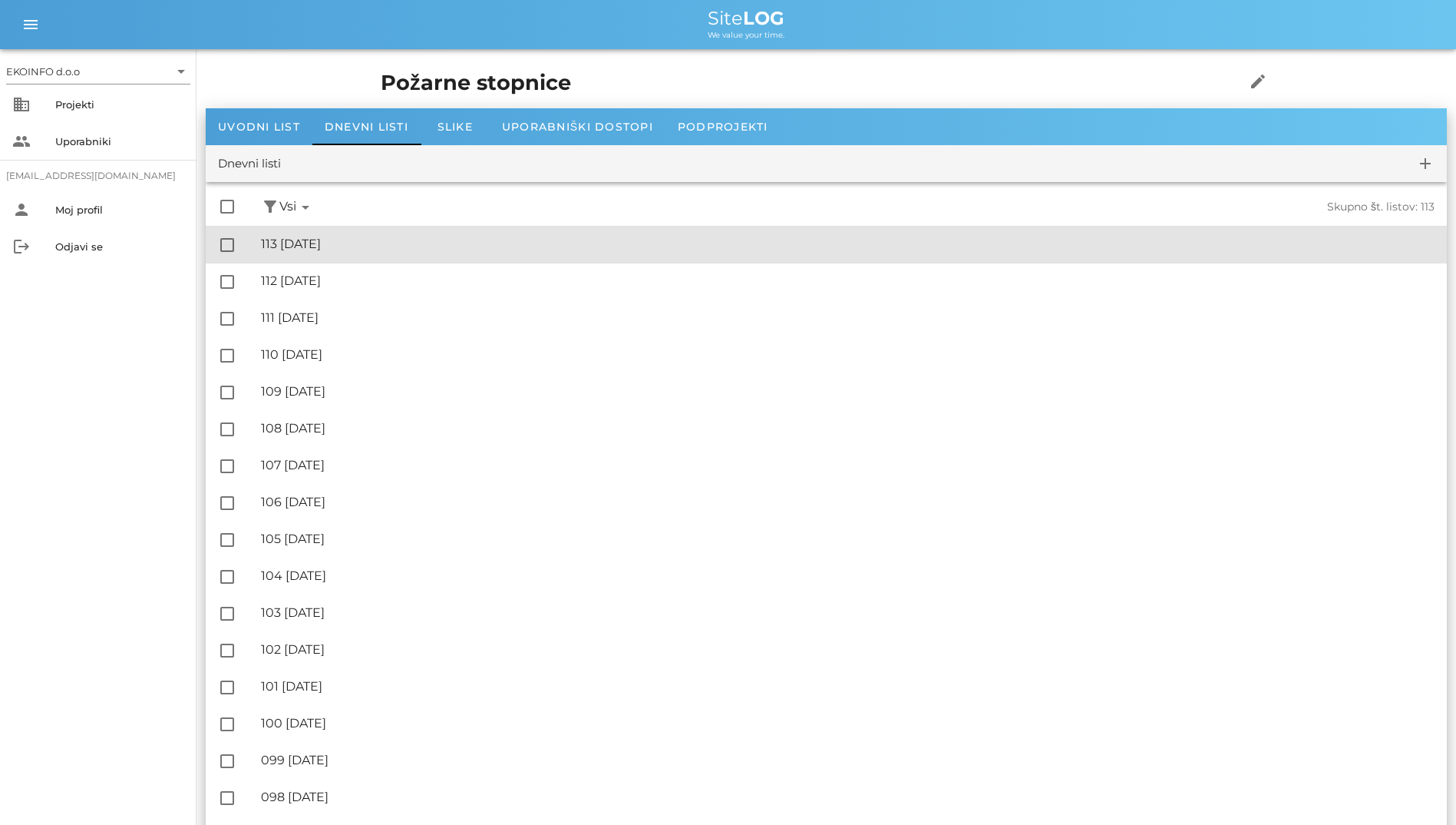
click at [398, 242] on div "🔏 113 [DATE]" at bounding box center [848, 243] width 1174 height 14
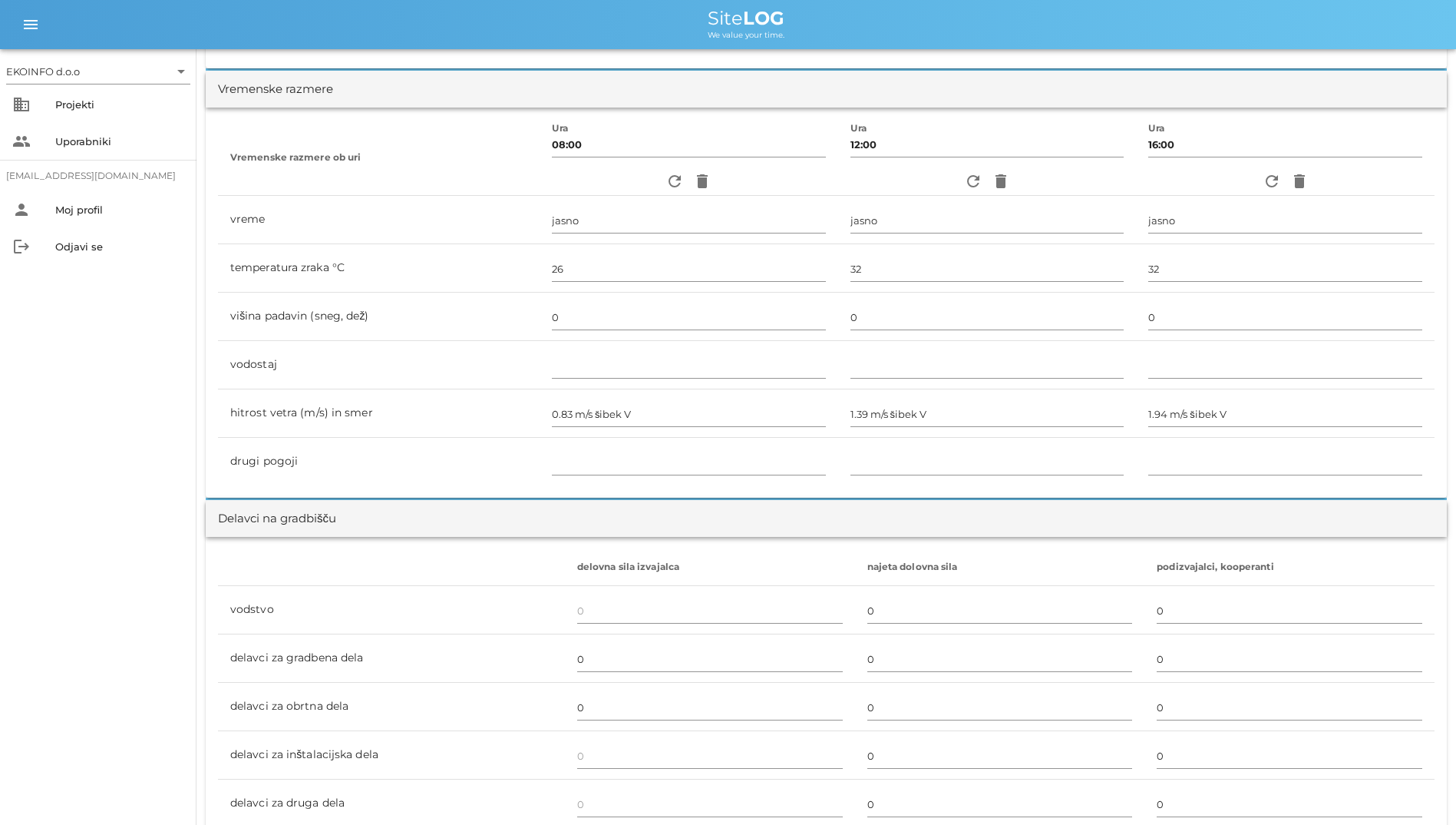
scroll to position [230, 0]
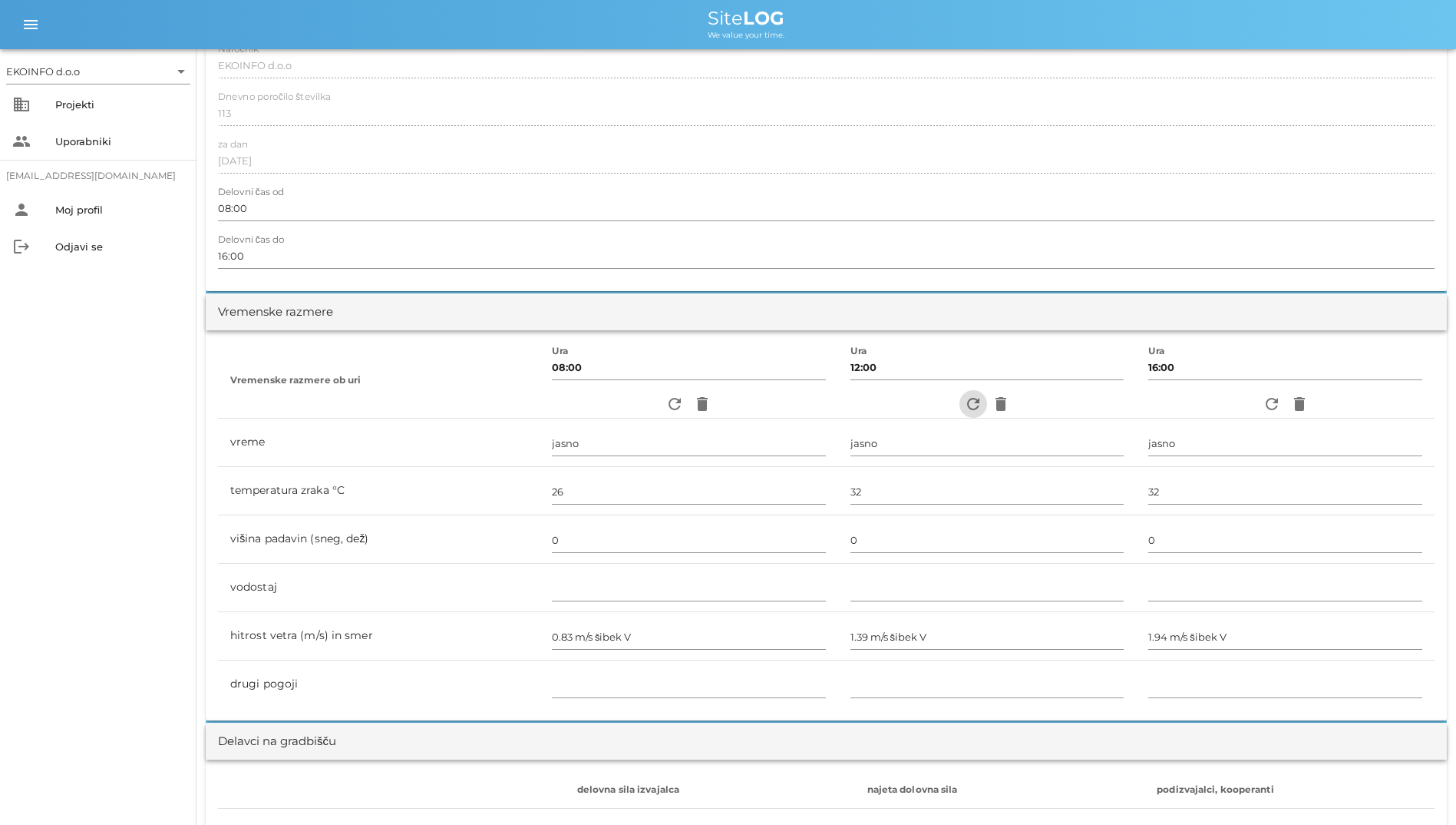
click at [967, 401] on icon "refresh" at bounding box center [973, 403] width 18 height 18
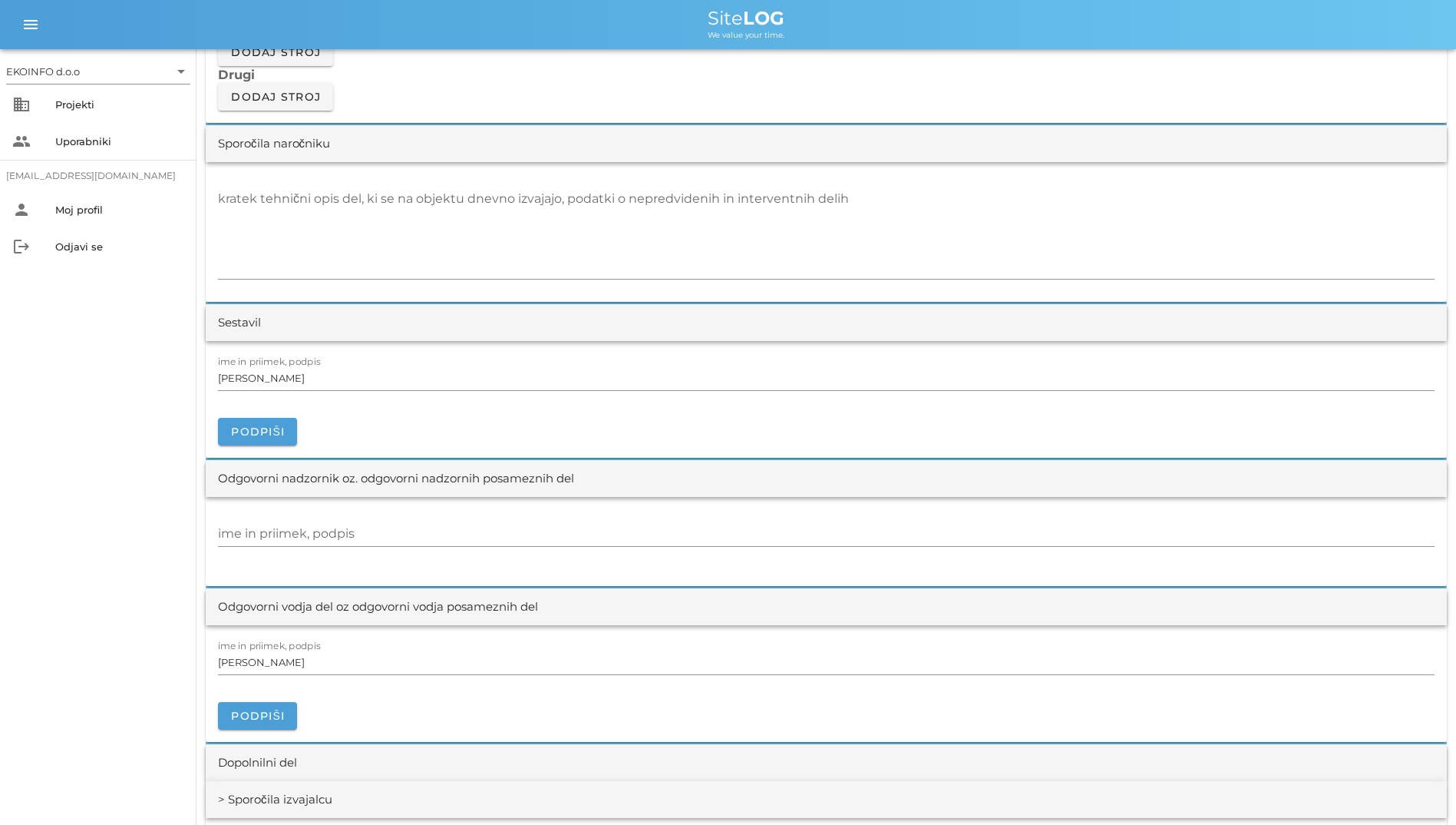
scroll to position [1382, 0]
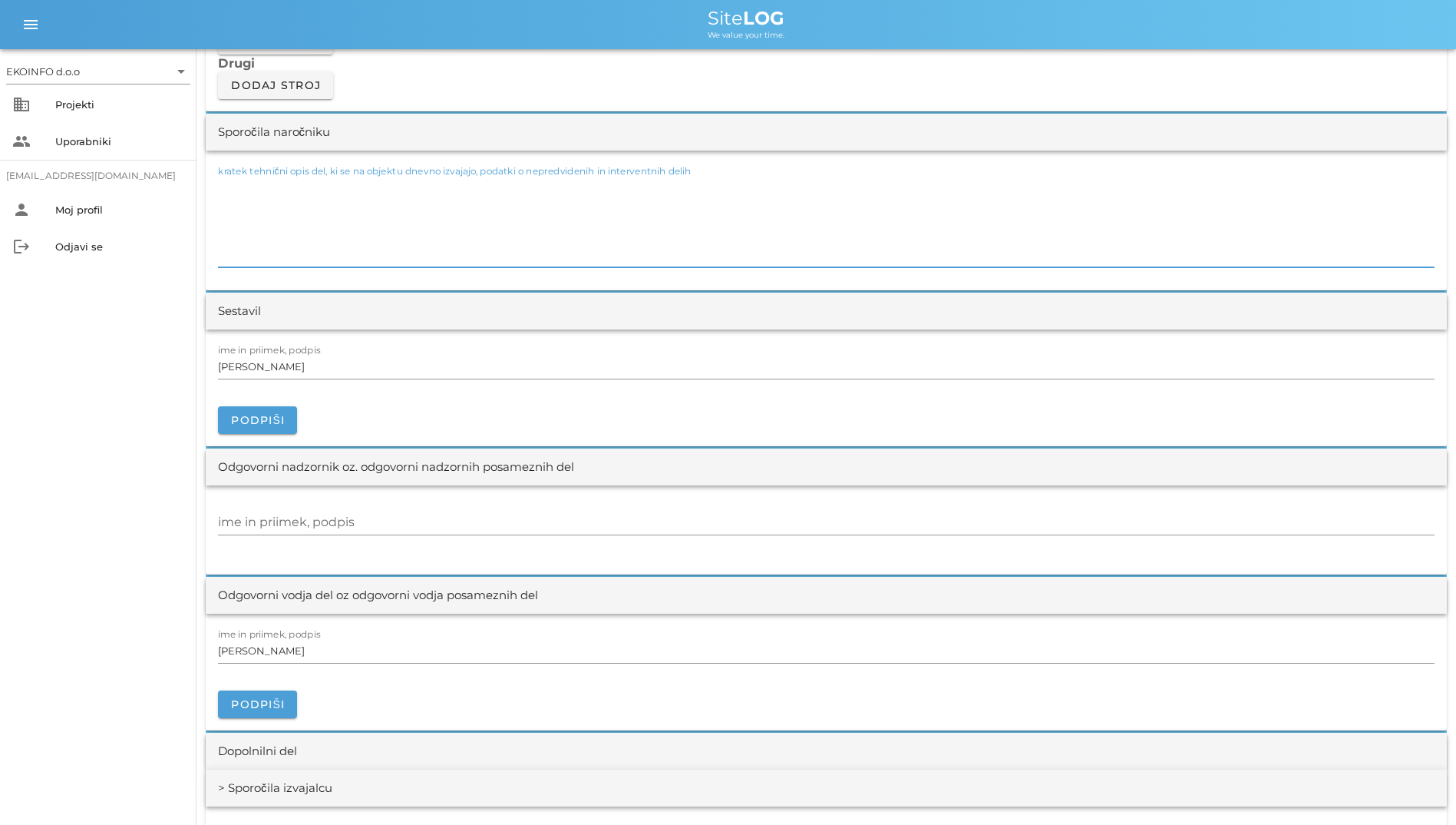
click at [537, 229] on textarea "kratek tehnični opis del, ki se na objektu dnevno izvajajo, podatki o nepredvid…" at bounding box center [826, 221] width 1217 height 92
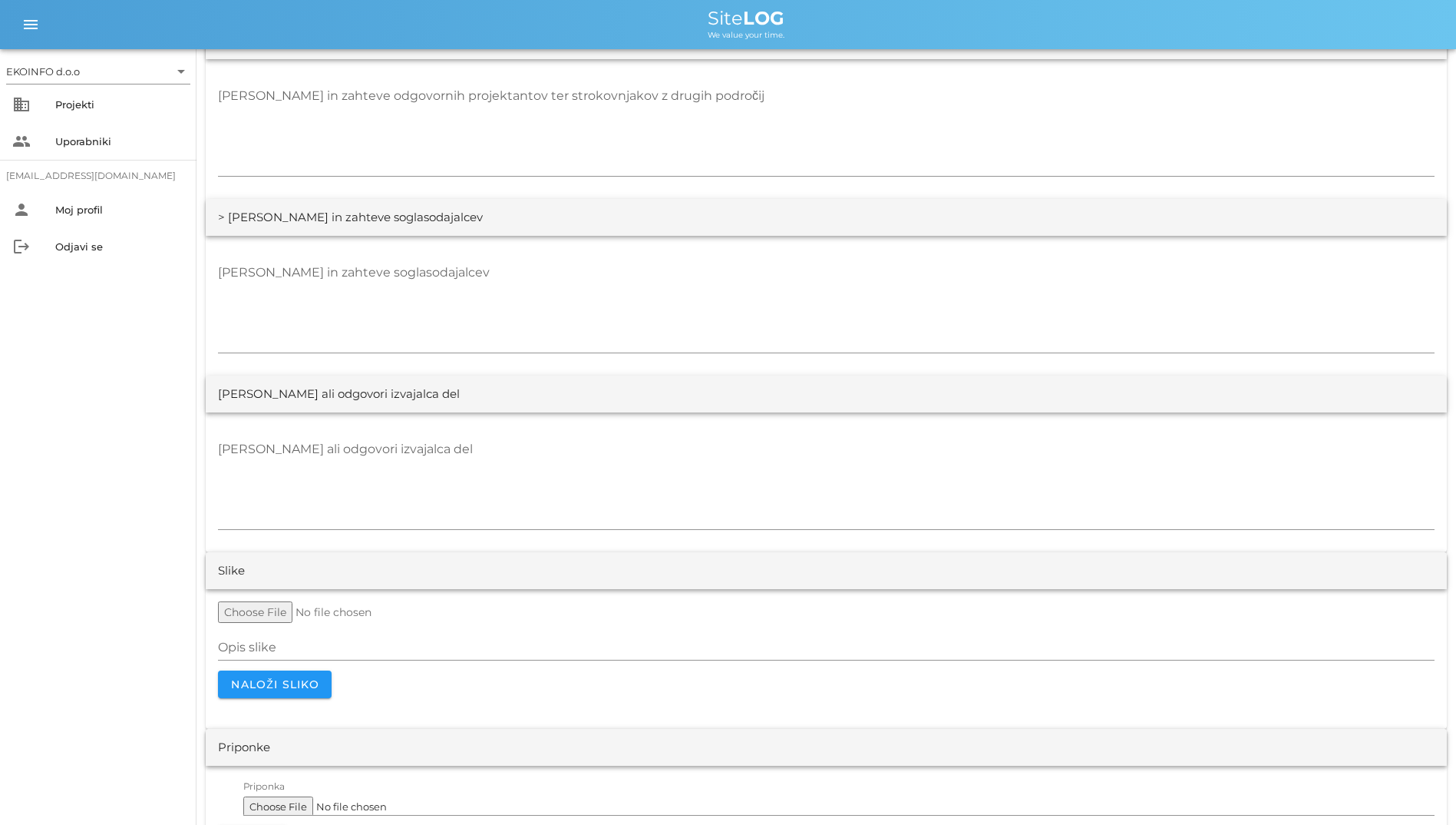
scroll to position [2709, 0]
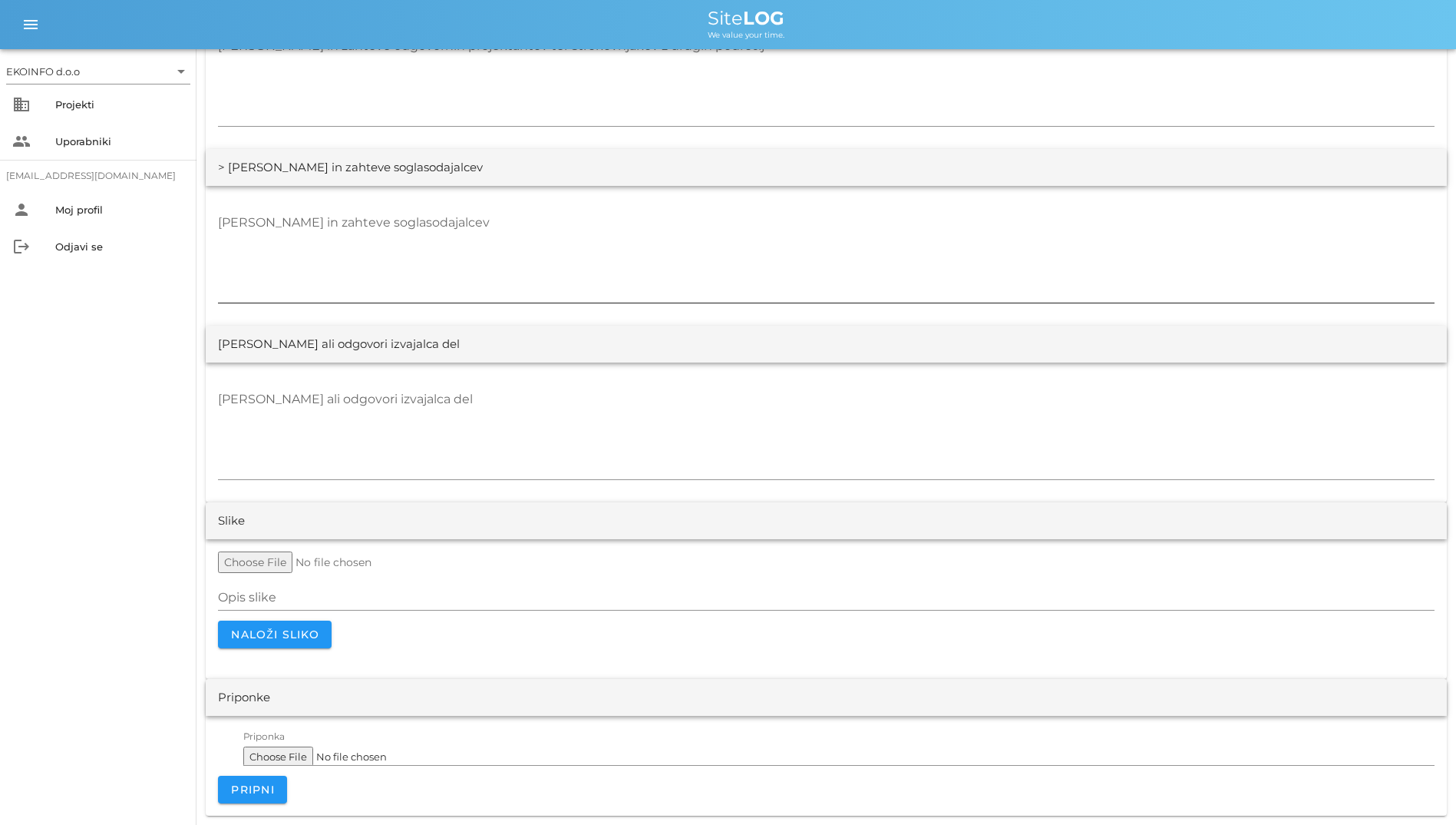
click at [602, 250] on textarea "[PERSON_NAME] in zahteve soglasodajalcev" at bounding box center [826, 256] width 1217 height 92
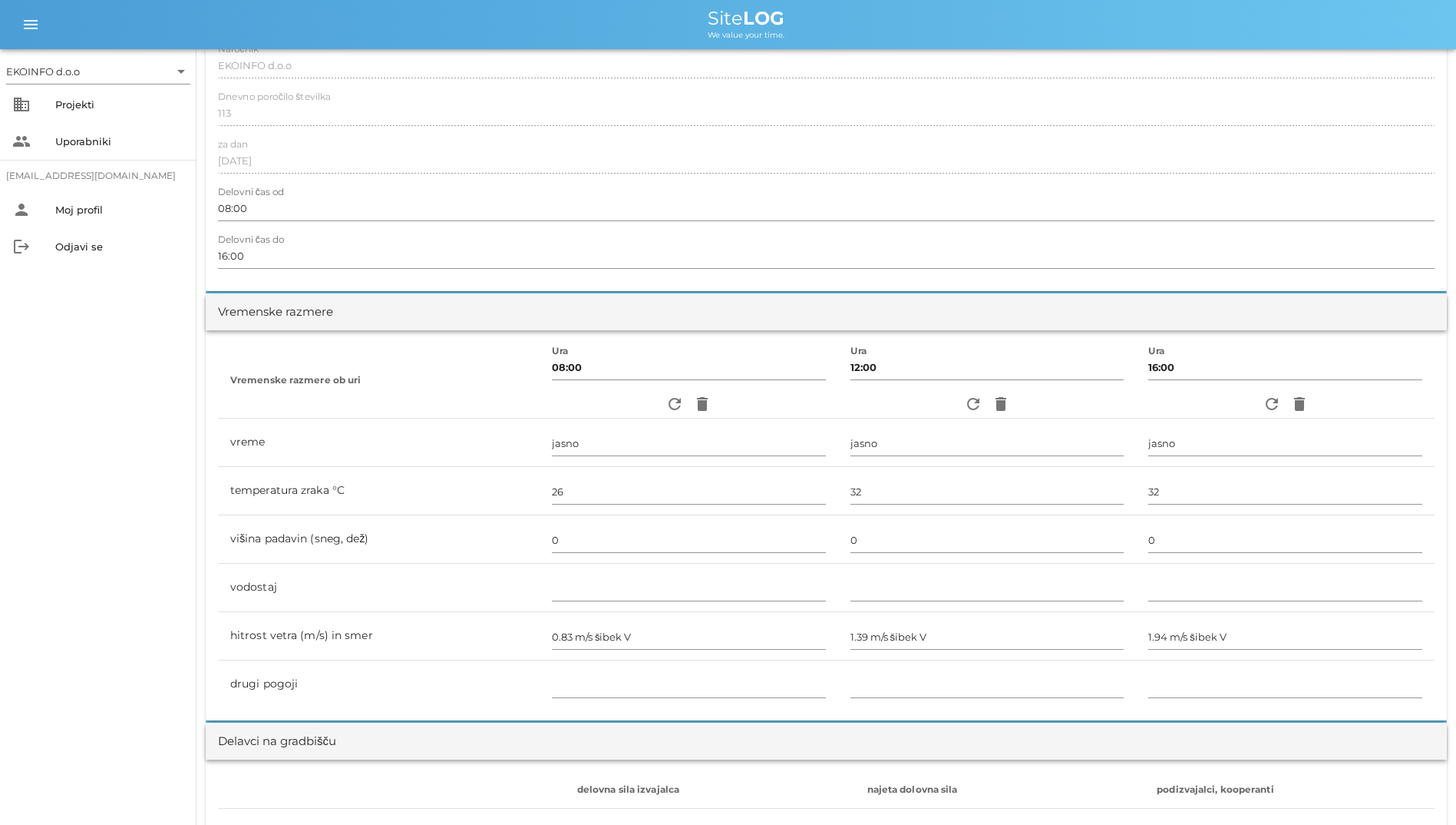
scroll to position [0, 0]
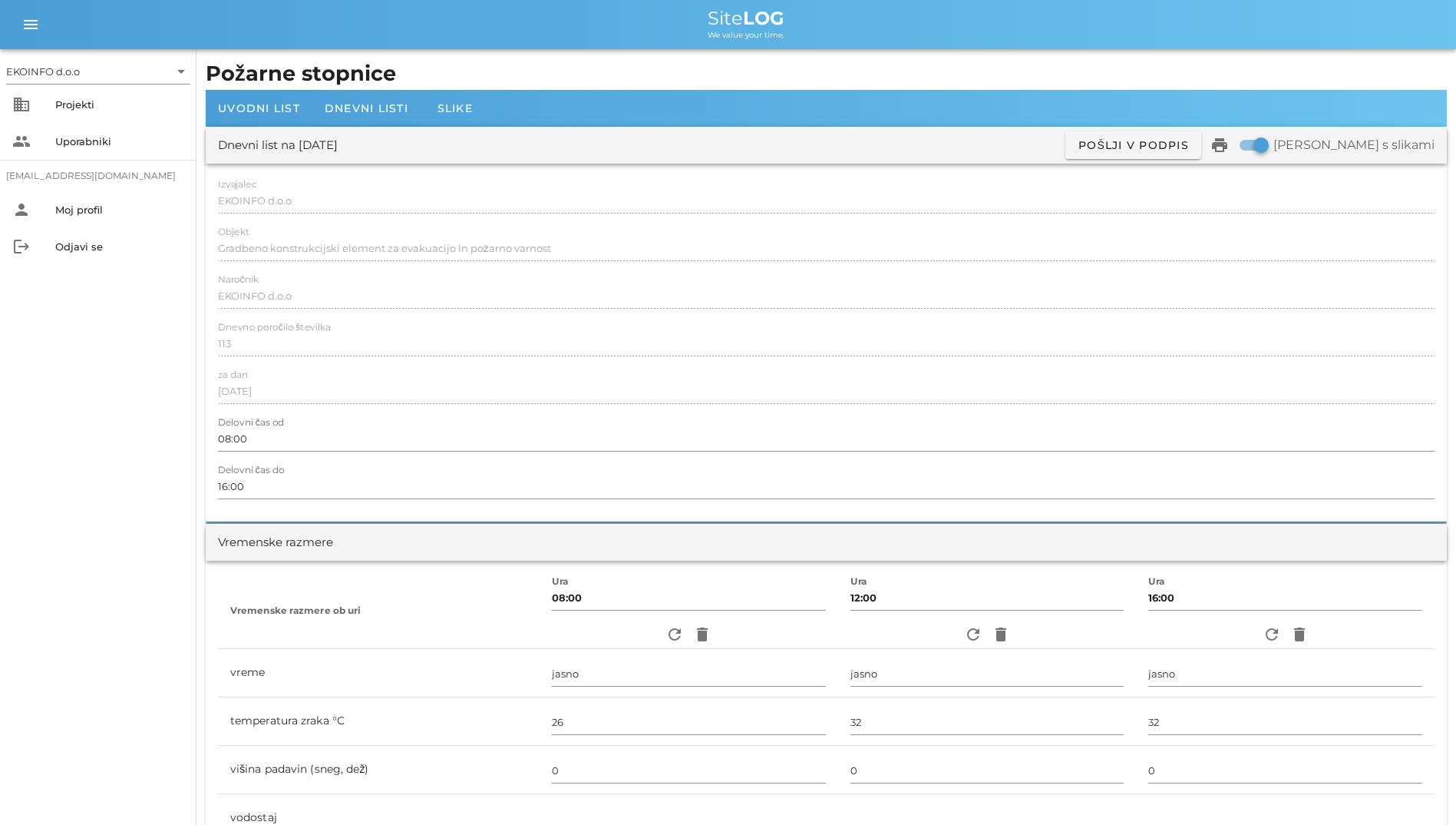
drag, startPoint x: 632, startPoint y: 22, endPoint x: 797, endPoint y: 48, distance: 167.0
click at [797, 48] on div "menu menu Site LOG We value your time." at bounding box center [728, 25] width 1456 height 49
drag, startPoint x: 797, startPoint y: 48, endPoint x: 701, endPoint y: 67, distance: 97.9
click at [701, 67] on h1 "Požarne stopnice" at bounding box center [826, 73] width 1241 height 31
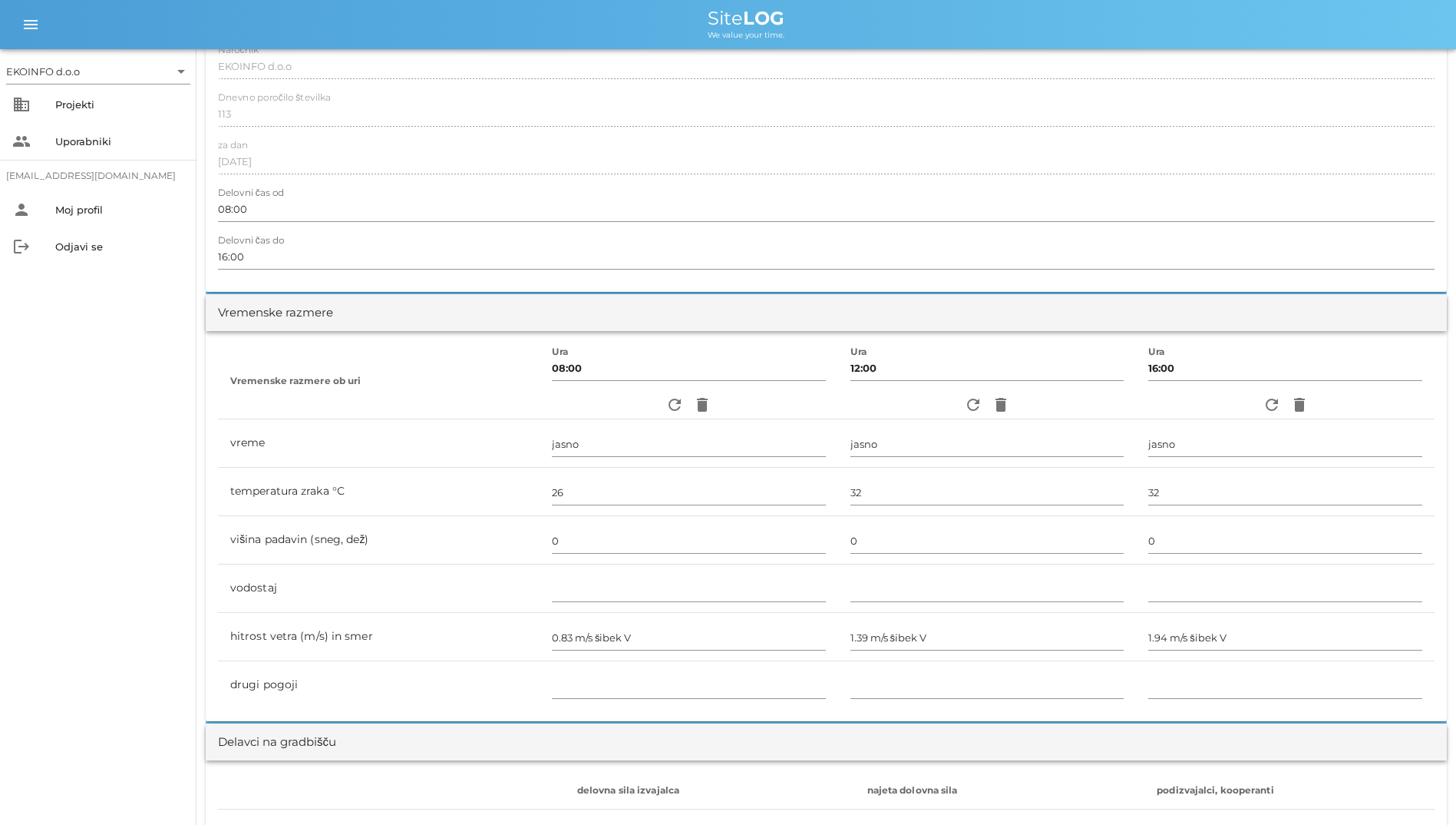
scroll to position [230, 0]
click at [665, 401] on icon "refresh" at bounding box center [674, 403] width 18 height 18
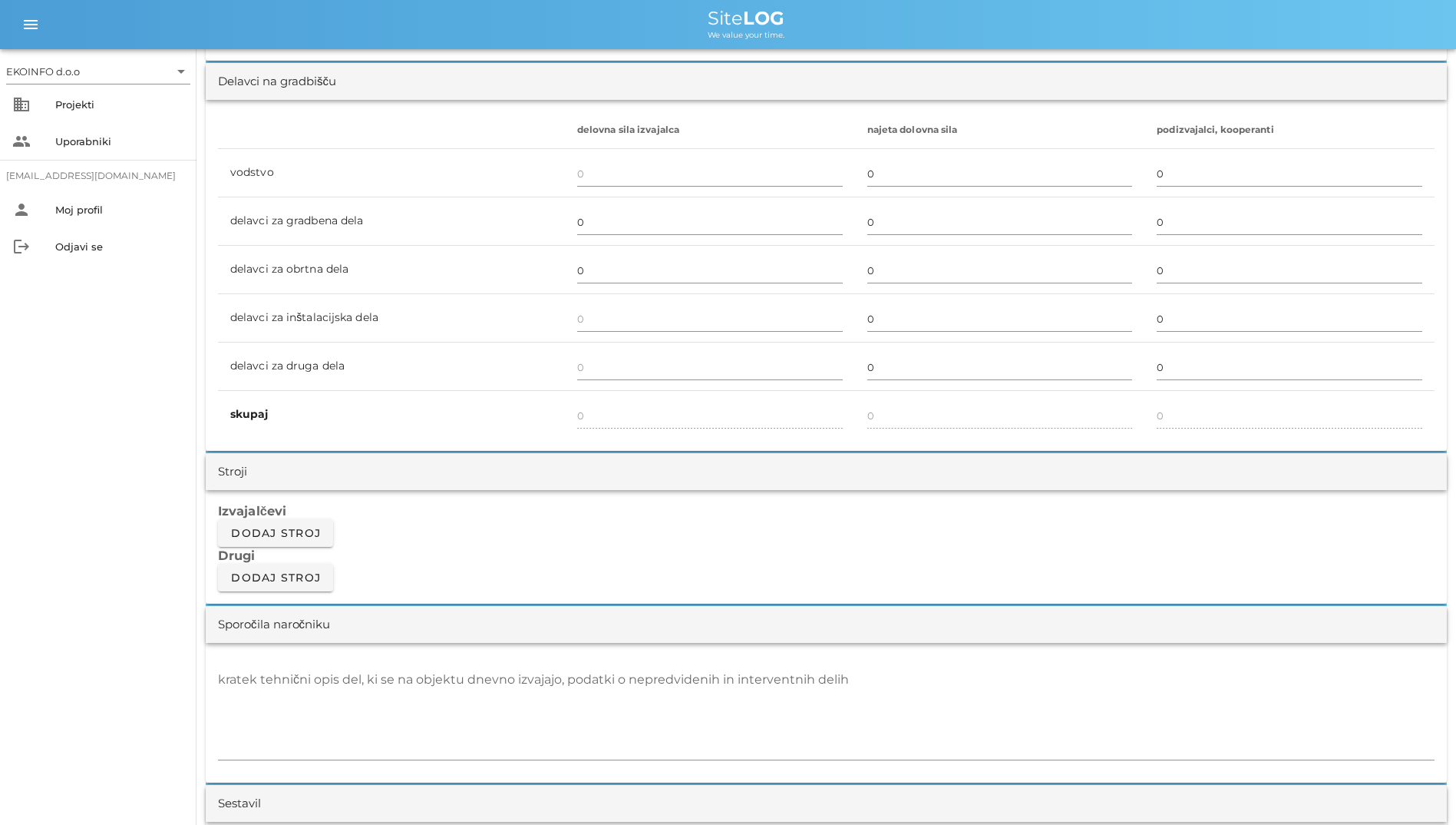
scroll to position [921, 0]
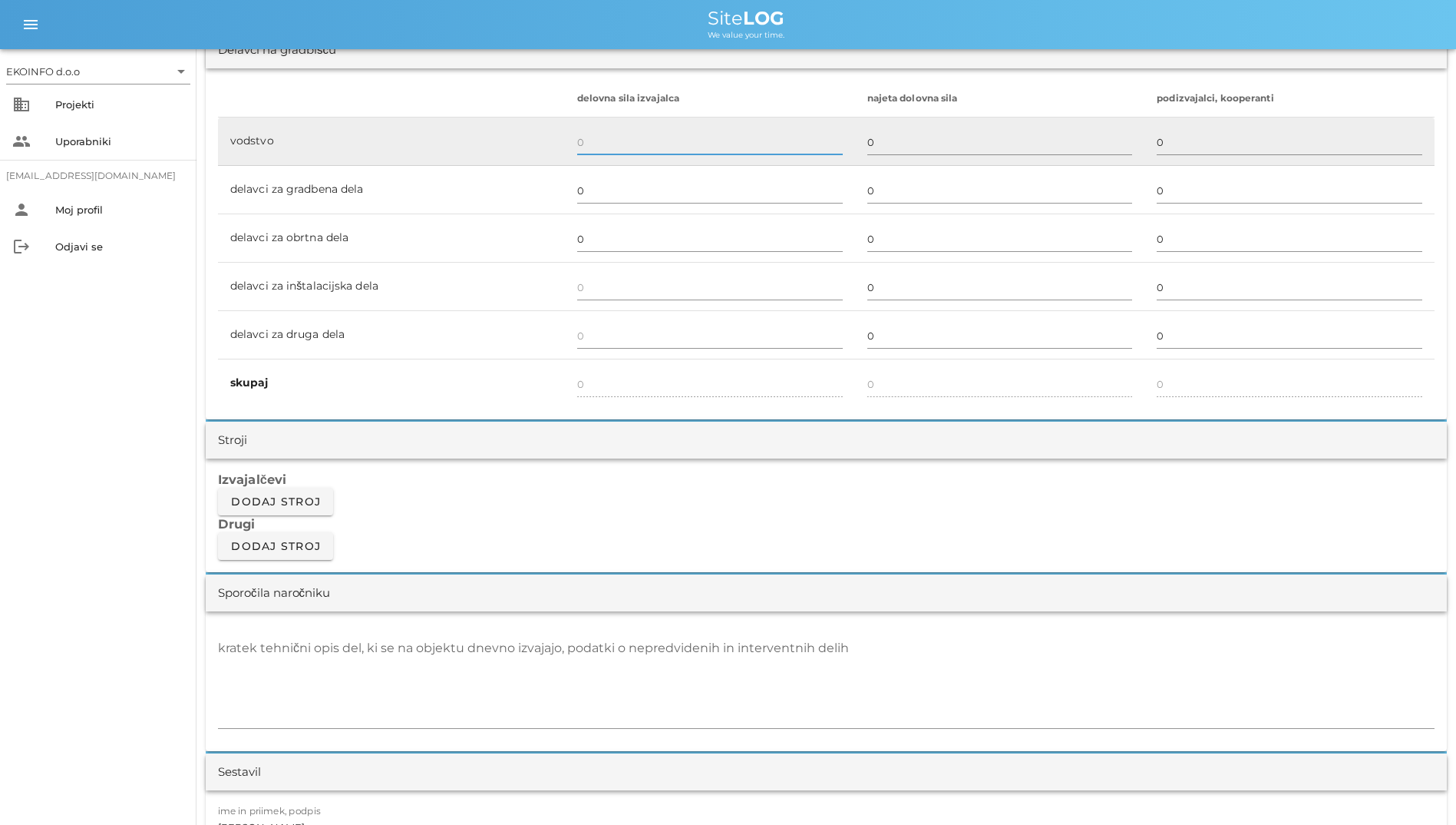
click at [606, 152] on input "text" at bounding box center [710, 143] width 266 height 25
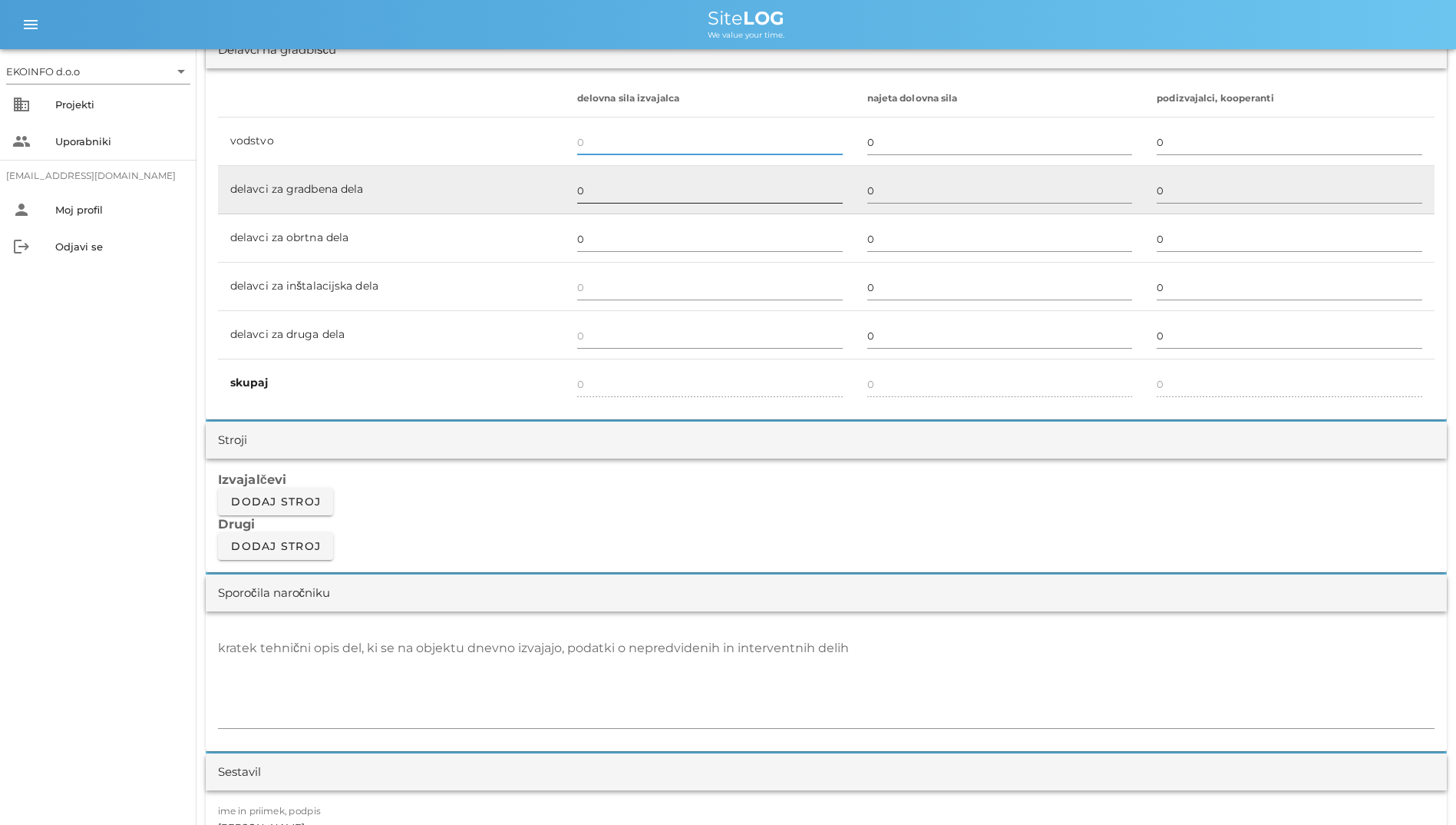
click at [609, 190] on input "0" at bounding box center [710, 190] width 266 height 25
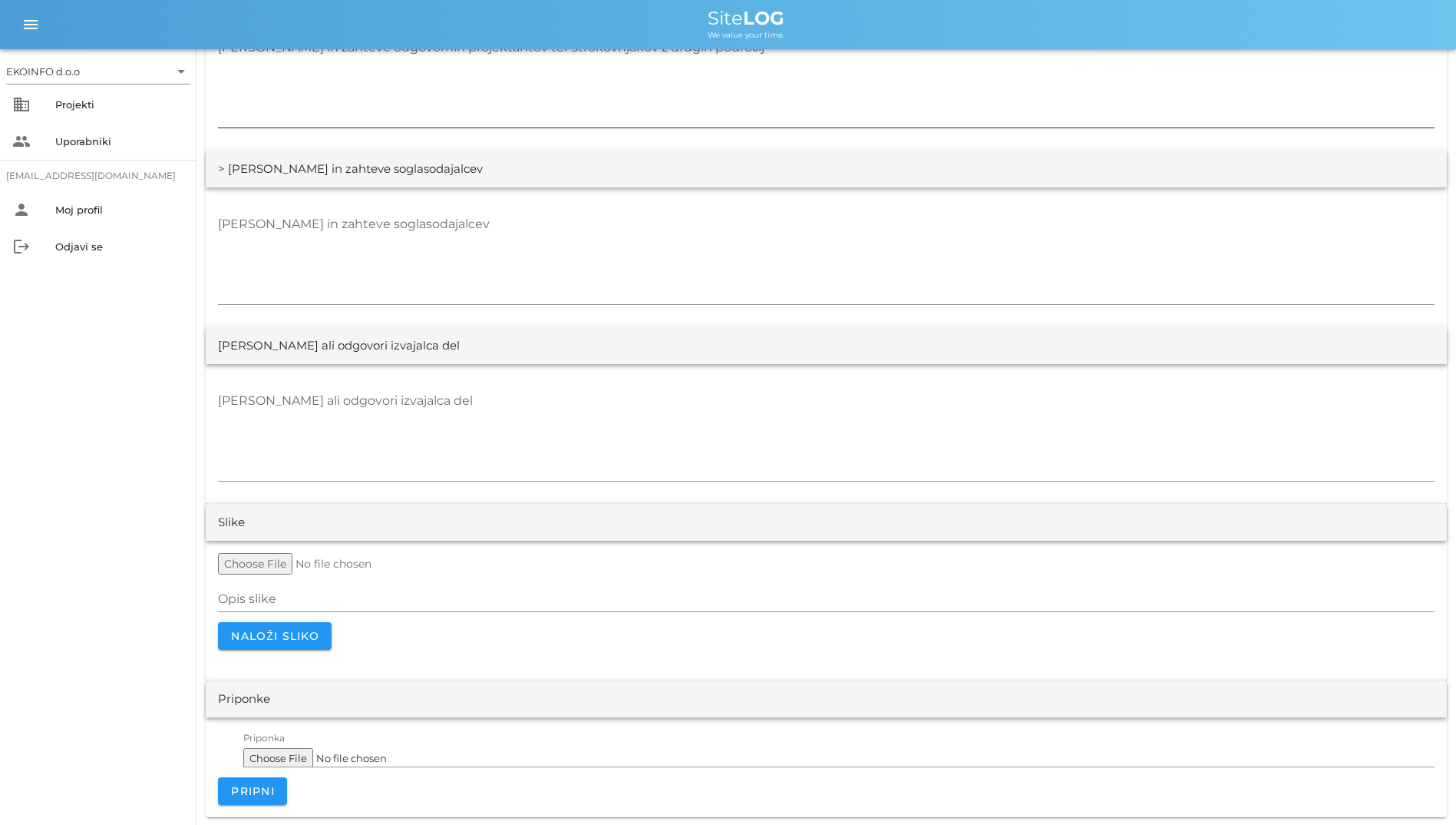
scroll to position [2709, 0]
click at [118, 114] on div "Projekti" at bounding box center [120, 105] width 129 height 25
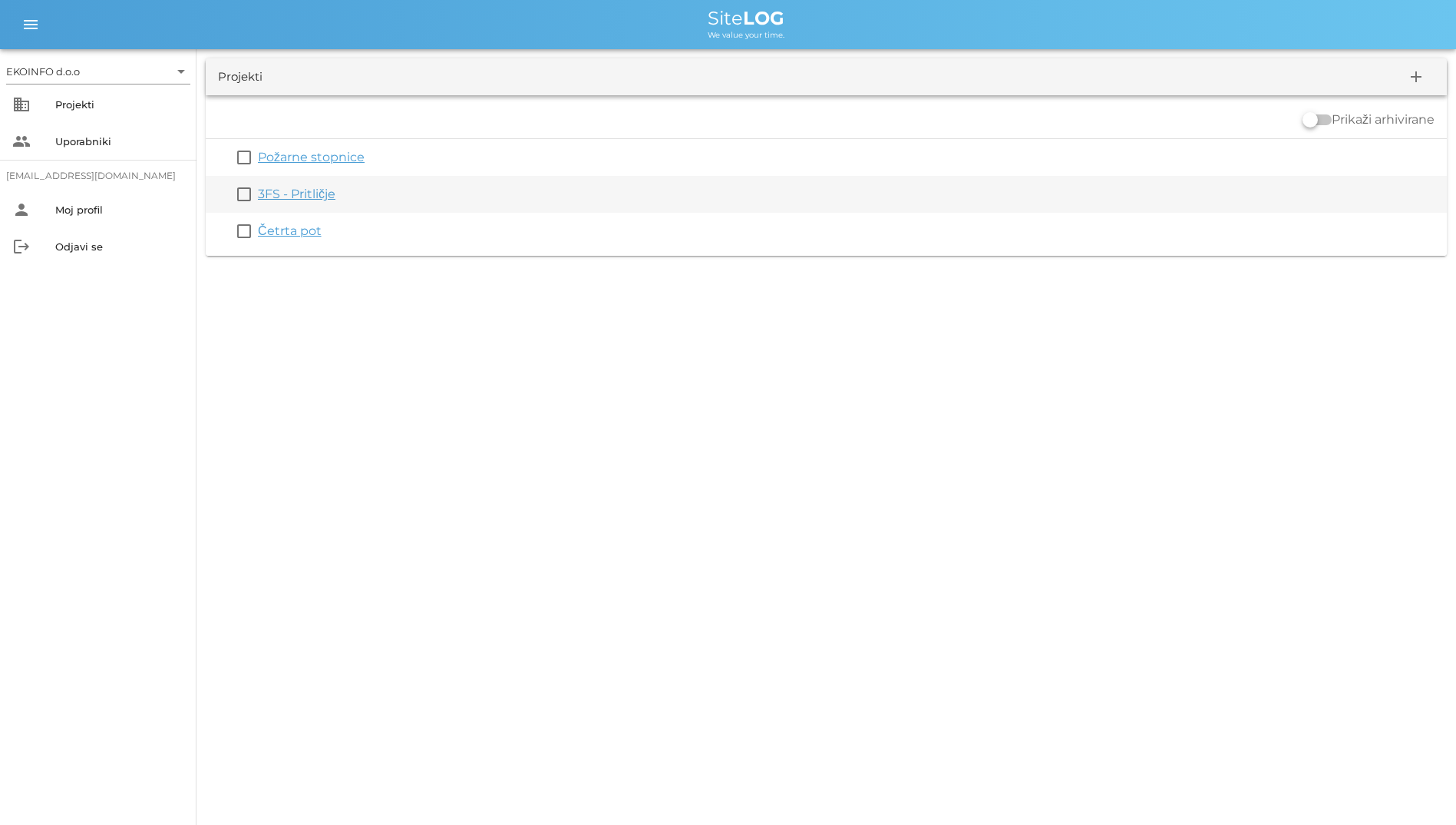
click at [314, 196] on link "3FS - Pritličje" at bounding box center [297, 193] width 78 height 14
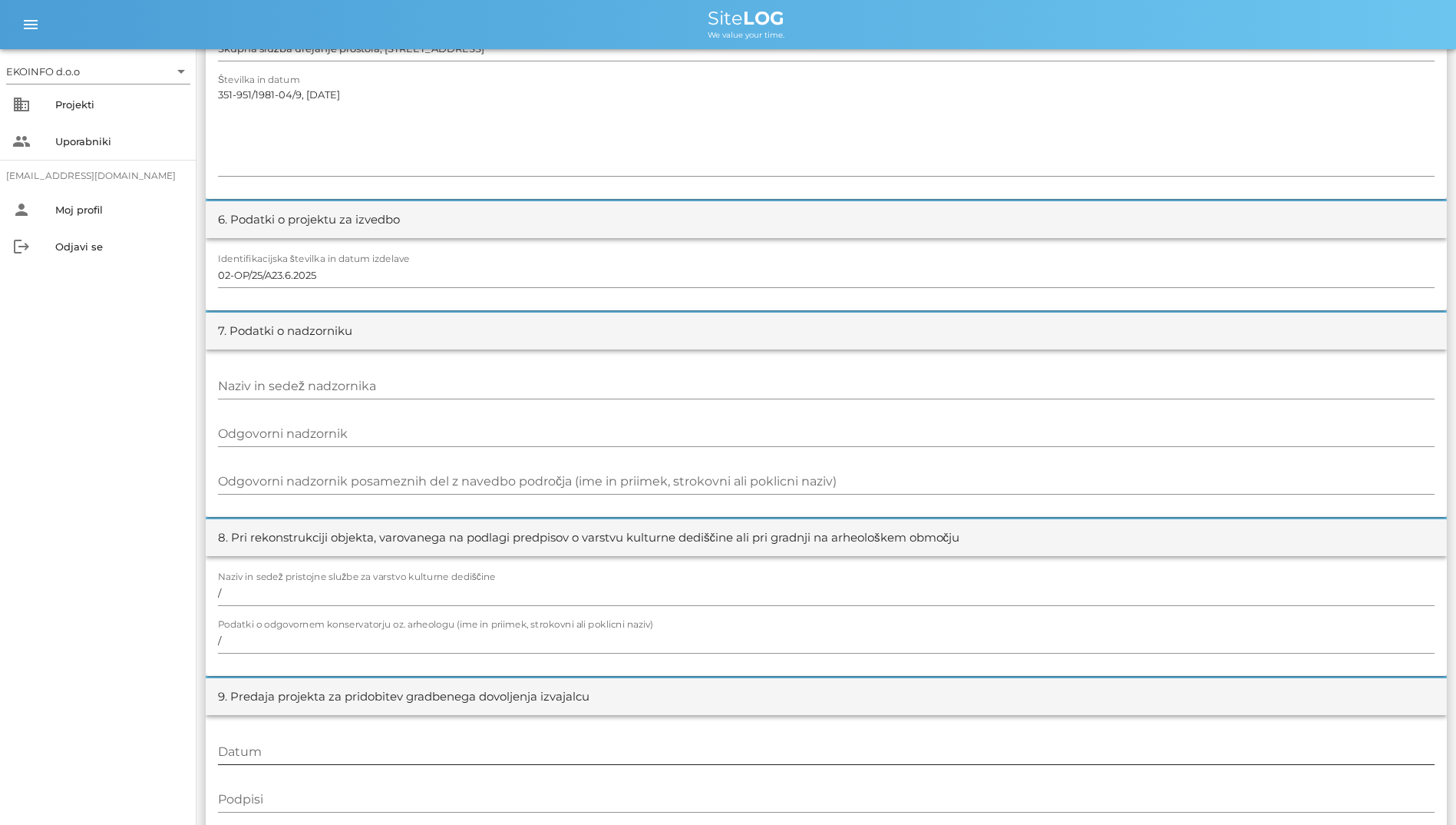
scroll to position [1035, 0]
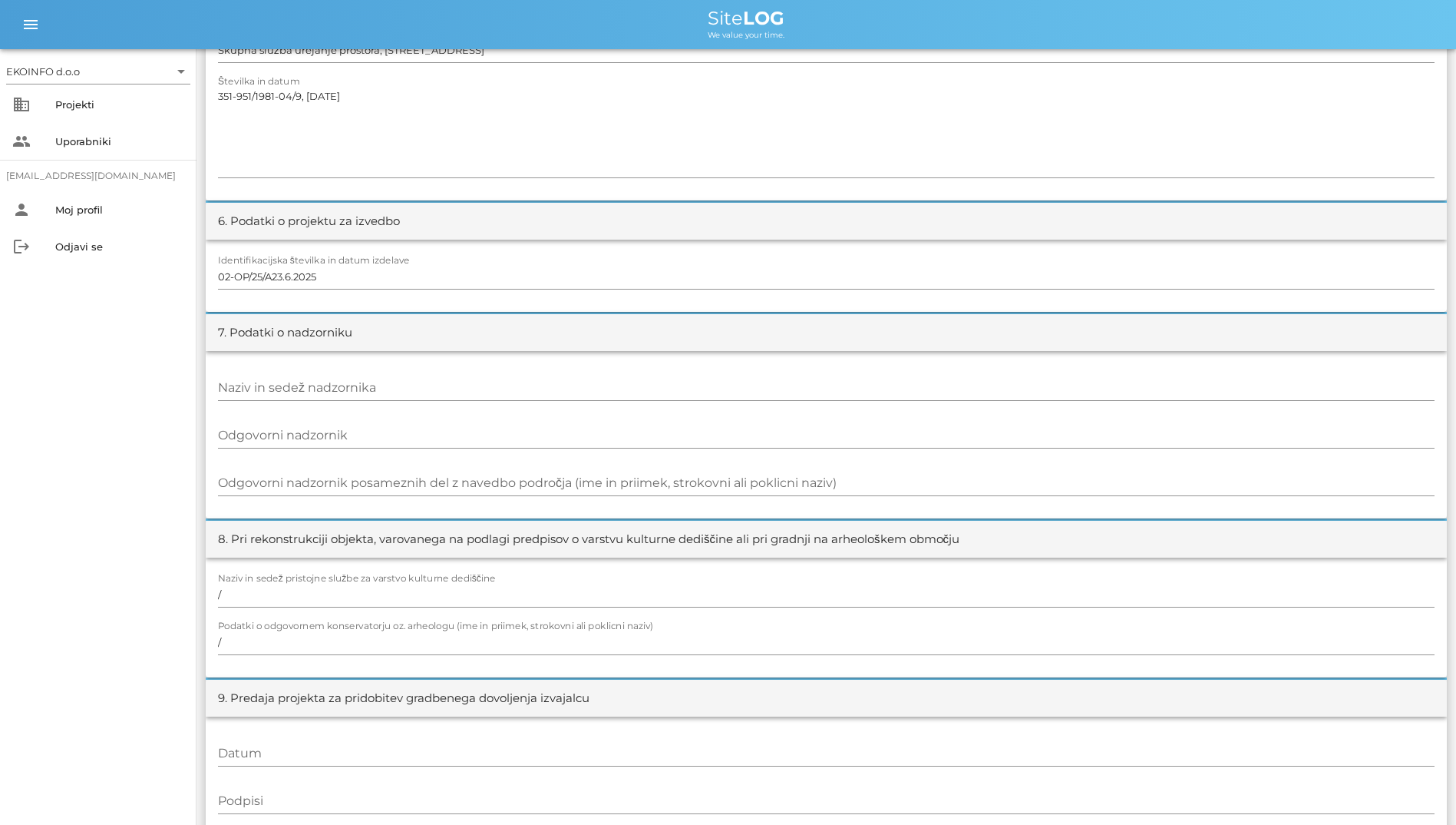
click at [43, 412] on div "EKOINFO d.o.o arrow_drop_down business Projekti people Uporabniki [EMAIL_ADDRES…" at bounding box center [98, 437] width 197 height 776
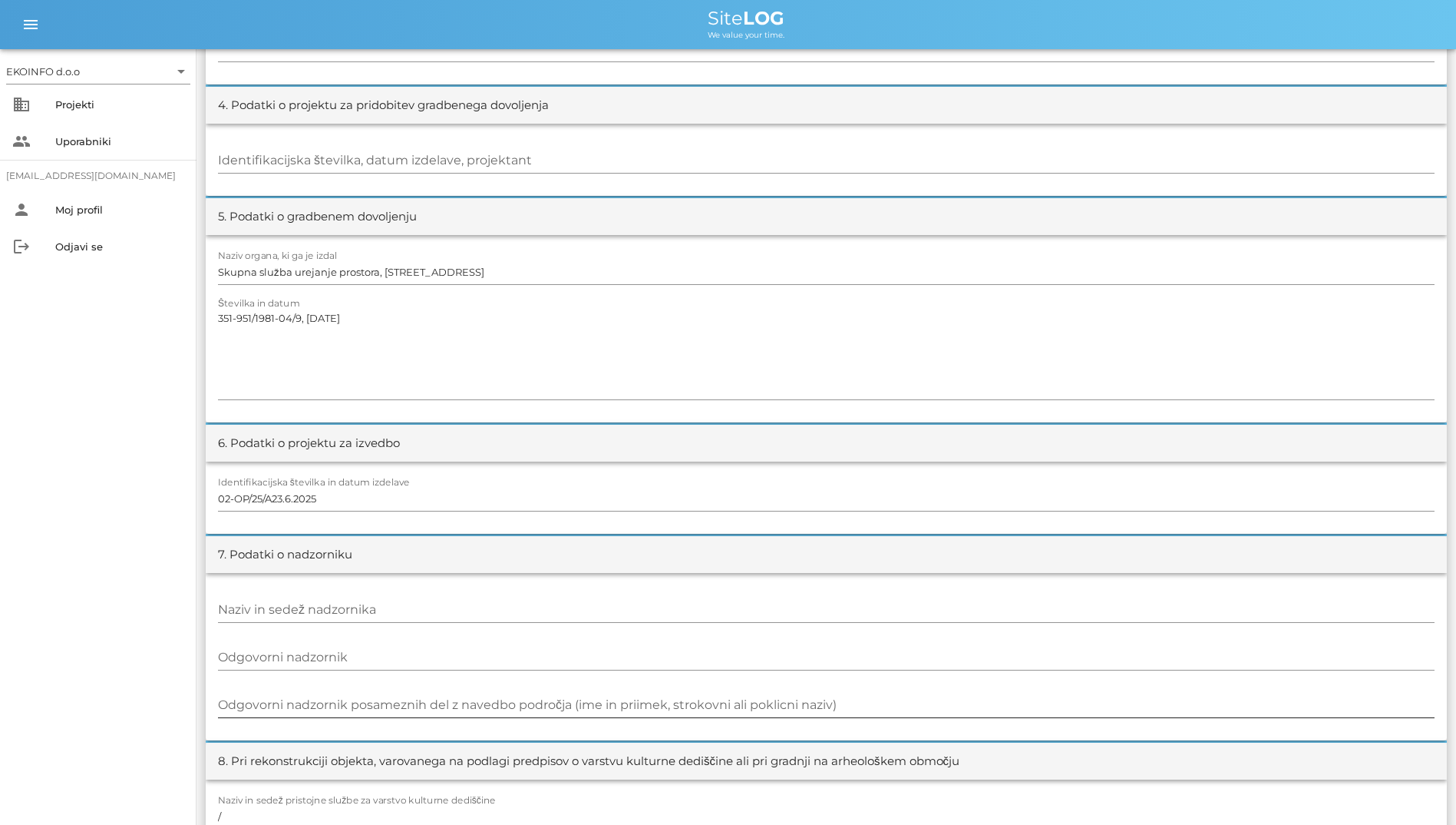
scroll to position [805, 0]
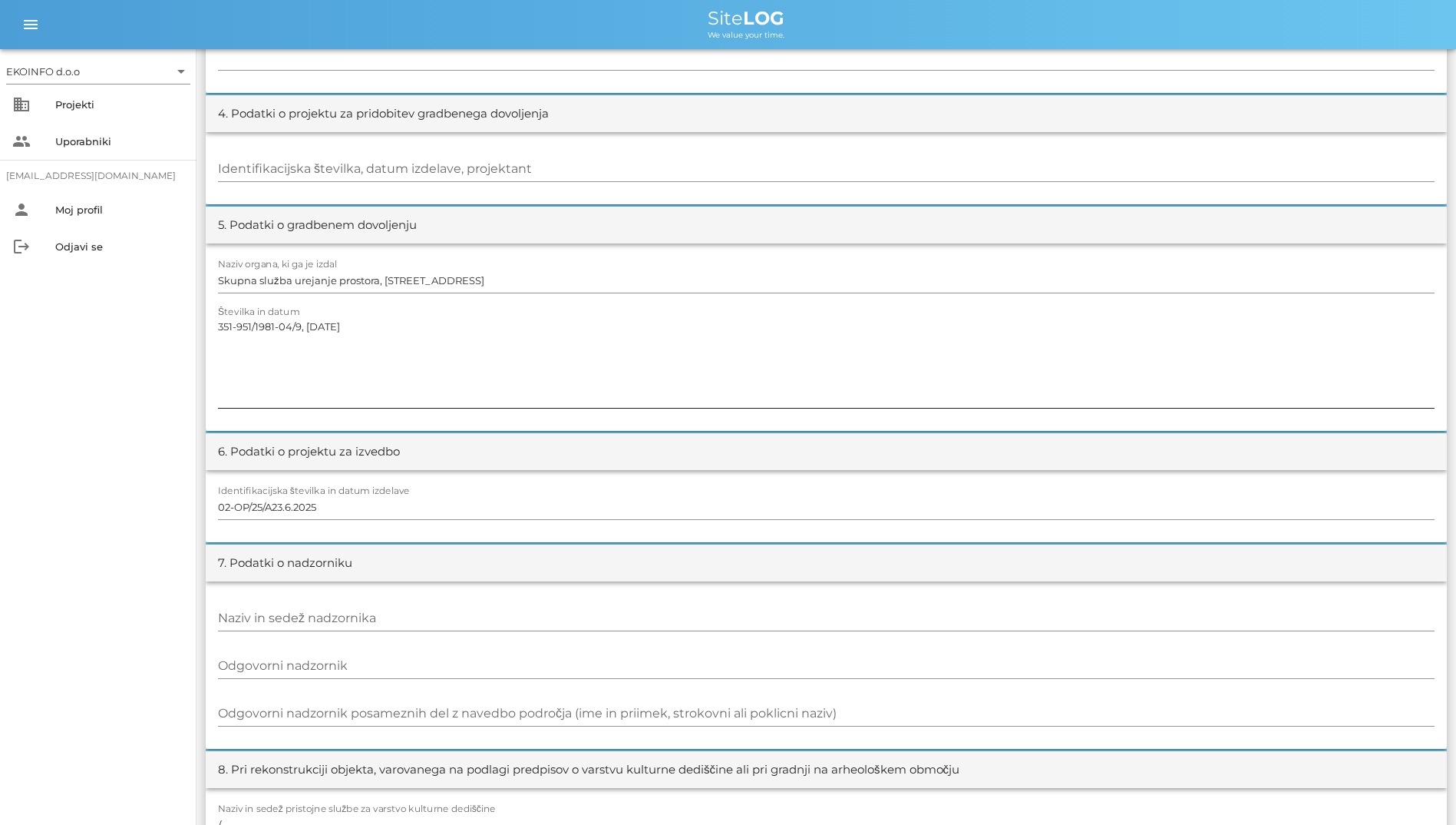
click at [327, 406] on textarea "351-951/1981-04/9, [DATE]" at bounding box center [826, 361] width 1217 height 92
click at [1405, 422] on div "Naziv organa, ki ga je izdal Skupna služba urejanje prostora, Slovenski trg 1, …" at bounding box center [826, 336] width 1241 height 187
click at [1346, 566] on div "7. Podatki o nadzorniku" at bounding box center [826, 563] width 1241 height 37
click at [1321, 489] on div "Identifikacijska številka in datum izdelave 02-OP/25/A23.6.2025" at bounding box center [826, 508] width 1217 height 45
click at [1306, 502] on input "02-OP/25/A23.6.2025" at bounding box center [826, 507] width 1217 height 25
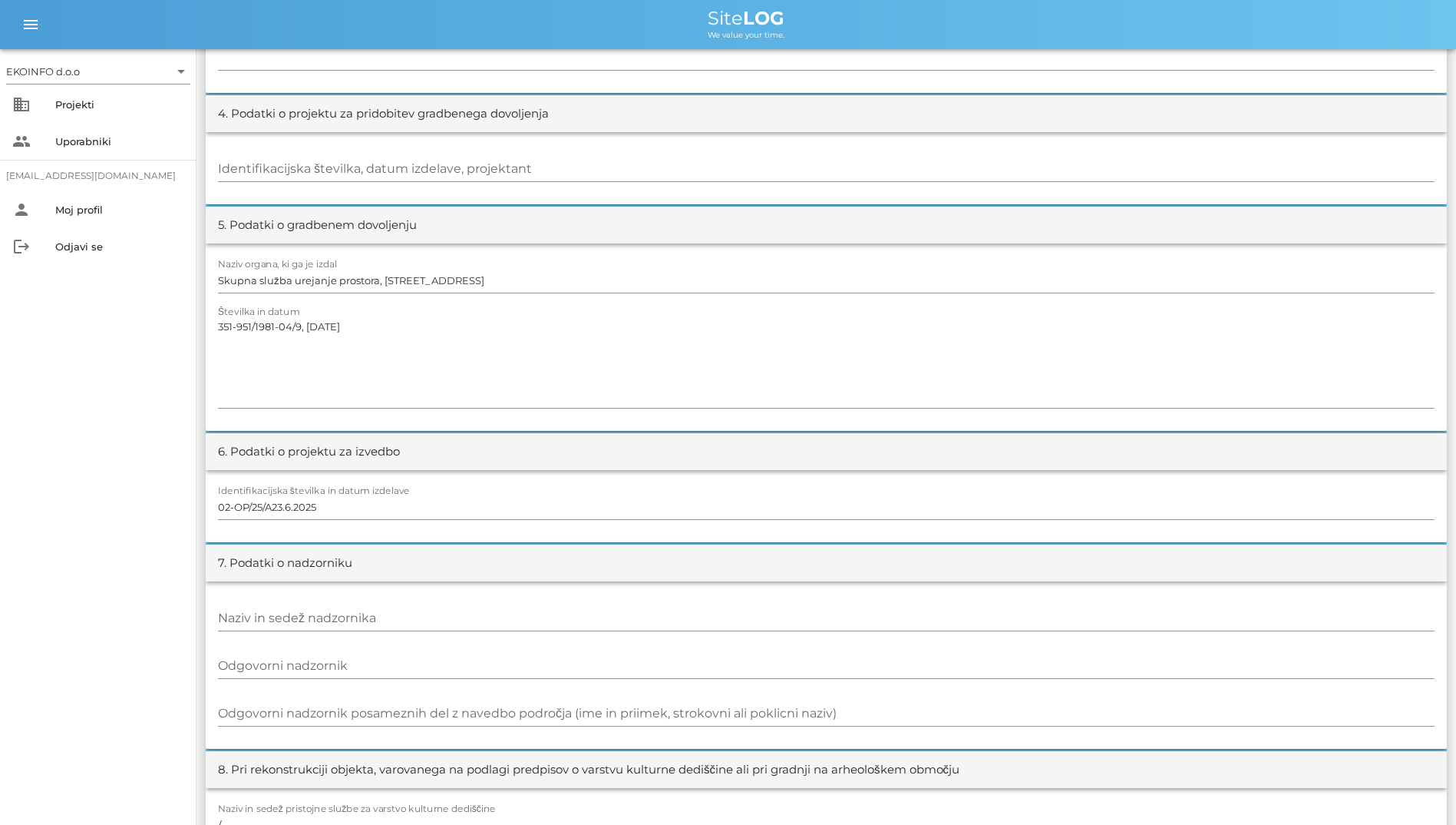
click at [648, 242] on div "5. Podatki o gradbenem dovoljenju" at bounding box center [826, 224] width 1241 height 37
click at [572, 215] on div "5. Podatki o gradbenem dovoljenju" at bounding box center [826, 224] width 1241 height 37
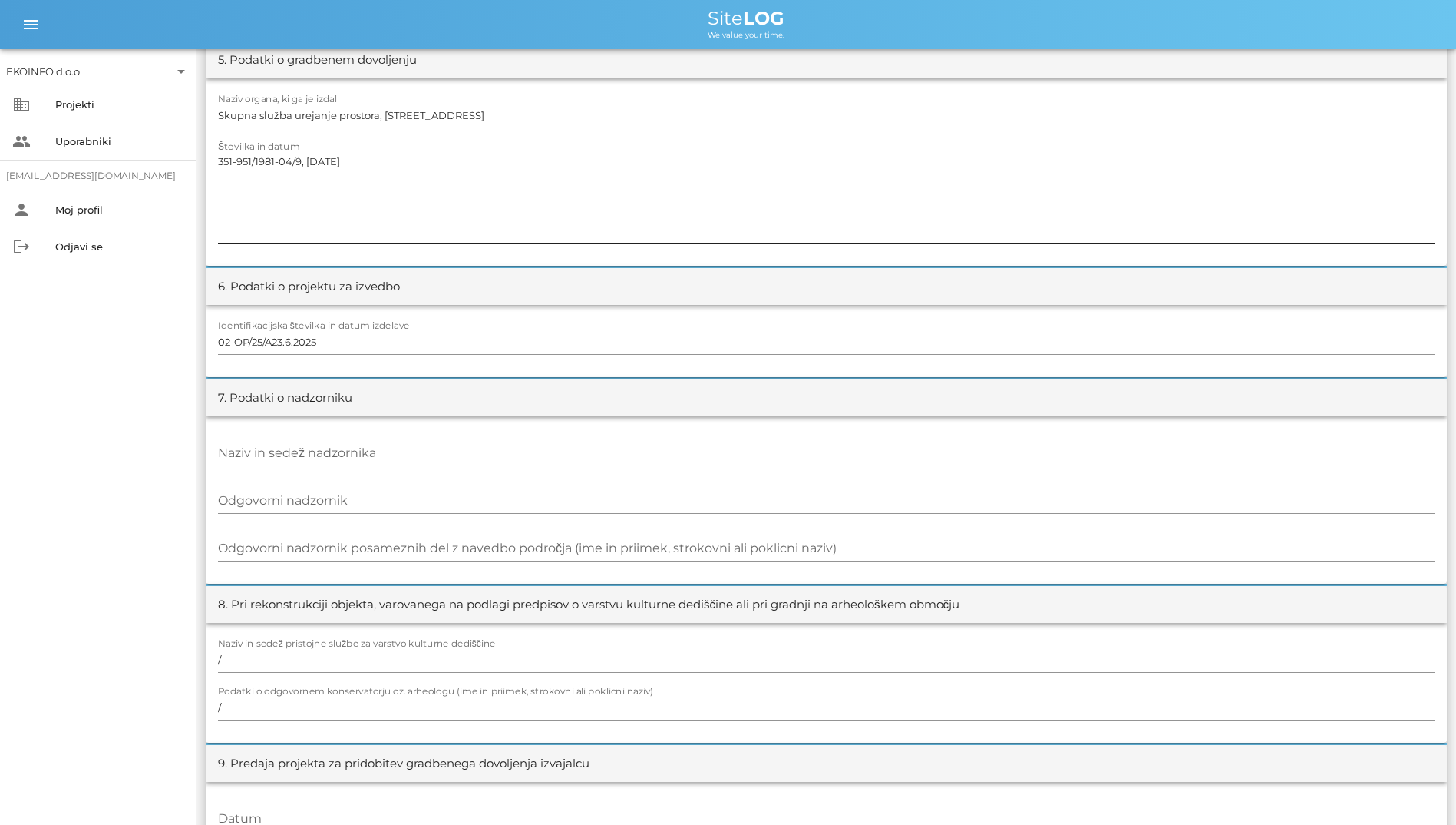
scroll to position [881, 0]
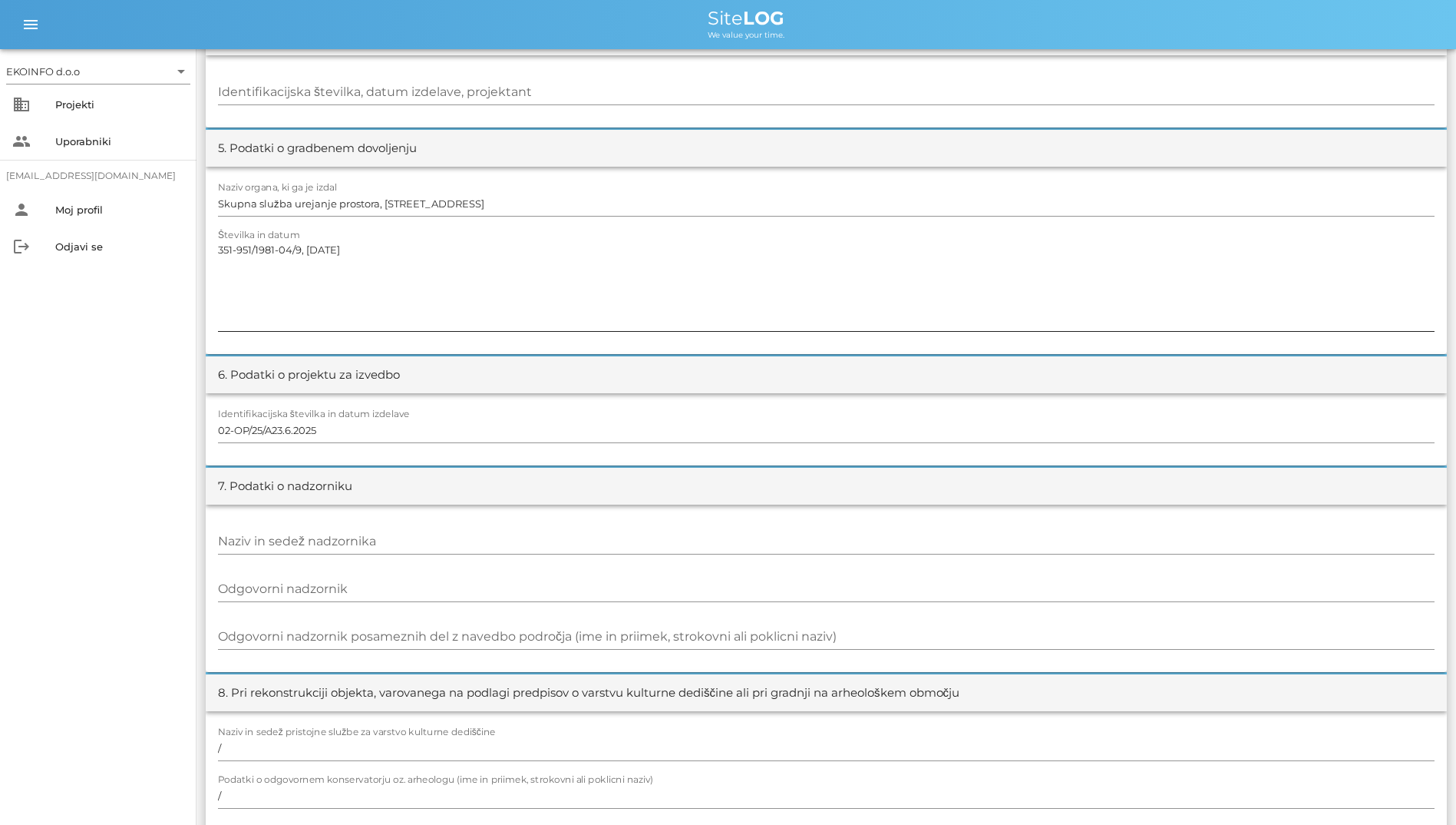
click at [364, 278] on textarea "351-951/1981-04/9, [DATE]" at bounding box center [826, 284] width 1217 height 92
click at [1236, 622] on div "Odgovorni nadzornik posameznih del z navedbo področja (ime in priimek, strokovn…" at bounding box center [826, 637] width 1217 height 45
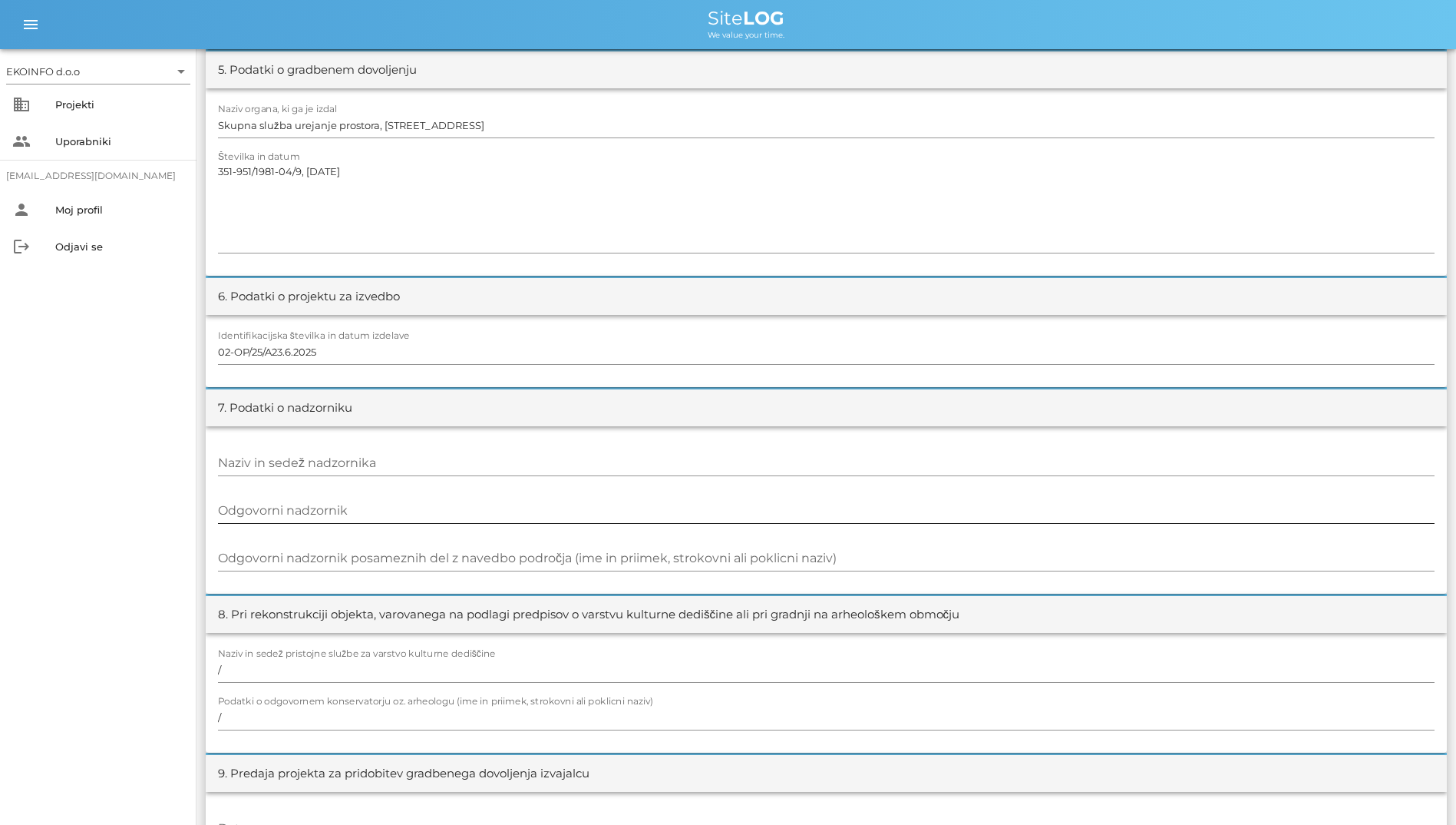
scroll to position [1112, 0]
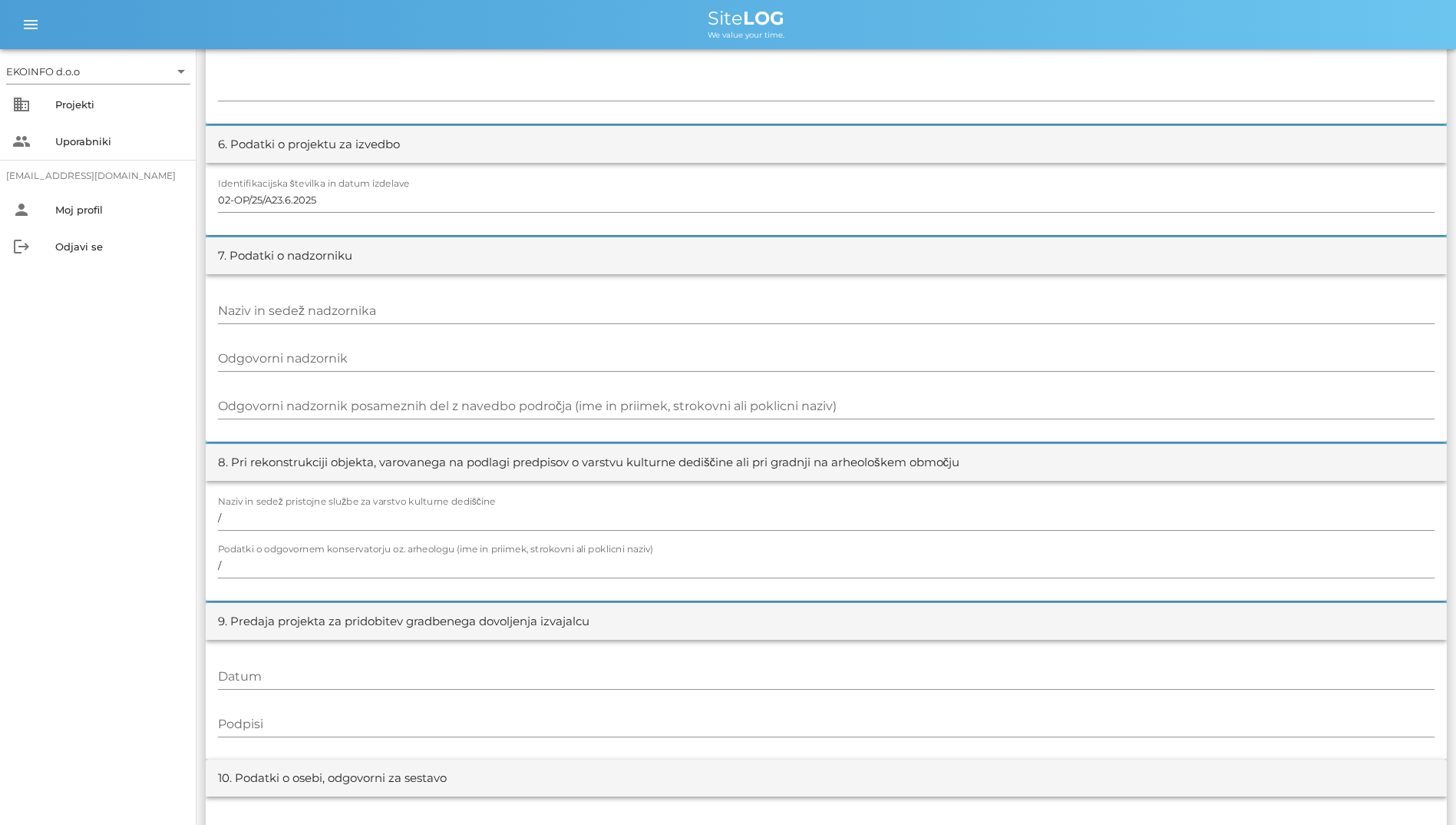
click at [1202, 628] on div "9. Predaja projekta za pridobitev gradbenega dovoljenja izvajalcu" at bounding box center [826, 621] width 1241 height 37
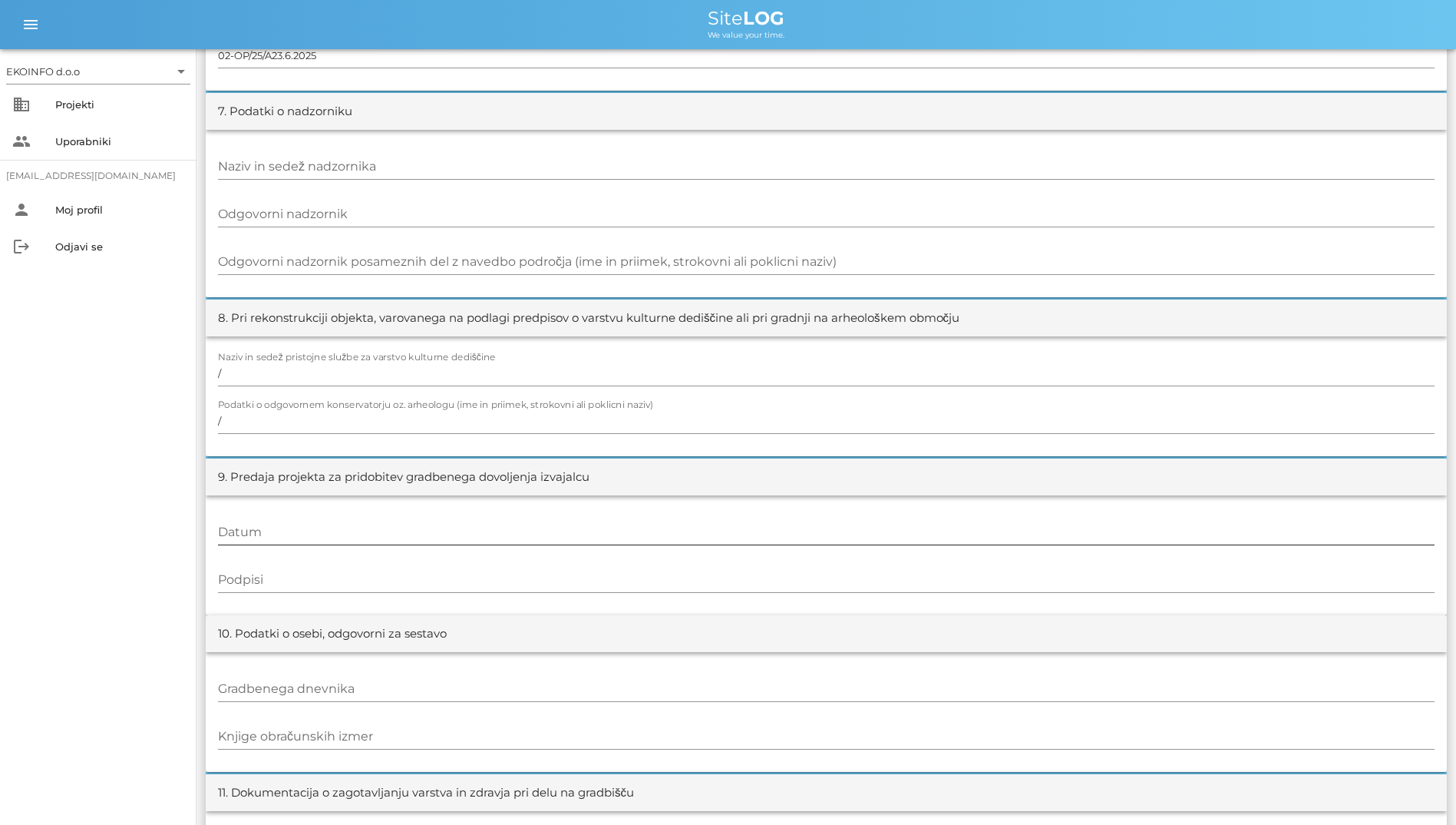
scroll to position [1265, 0]
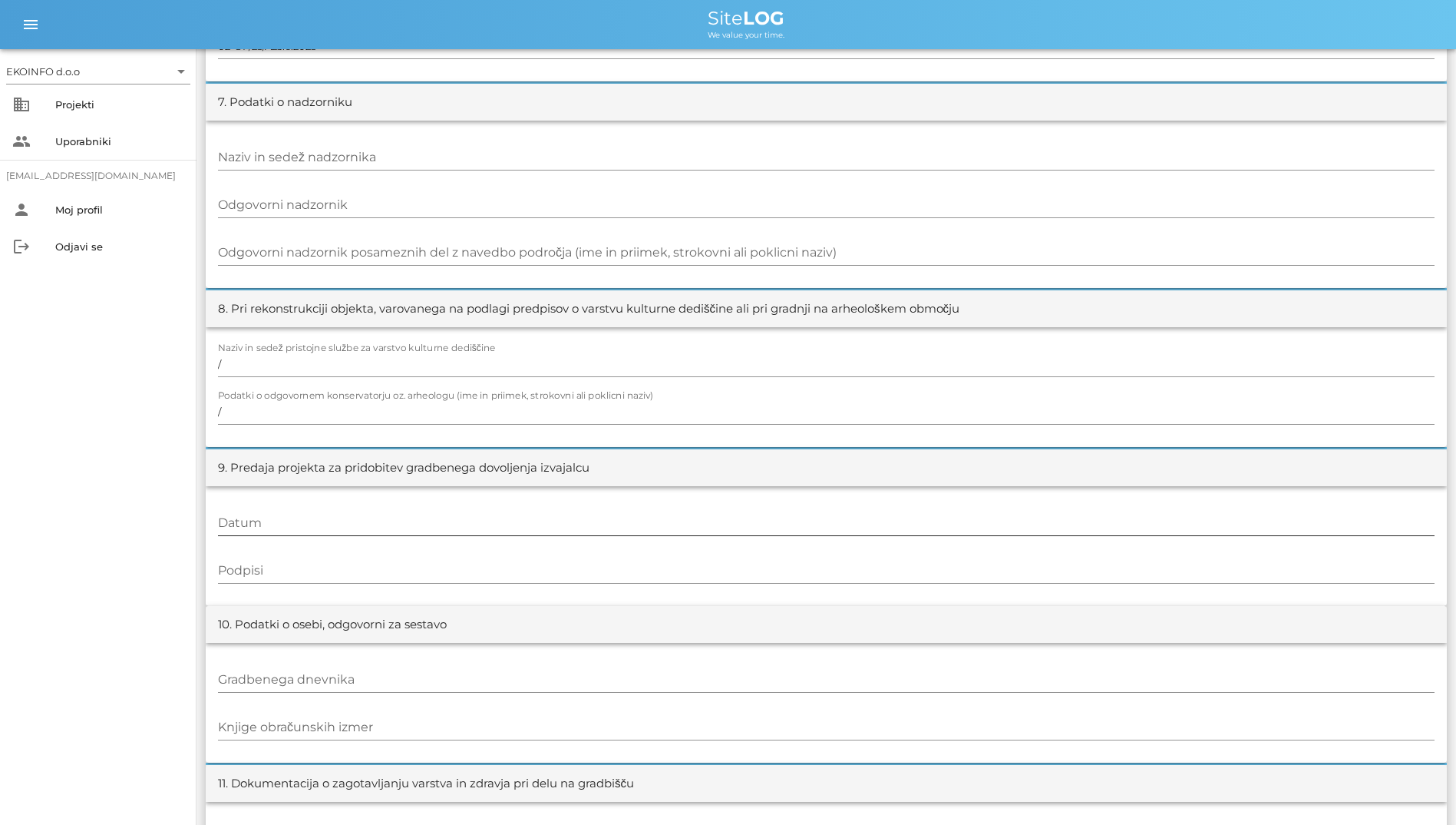
click at [1300, 528] on input "Datum" at bounding box center [826, 523] width 1217 height 25
click at [1217, 577] on input "Podpisi" at bounding box center [826, 570] width 1217 height 25
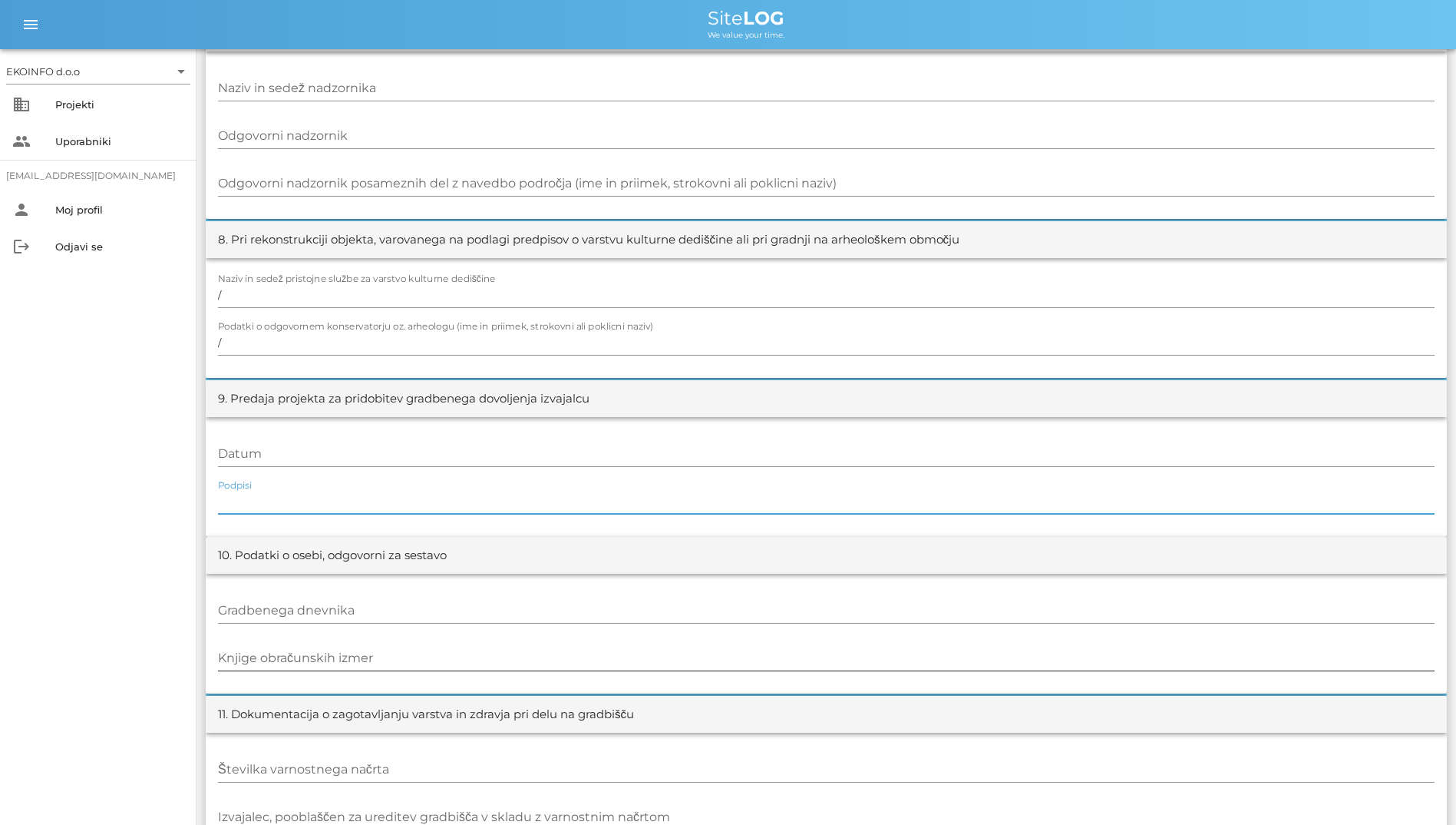
scroll to position [1419, 0]
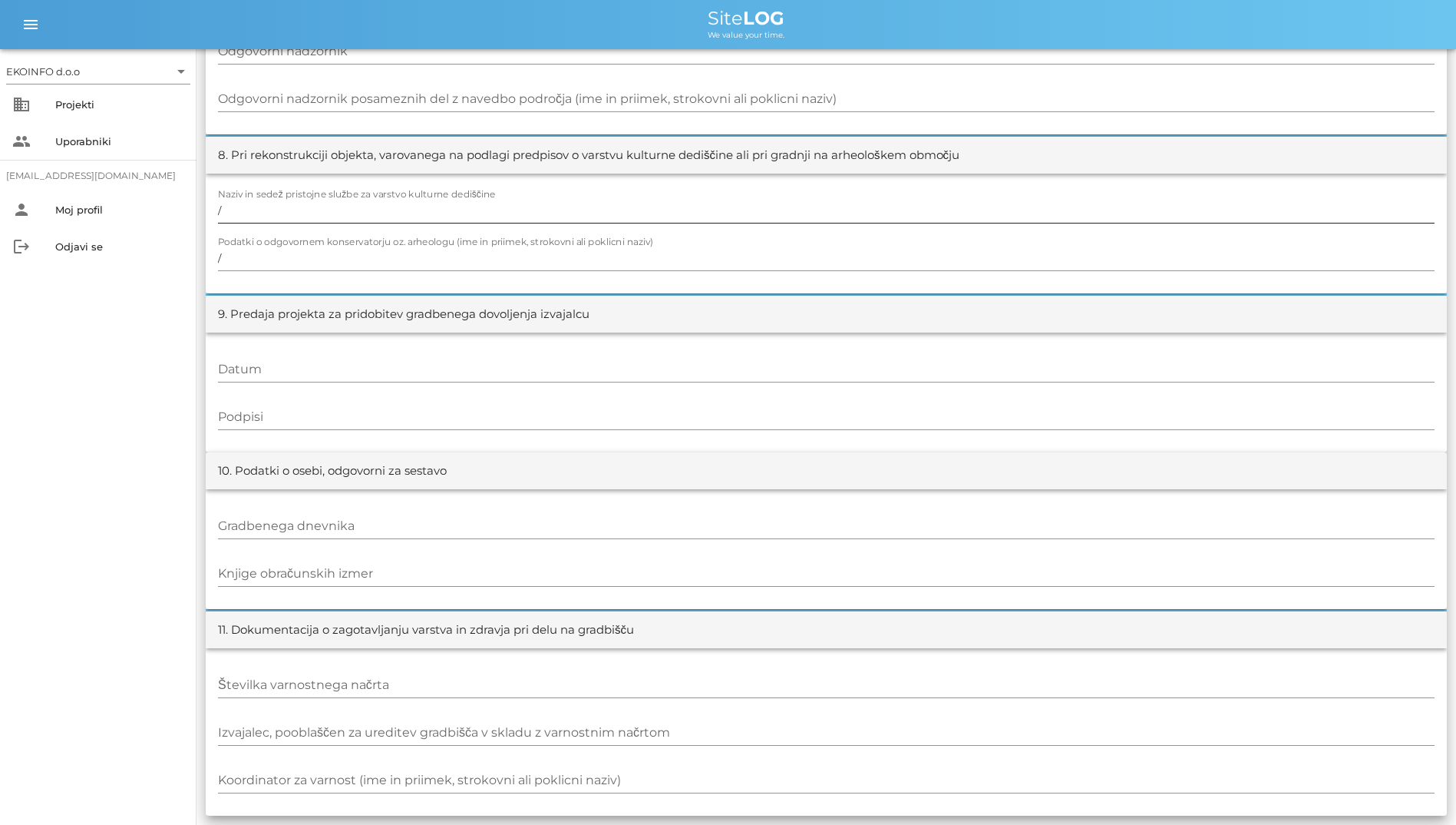
click at [1228, 222] on div at bounding box center [826, 227] width 1217 height 10
click at [1260, 532] on input "Gradbenega dnevnika" at bounding box center [826, 526] width 1217 height 25
click at [1213, 302] on div "9. Predaja projekta za pridobitev gradbenega dovoljenja izvajalcu" at bounding box center [826, 314] width 1241 height 37
click at [491, 240] on label "Podatki o odgovornem konservatorju oz. arheologu (ime in priimek, strokovni ali…" at bounding box center [435, 242] width 435 height 11
click at [491, 246] on input "/" at bounding box center [826, 259] width 1217 height 25
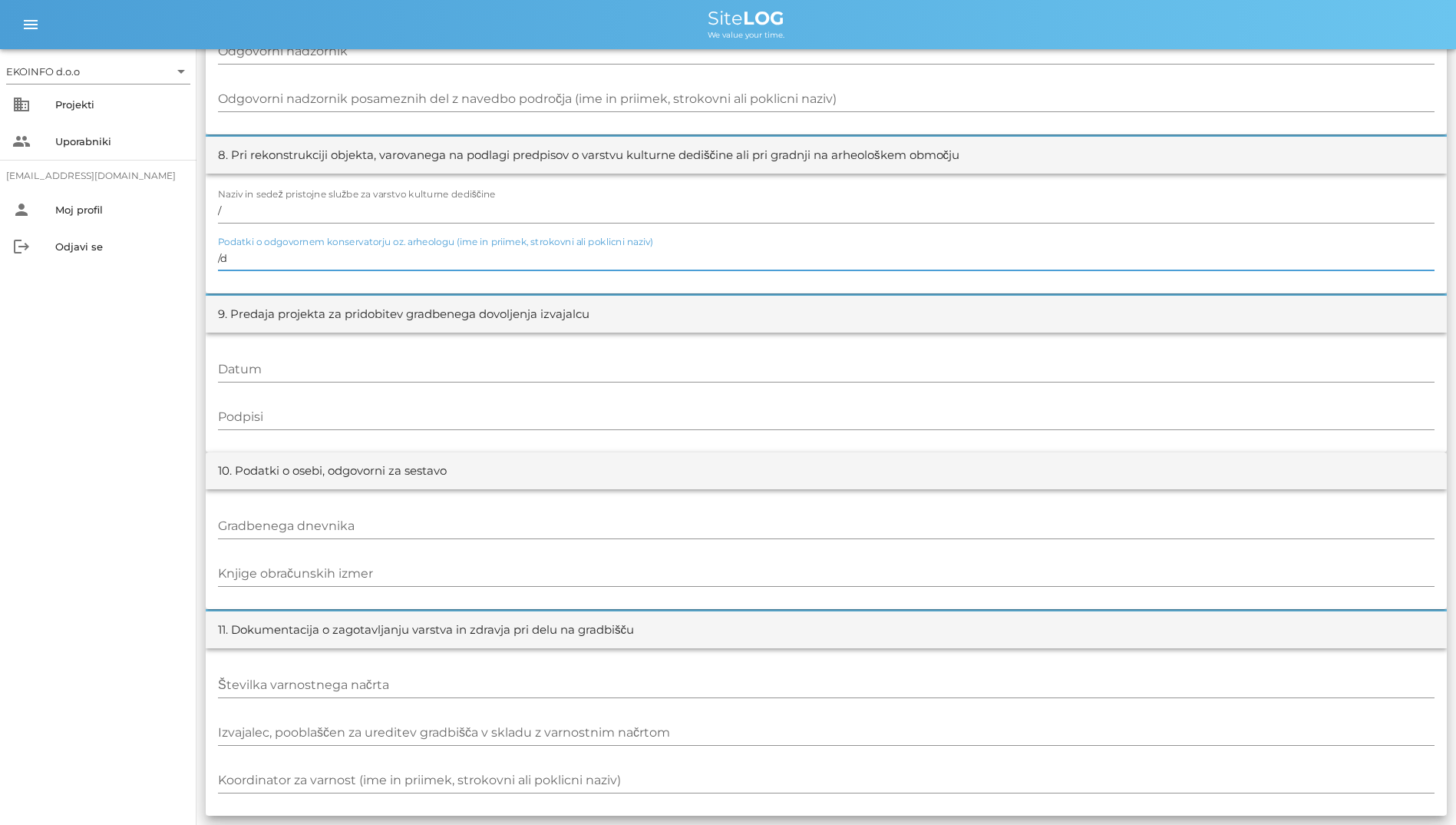
type input "/"
